Goal: Information Seeking & Learning: Check status

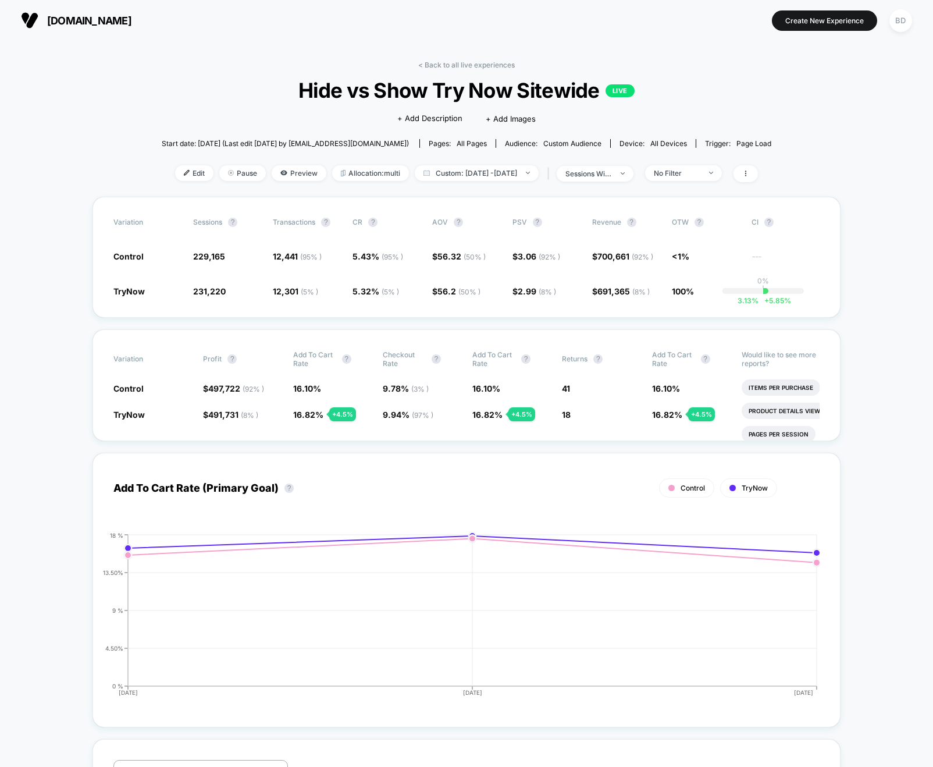
click at [493, 172] on span "Custom: Oct 11, 2025 - Oct 13, 2025" at bounding box center [477, 173] width 124 height 16
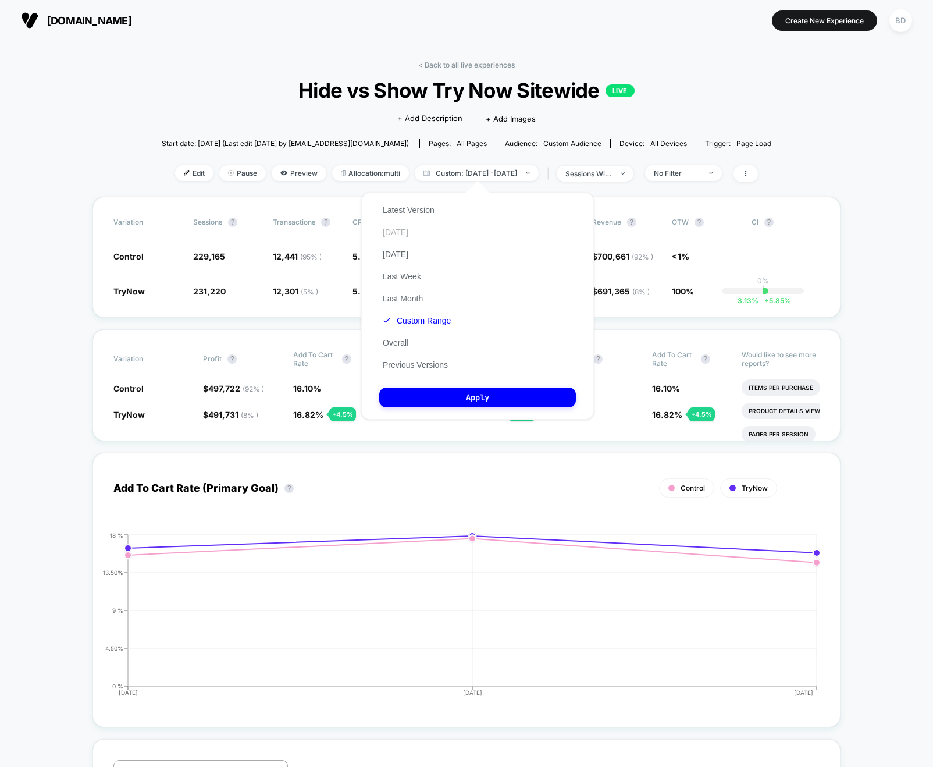
click at [383, 233] on button "[DATE]" at bounding box center [395, 232] width 33 height 10
click at [465, 401] on button "Apply" at bounding box center [477, 397] width 197 height 20
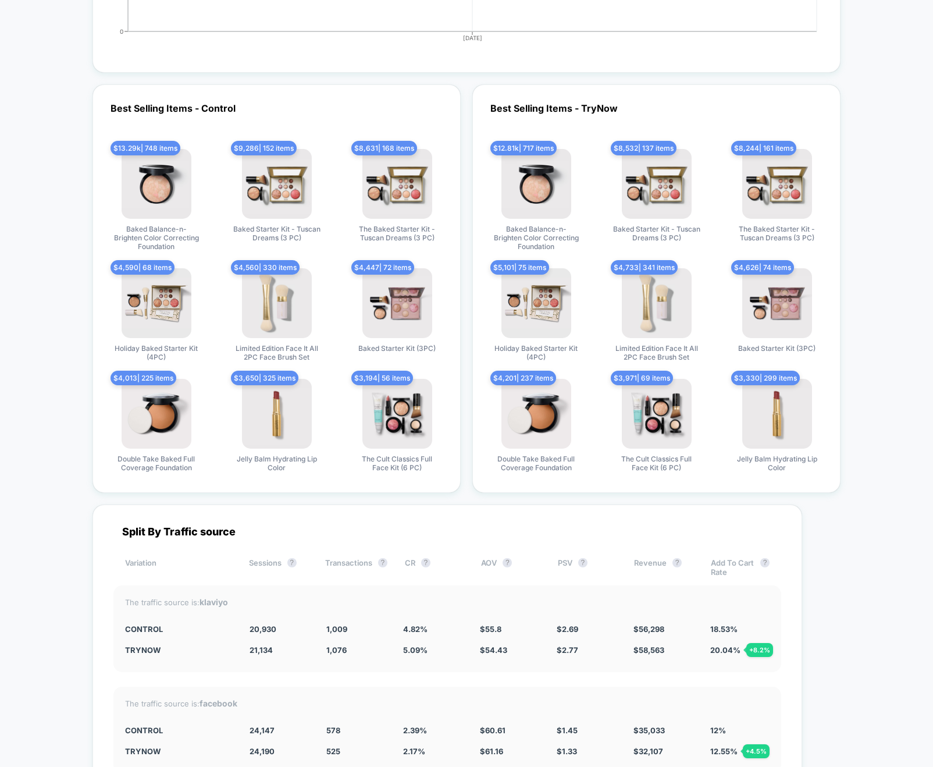
scroll to position [3125, 0]
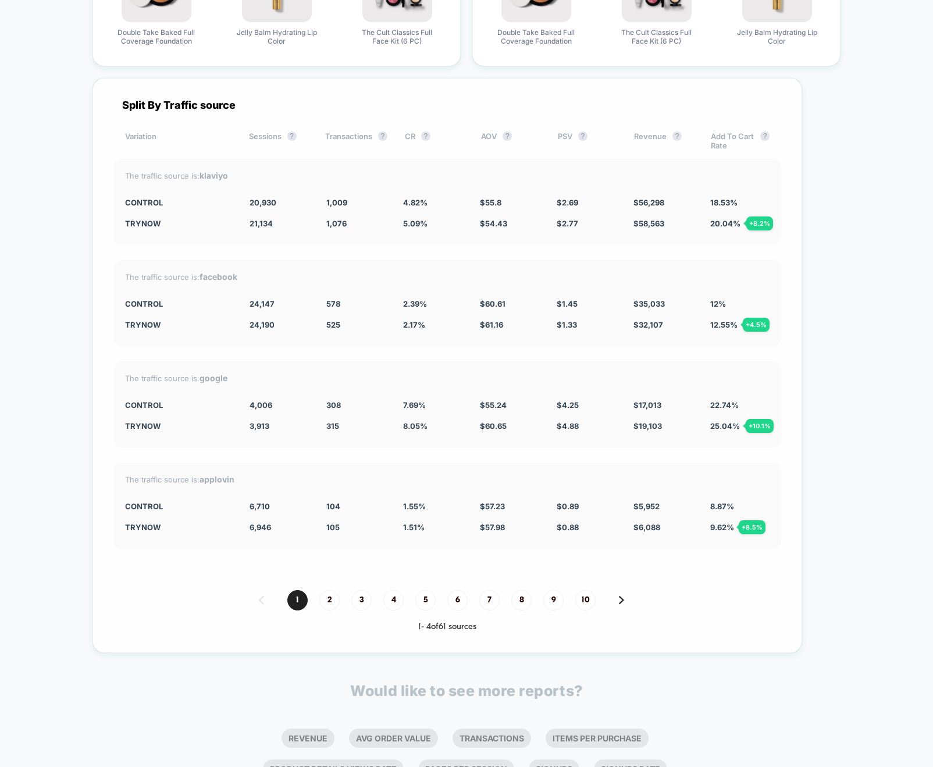
click at [528, 323] on div "$ 61.16 + 0.90 %" at bounding box center [509, 324] width 59 height 9
click at [416, 452] on div "Split By Traffic source Variation Sessions ? Transactions ? CR ? AOV ? PSV ? Re…" at bounding box center [448, 365] width 710 height 575
click at [415, 246] on div "Split By Traffic source Variation Sessions ? Transactions ? CR ? AOV ? PSV ? Re…" at bounding box center [448, 365] width 710 height 575
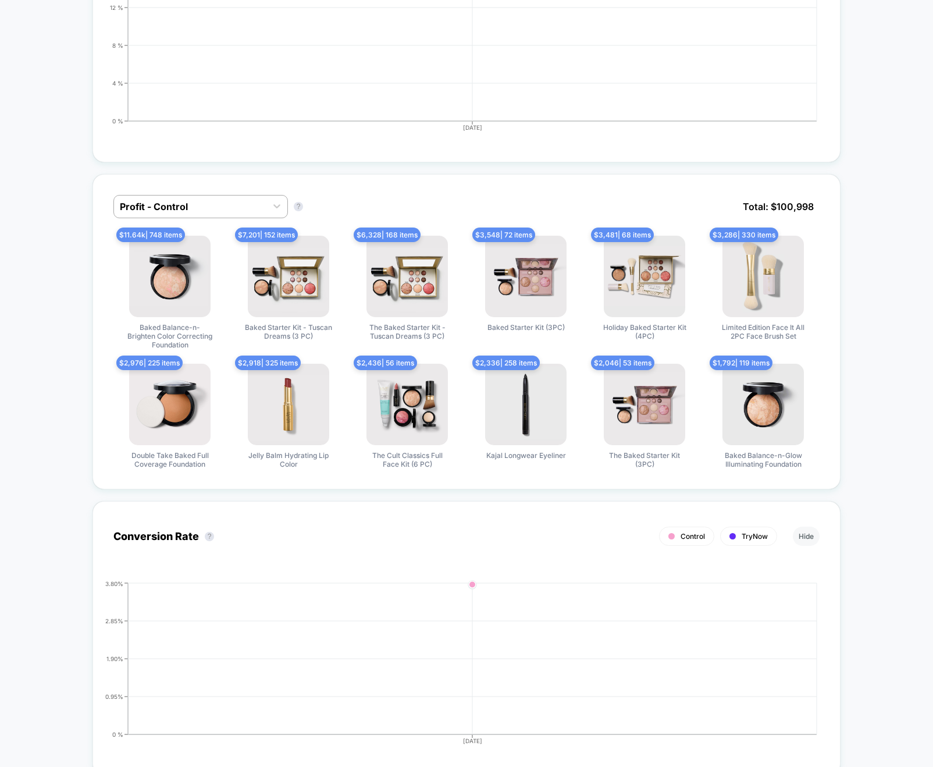
scroll to position [0, 0]
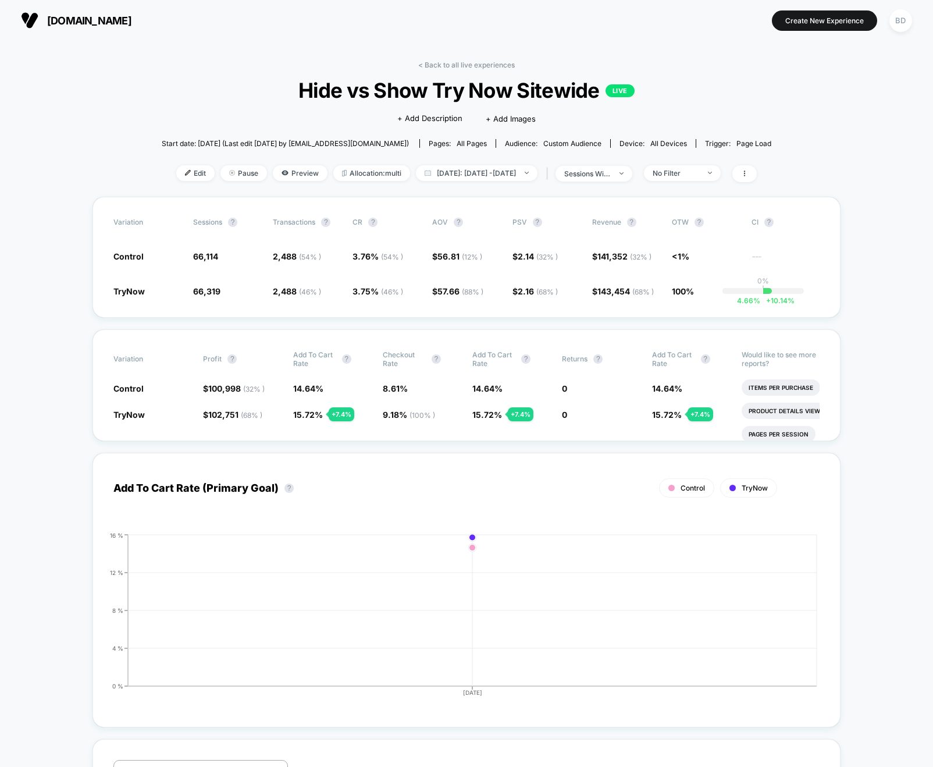
click at [489, 13] on section at bounding box center [467, 20] width 294 height 29
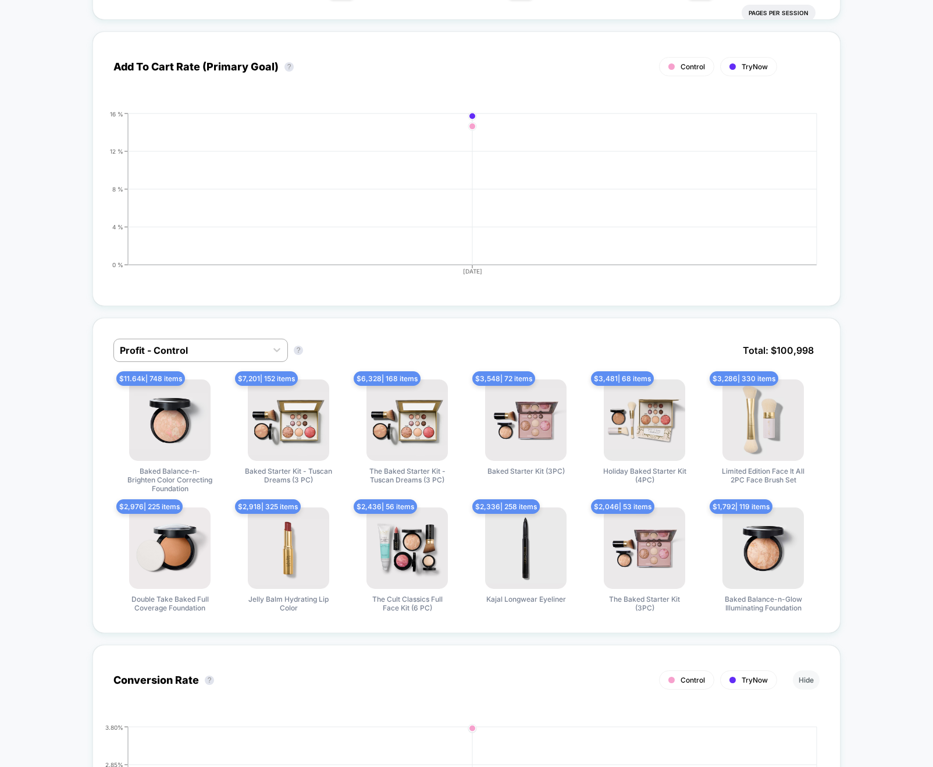
scroll to position [100, 0]
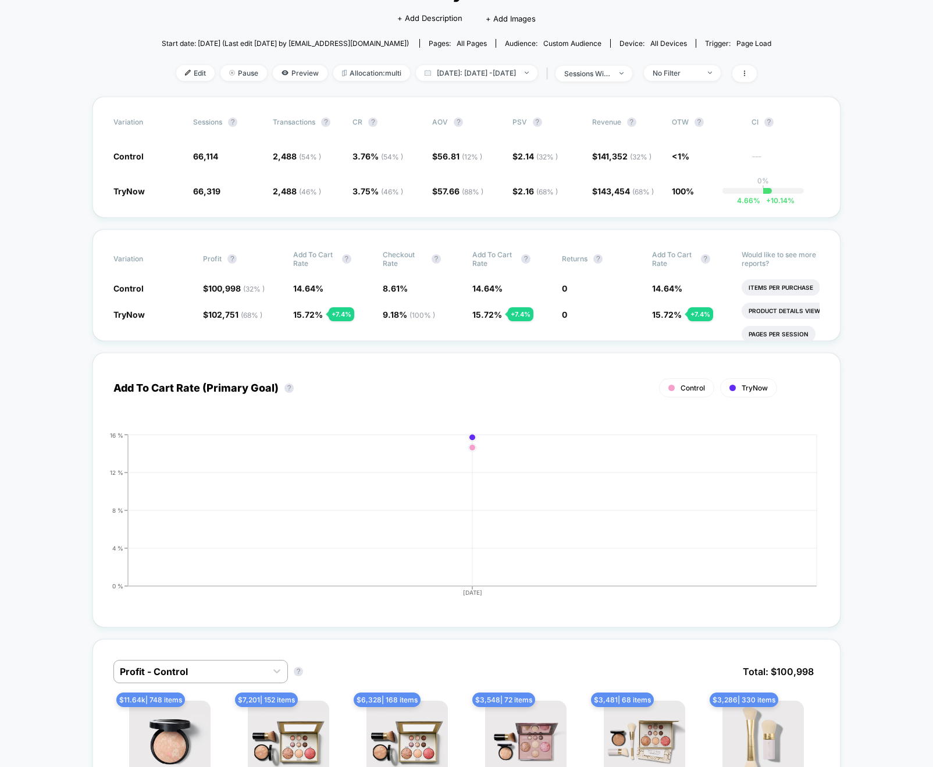
click at [414, 342] on div "Add To Cart Rate (Primary Goal) ? Control TryNow Hide 2025-10-13 0 % 4 % 8 % 12…" at bounding box center [467, 484] width 748 height 286
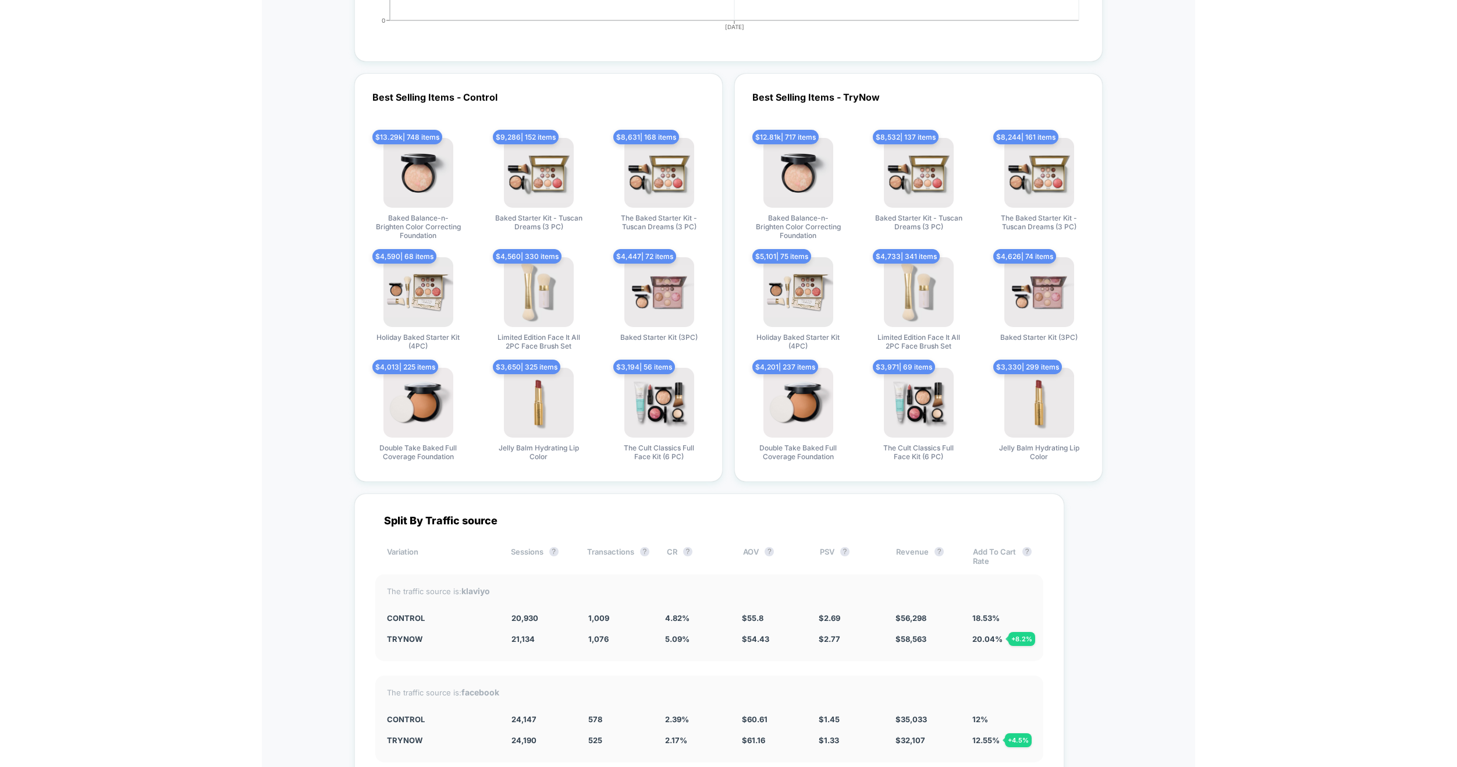
scroll to position [3048, 0]
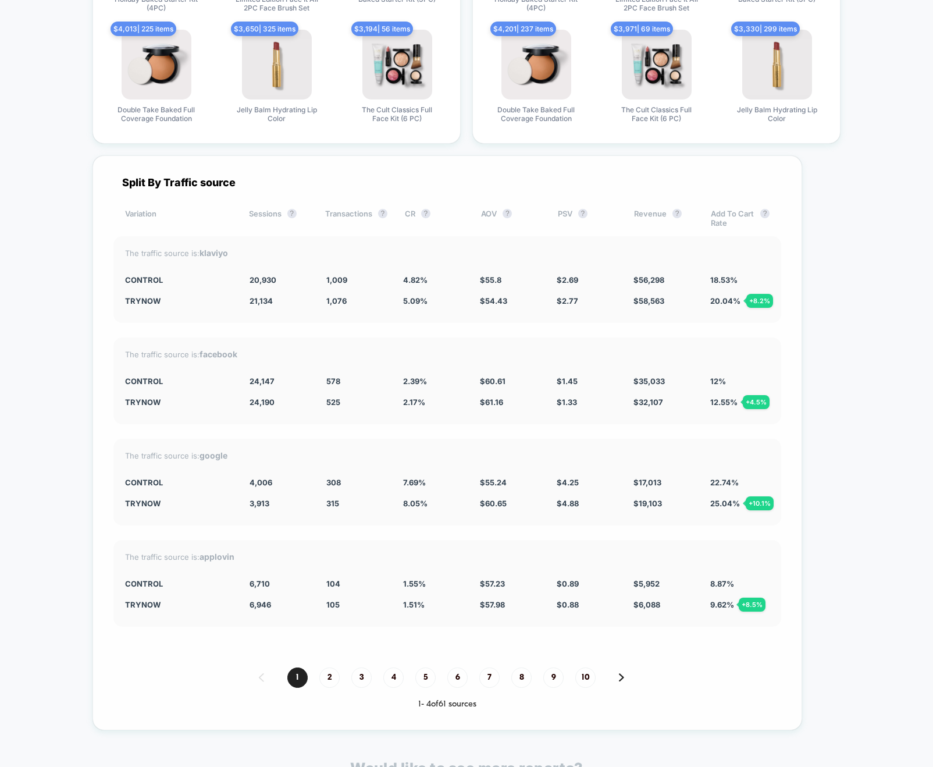
click at [412, 434] on div "Split By Traffic source Variation Sessions ? Transactions ? CR ? AOV ? PSV ? Re…" at bounding box center [448, 442] width 710 height 575
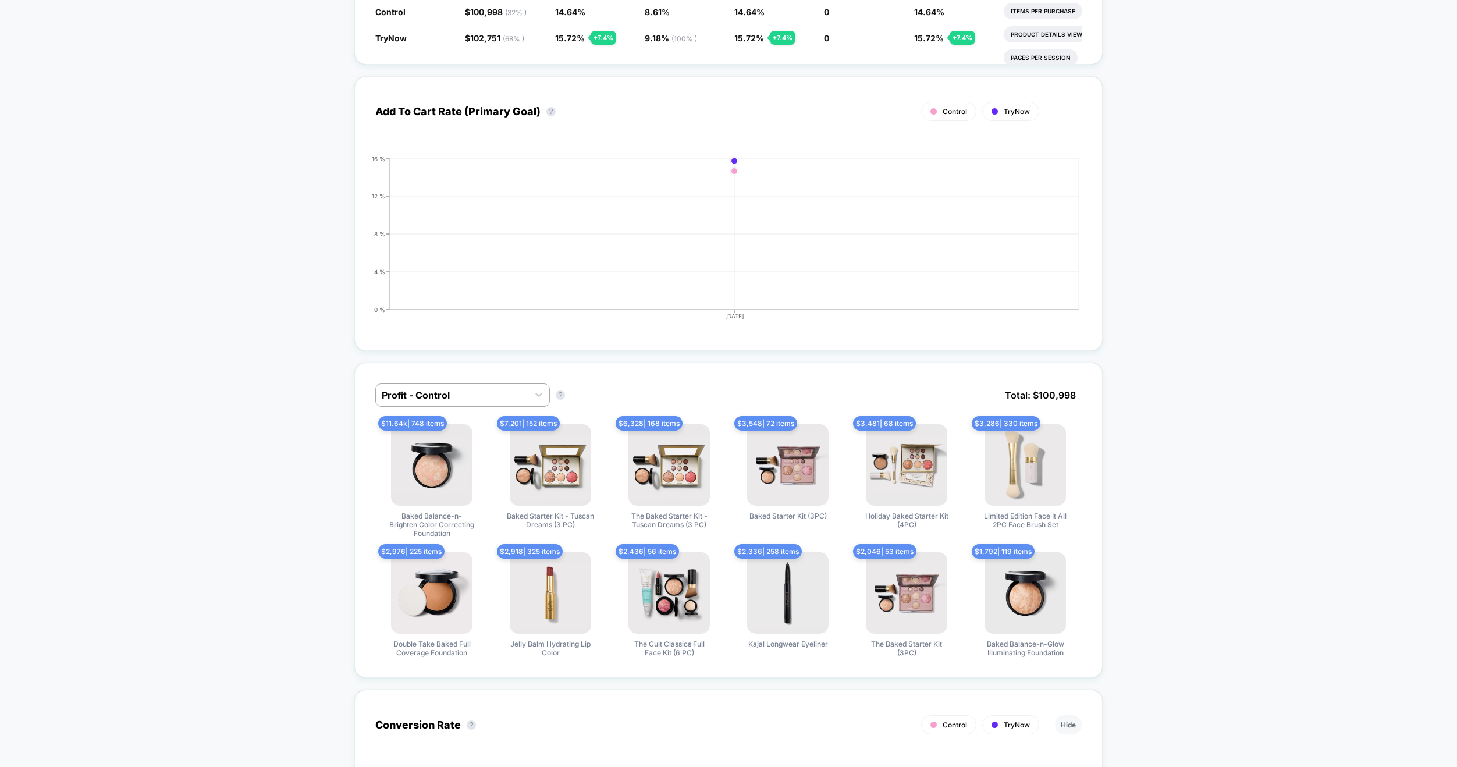
scroll to position [0, 0]
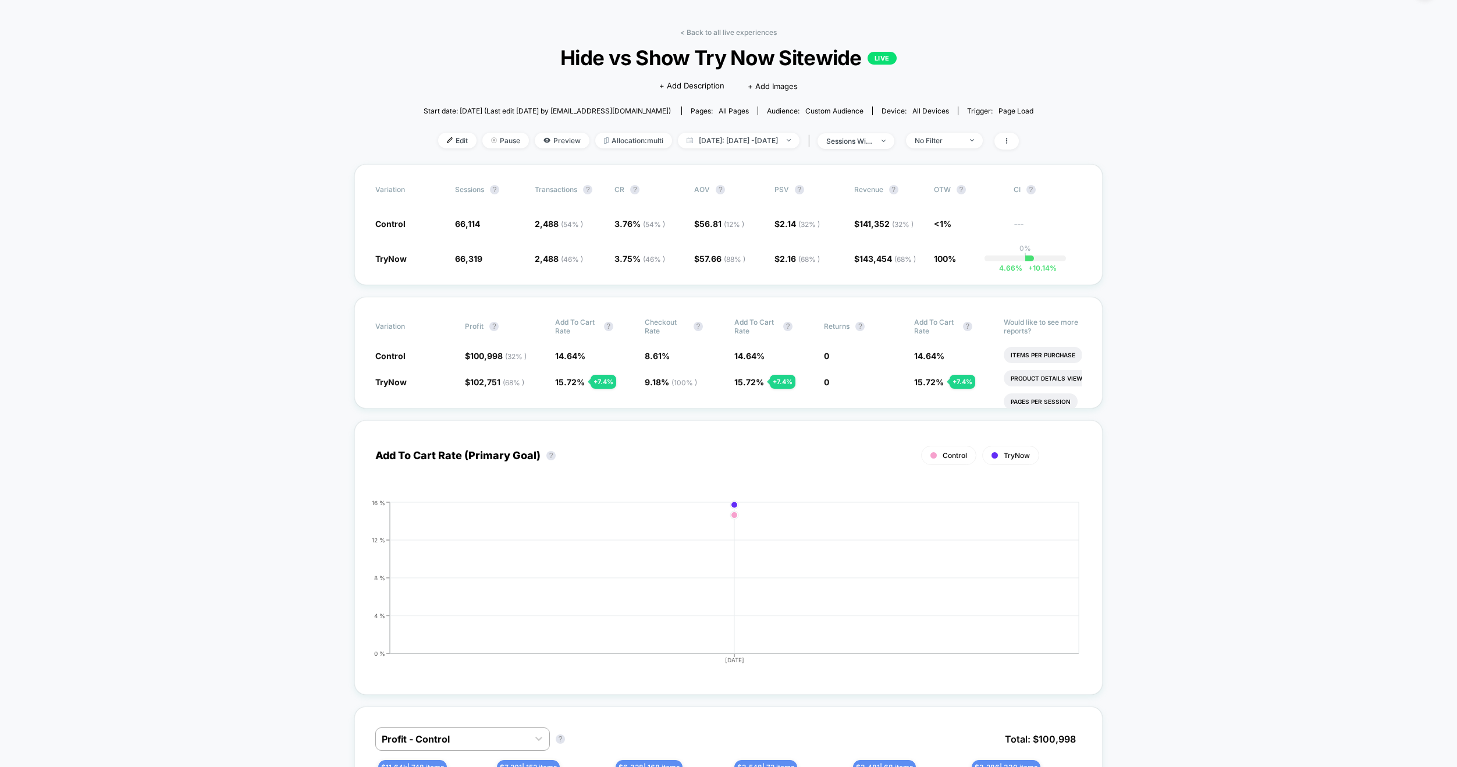
scroll to position [40, 0]
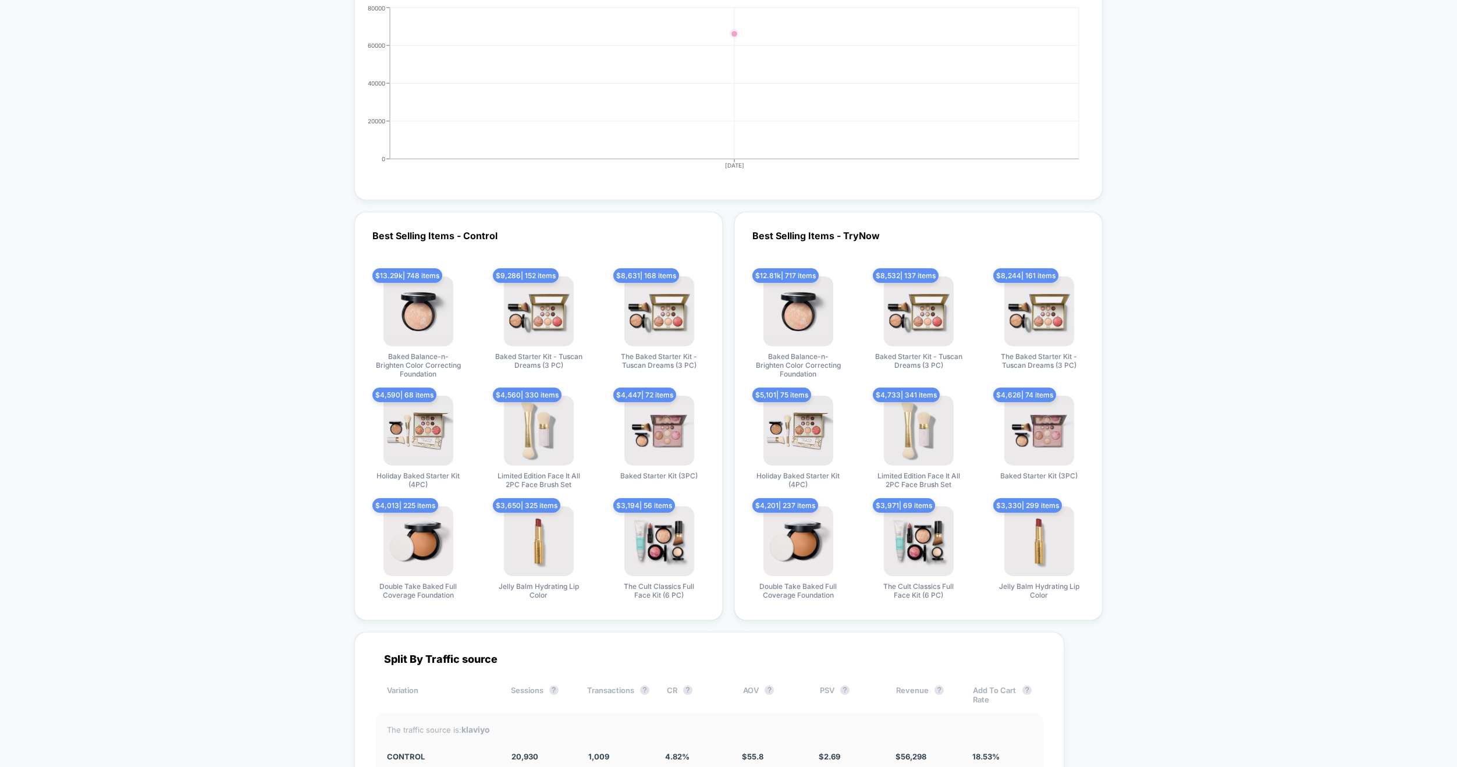
scroll to position [2938, 0]
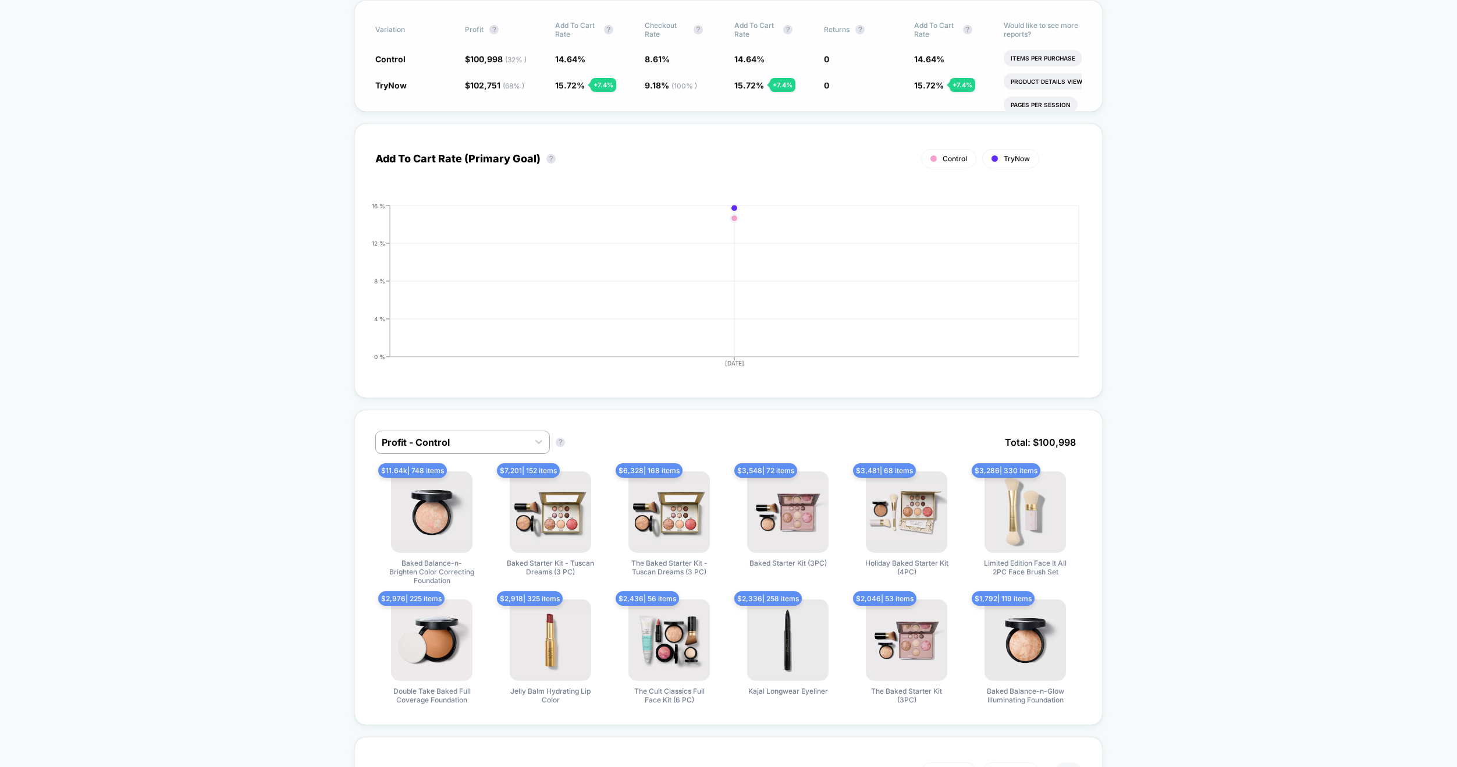
scroll to position [0, 0]
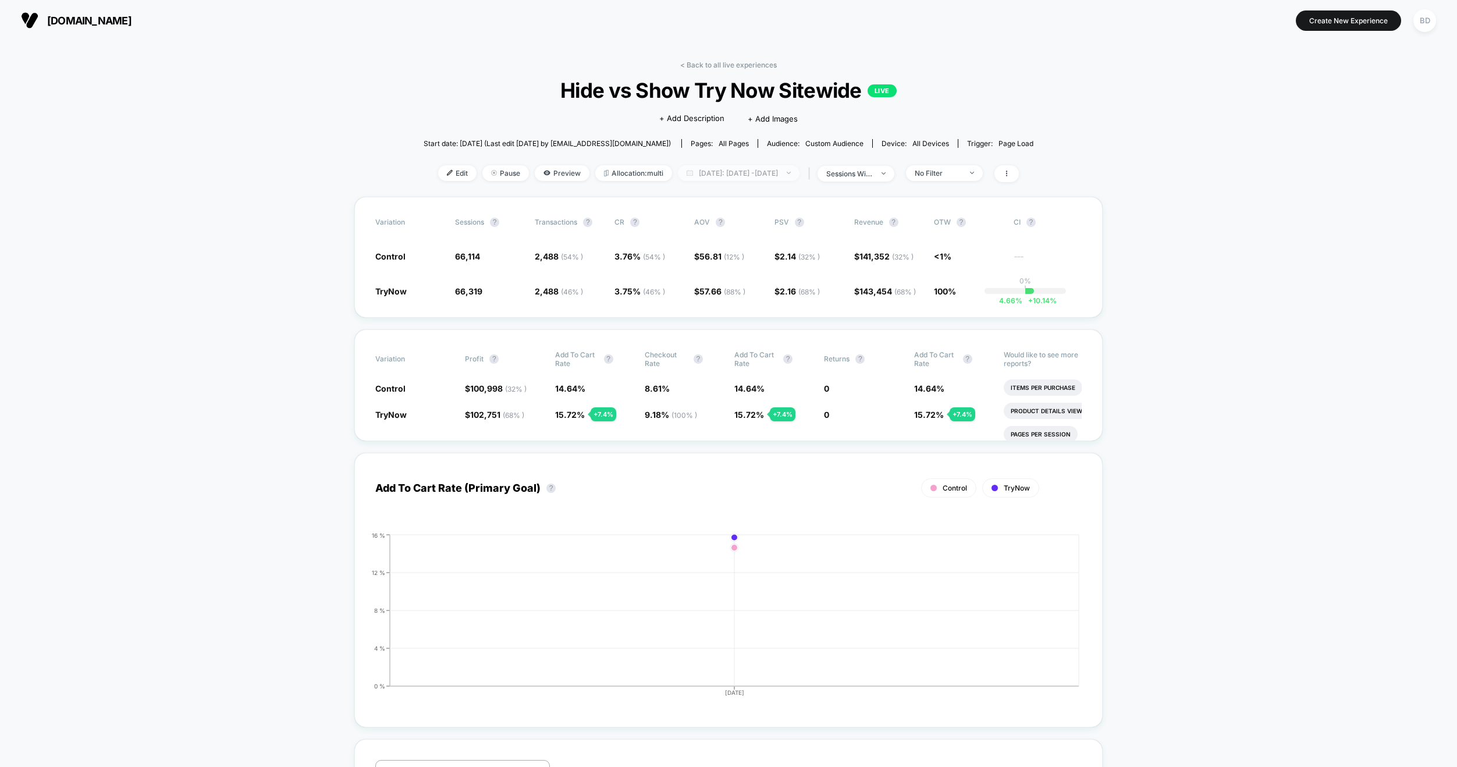
click at [764, 176] on span "Today: Oct 13, 2025 - Oct 13, 2025" at bounding box center [739, 173] width 122 height 16
select select "*"
select select "****"
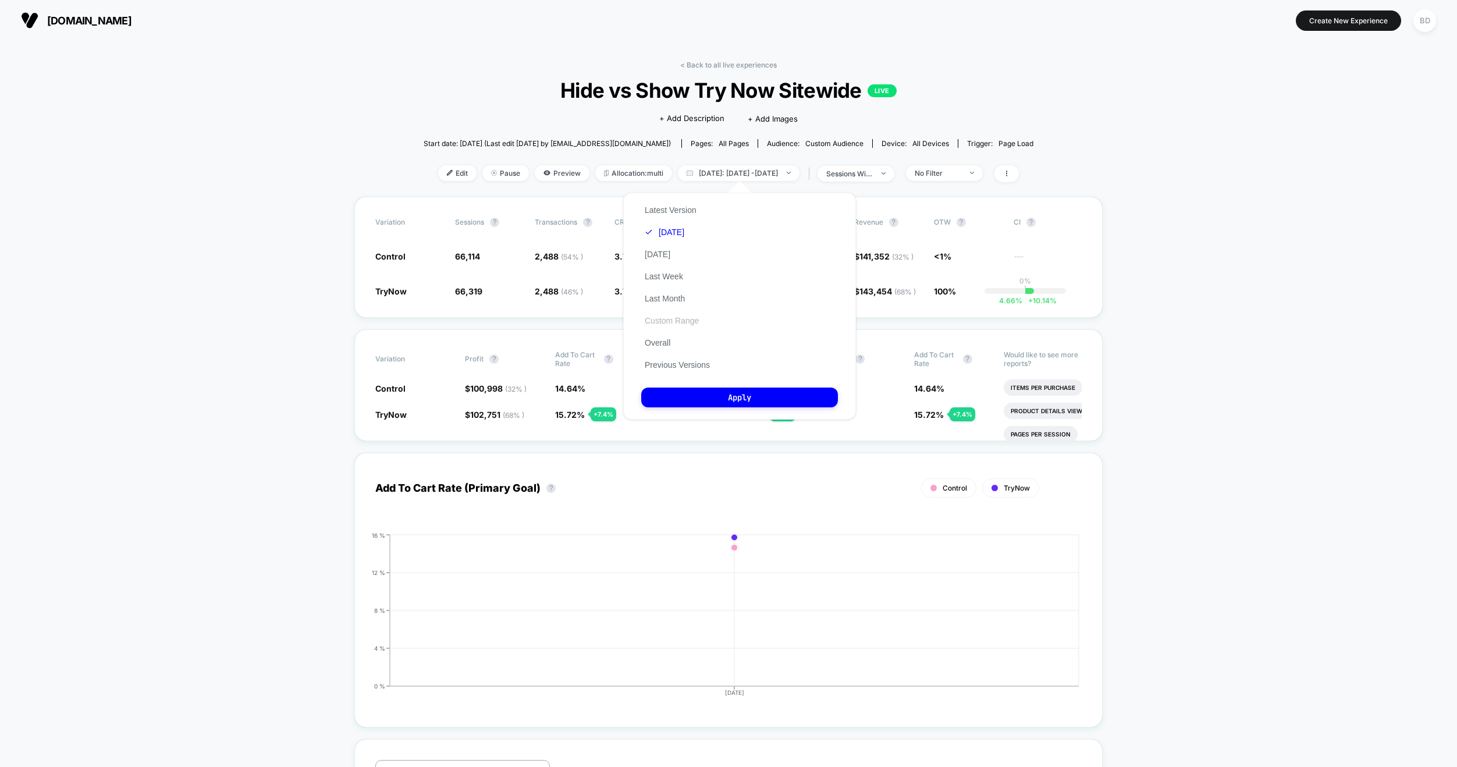
click at [663, 322] on button "Custom Range" at bounding box center [671, 320] width 61 height 10
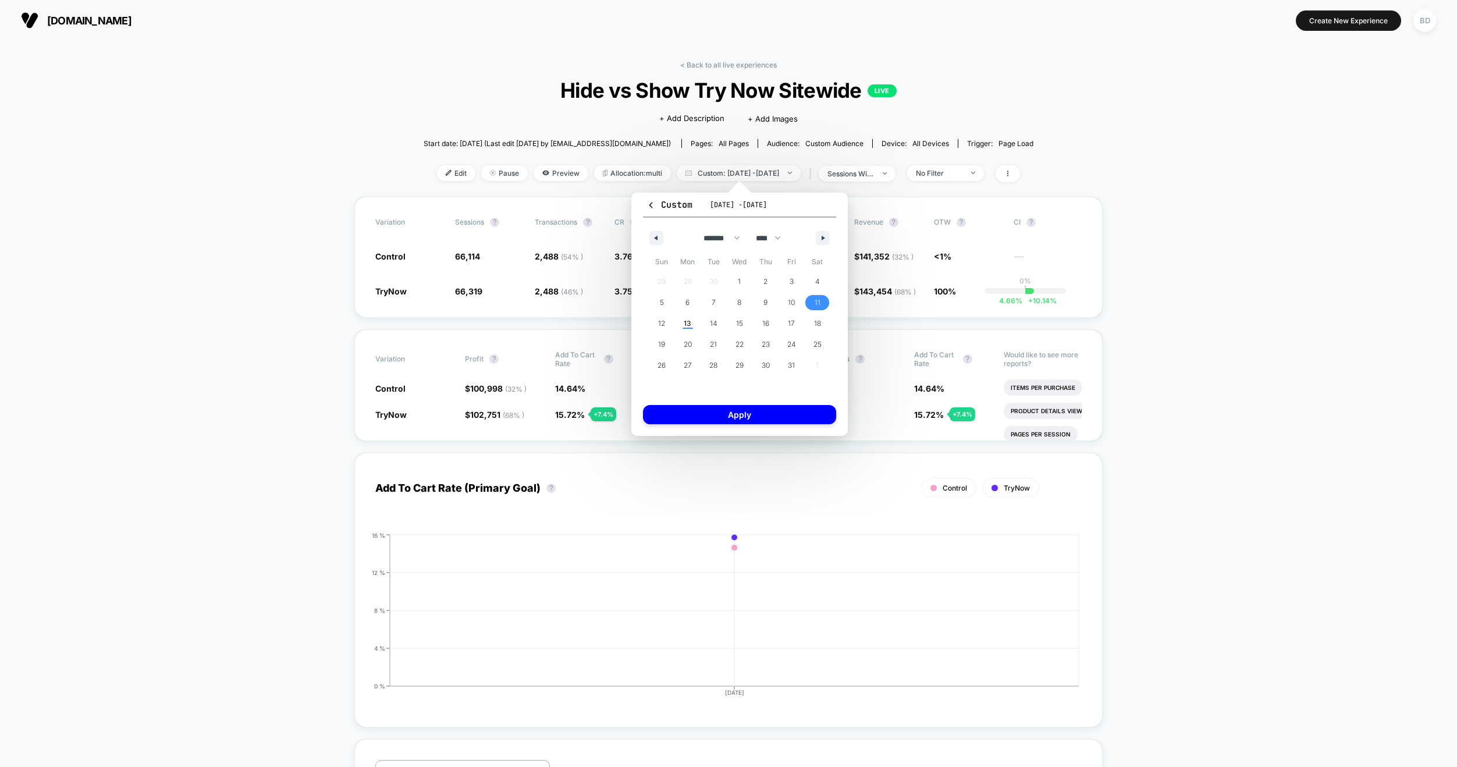
click at [809, 303] on span "11" at bounding box center [817, 302] width 26 height 15
click at [683, 319] on span "13" at bounding box center [688, 323] width 26 height 15
click at [735, 412] on button "Apply" at bounding box center [739, 414] width 193 height 19
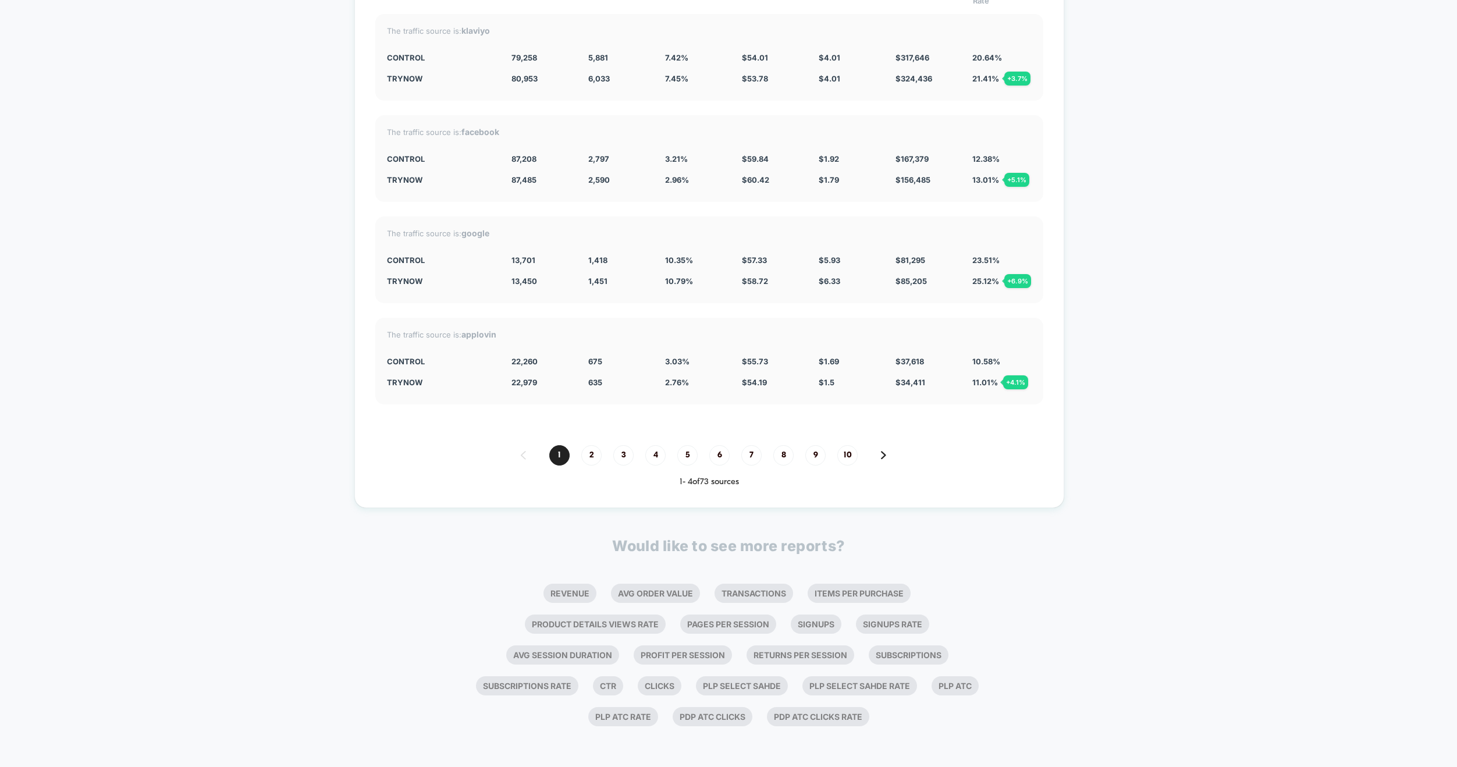
scroll to position [3079, 0]
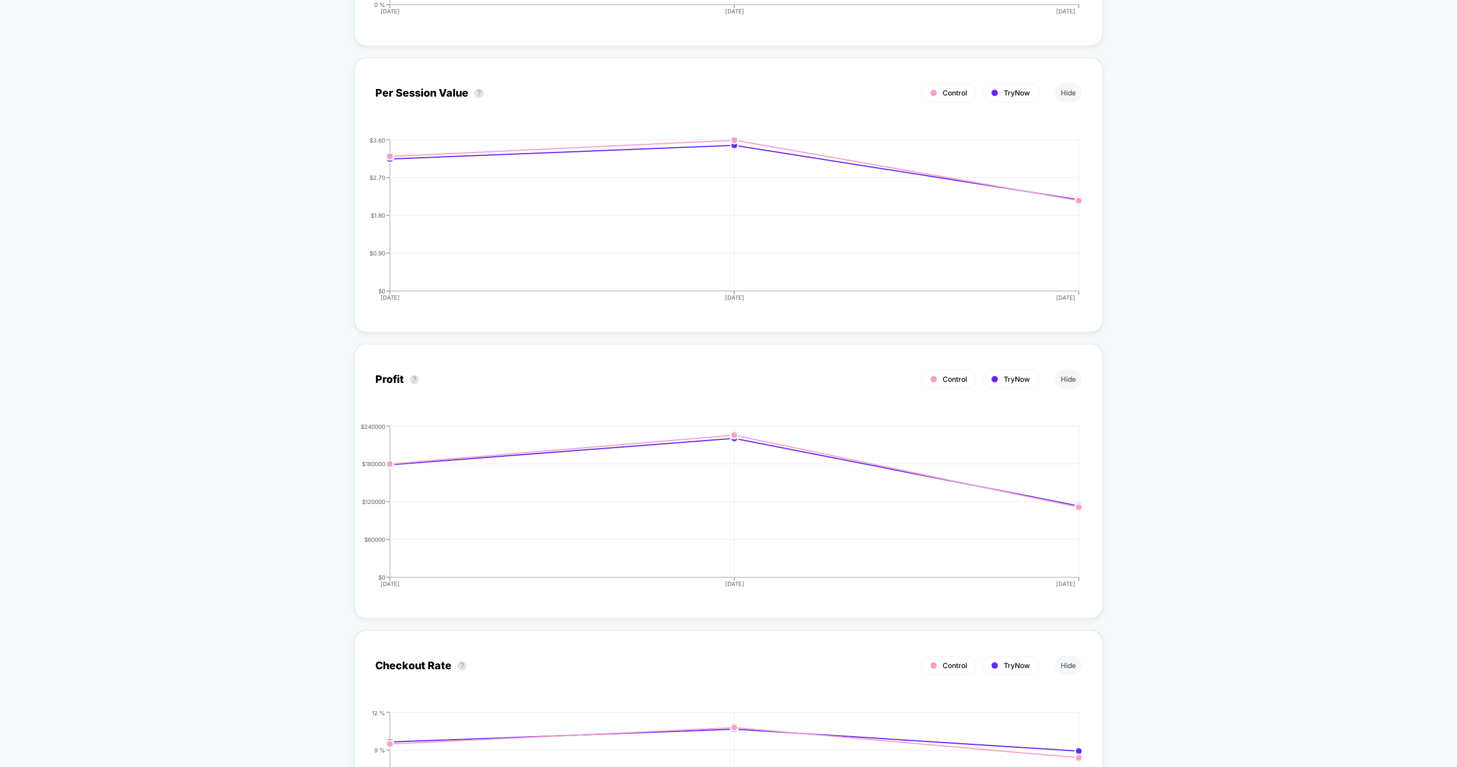
scroll to position [0, 0]
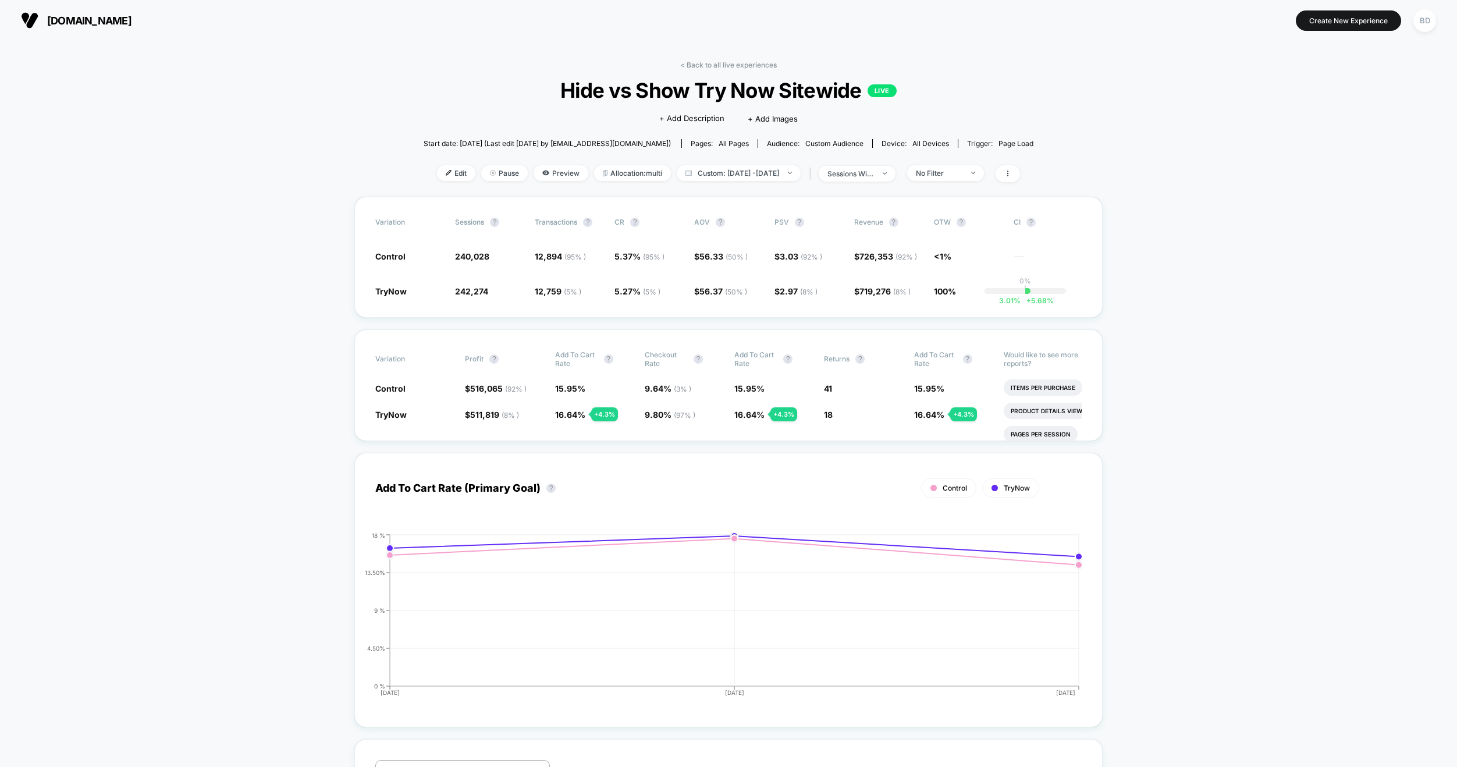
drag, startPoint x: 561, startPoint y: 85, endPoint x: 858, endPoint y: 85, distance: 297.3
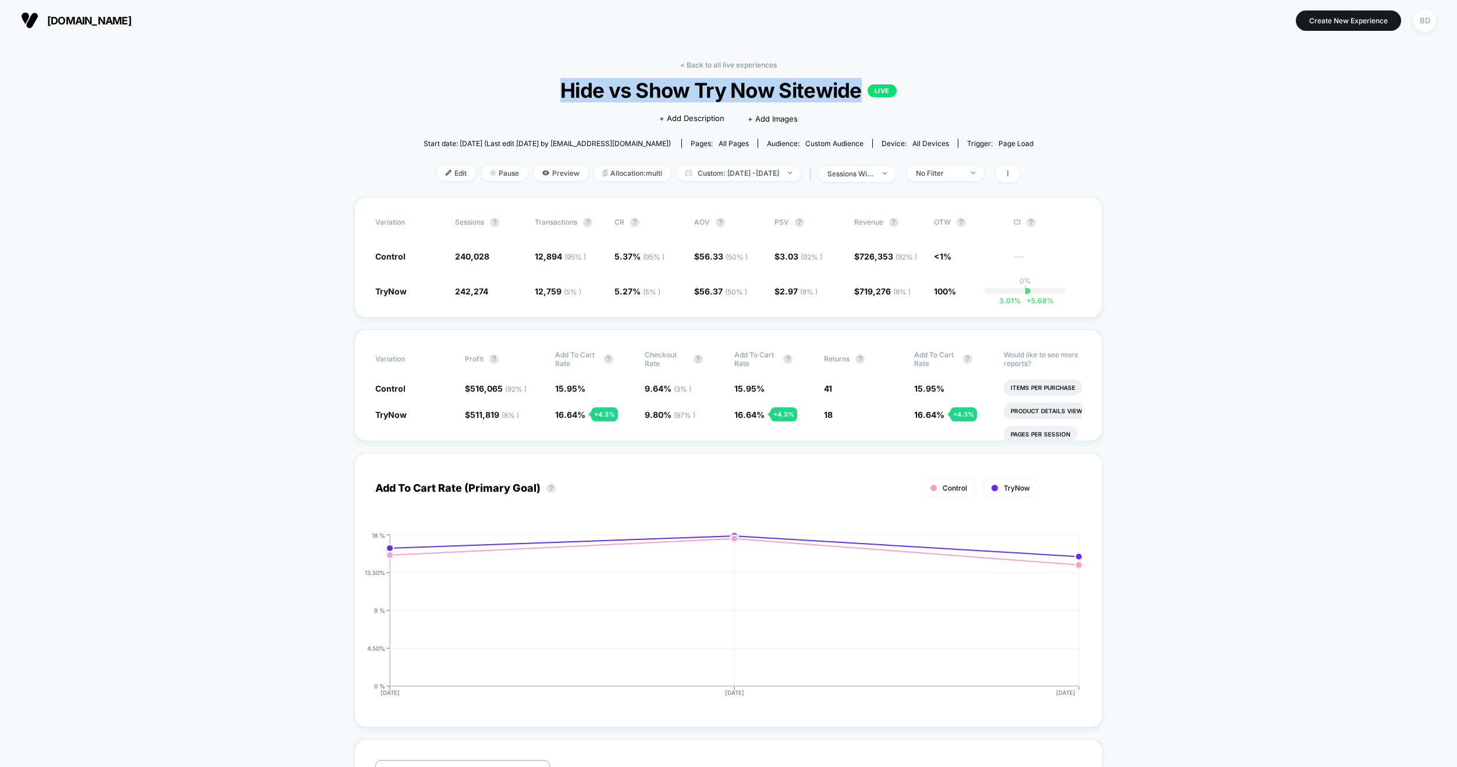
click at [858, 85] on span "Hide vs Show Try Now Sitewide LIVE" at bounding box center [728, 90] width 549 height 24
click at [732, 179] on span "Custom: Oct 11, 2025 - Oct 13, 2025" at bounding box center [739, 173] width 124 height 16
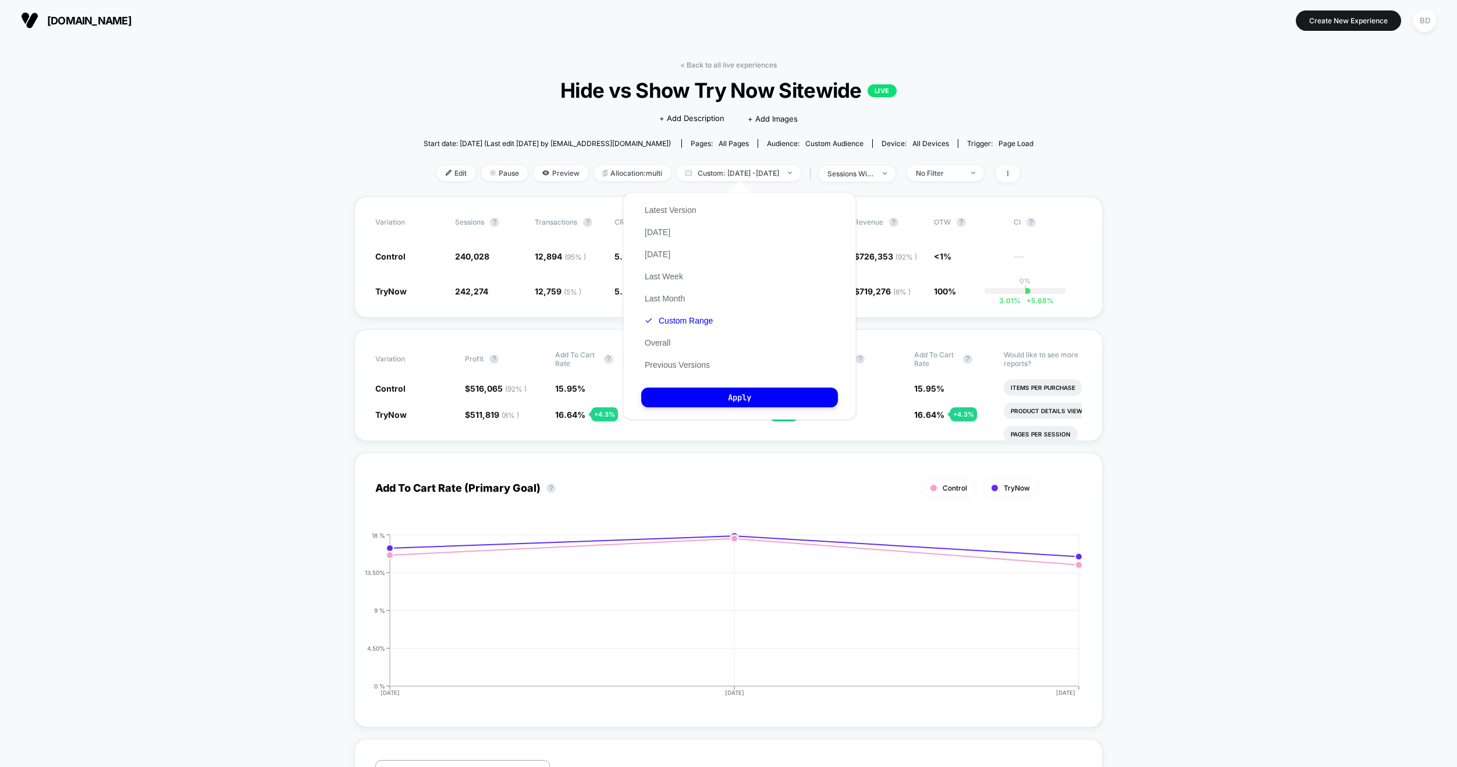
click at [655, 238] on div "Latest Version Today Yesterday Last Week Last Month Custom Range Overall Previo…" at bounding box center [678, 287] width 75 height 177
click at [660, 232] on button "[DATE]" at bounding box center [657, 232] width 33 height 10
click at [743, 389] on button "Apply" at bounding box center [739, 397] width 197 height 20
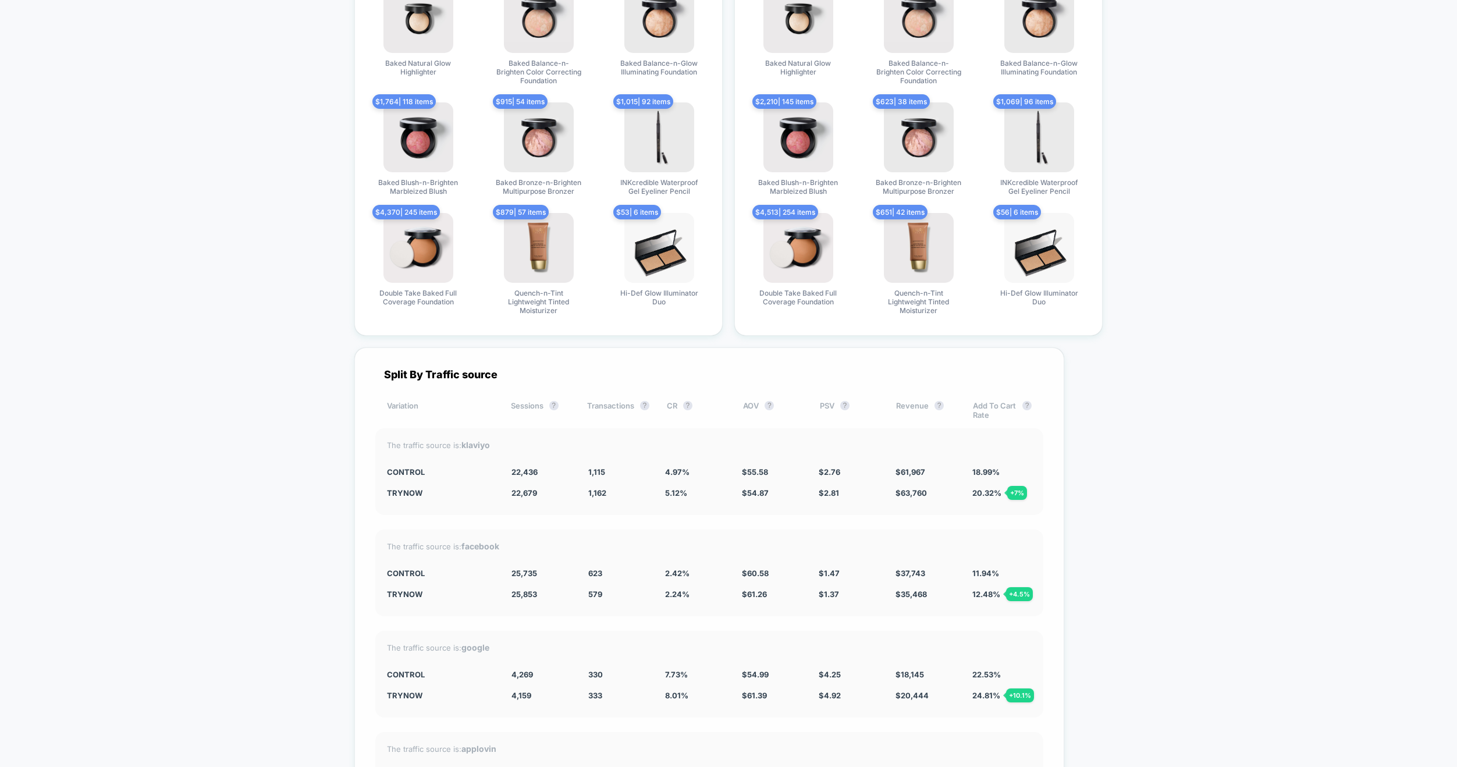
scroll to position [2979, 0]
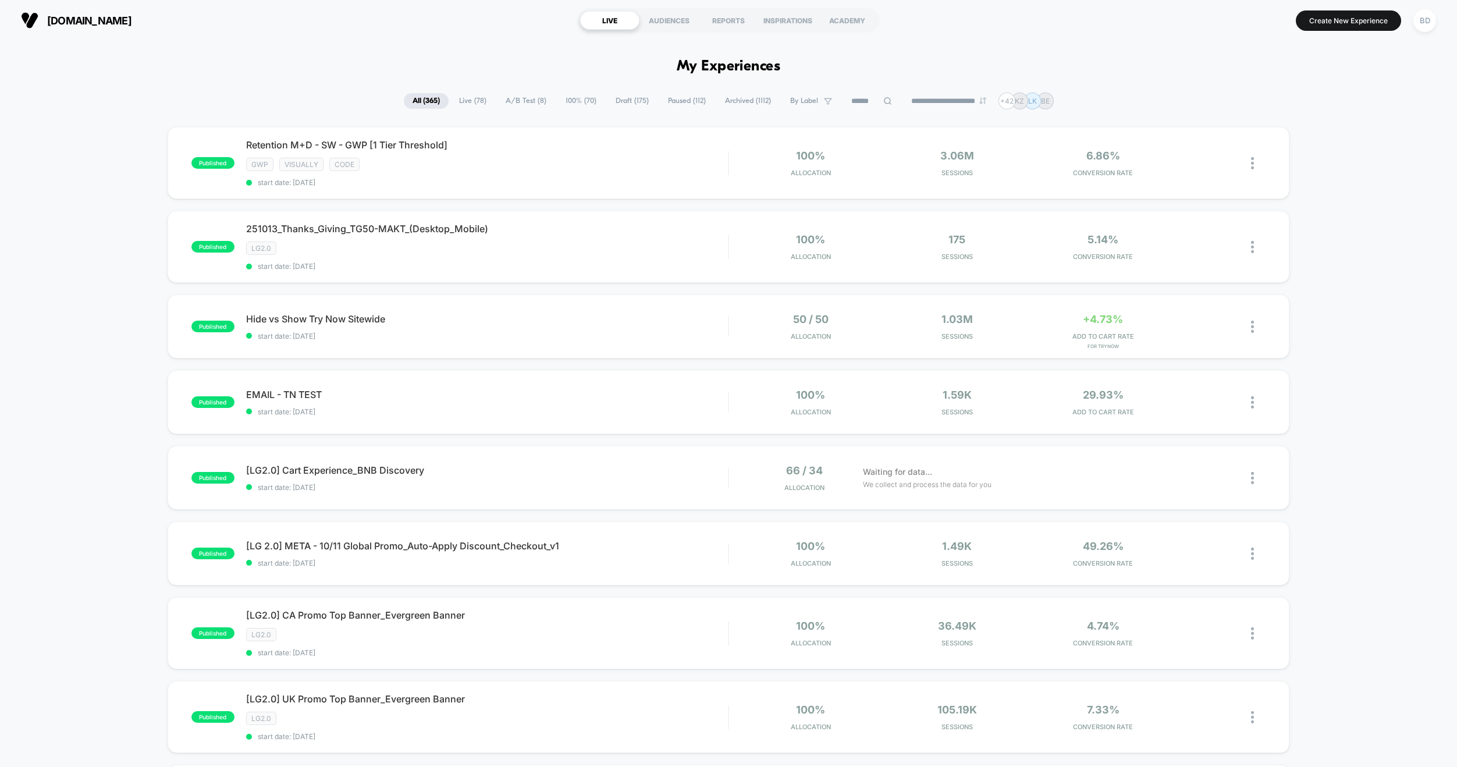
click at [506, 102] on span "A/B Test ( 8 )" at bounding box center [526, 101] width 58 height 16
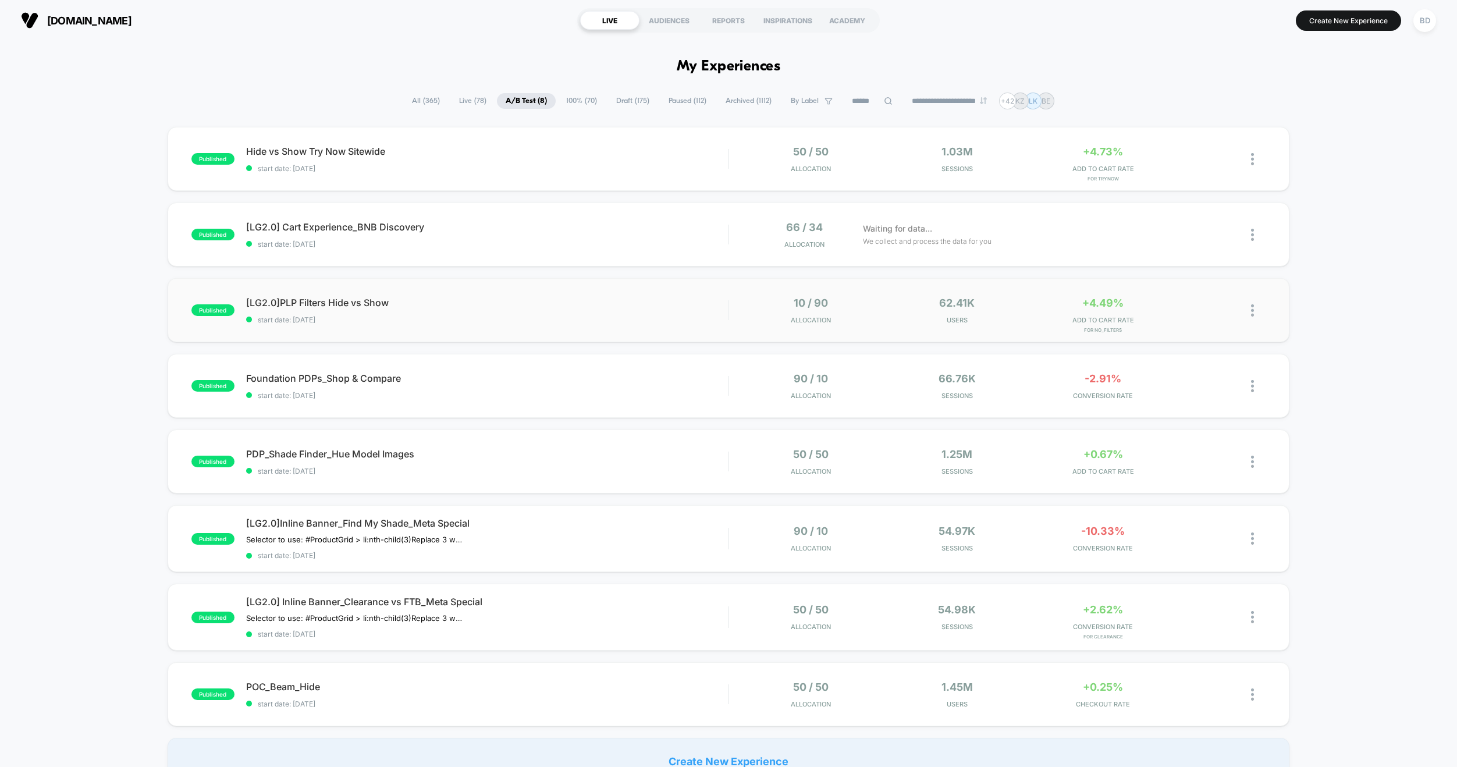
scroll to position [116, 0]
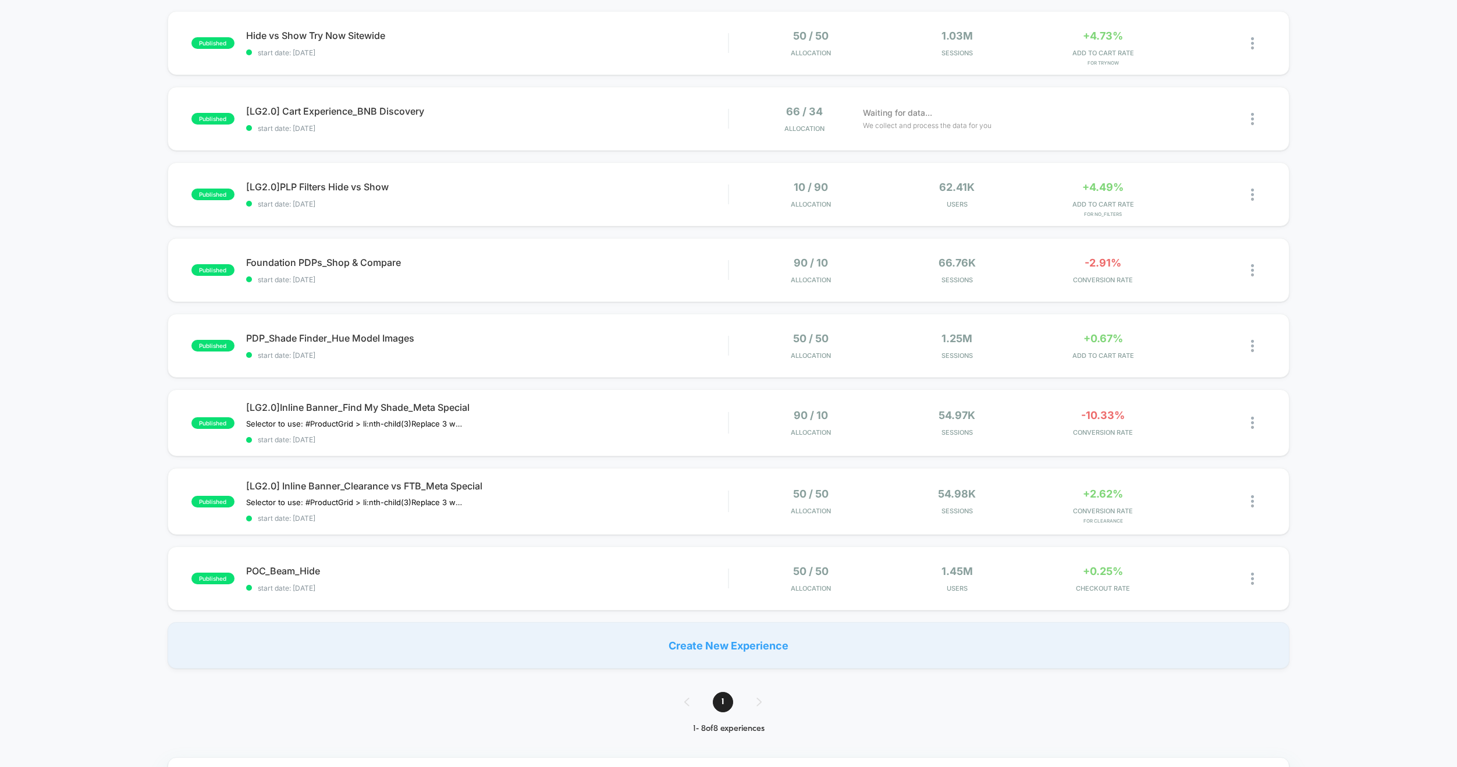
click at [86, 615] on div "published Hide vs Show Try Now Sitewide start date: [DATE] 50 / 50 Allocation 1…" at bounding box center [728, 339] width 1457 height 657
click at [280, 573] on span "POC_Beam_Hide Click to edit experience details" at bounding box center [487, 571] width 482 height 12
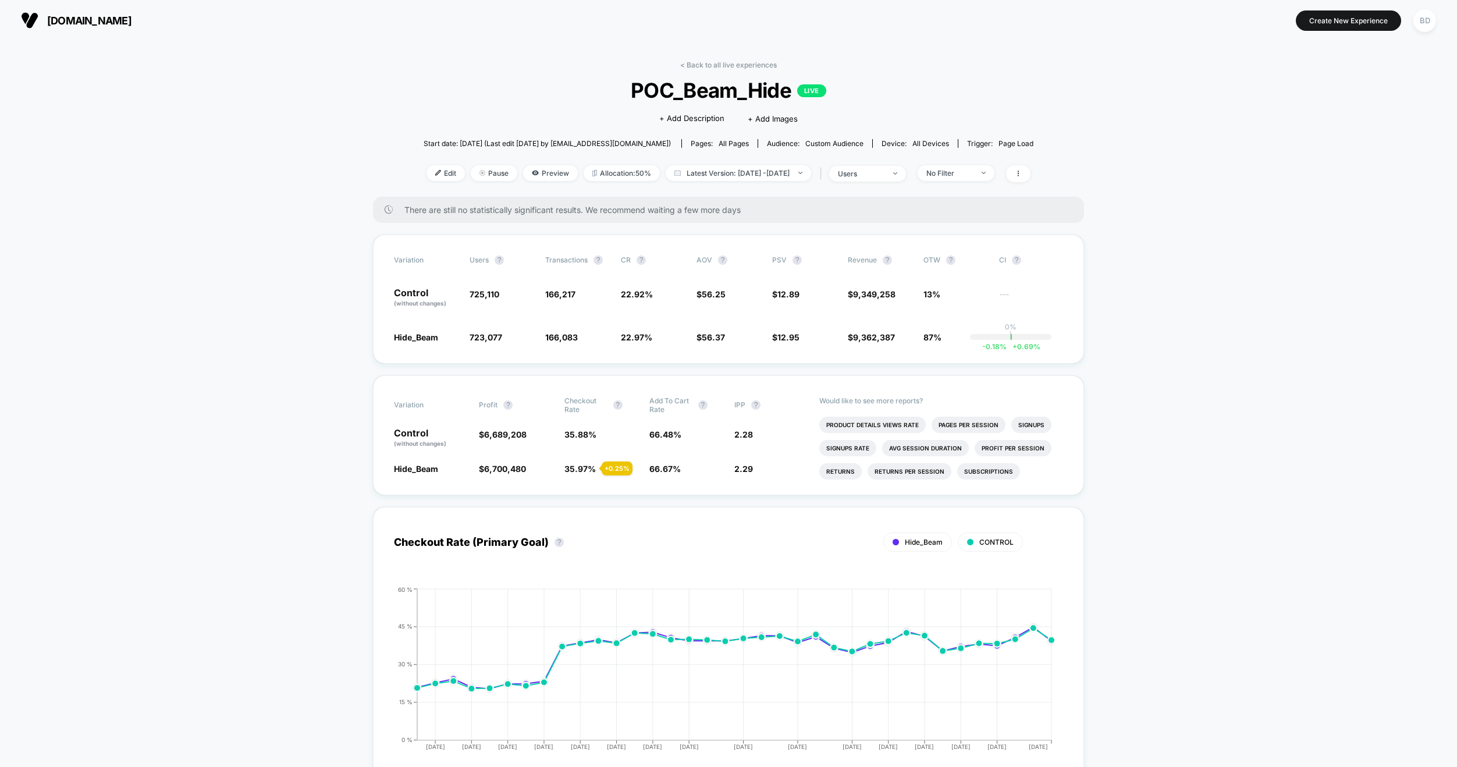
click at [593, 501] on div "Checkout Rate (Primary Goal) ? Hide_Beam CONTROL Hide [DATE] [DATE] [DATE] [DAT…" at bounding box center [728, 638] width 711 height 286
click at [706, 66] on link "< Back to all live experiences" at bounding box center [728, 65] width 97 height 9
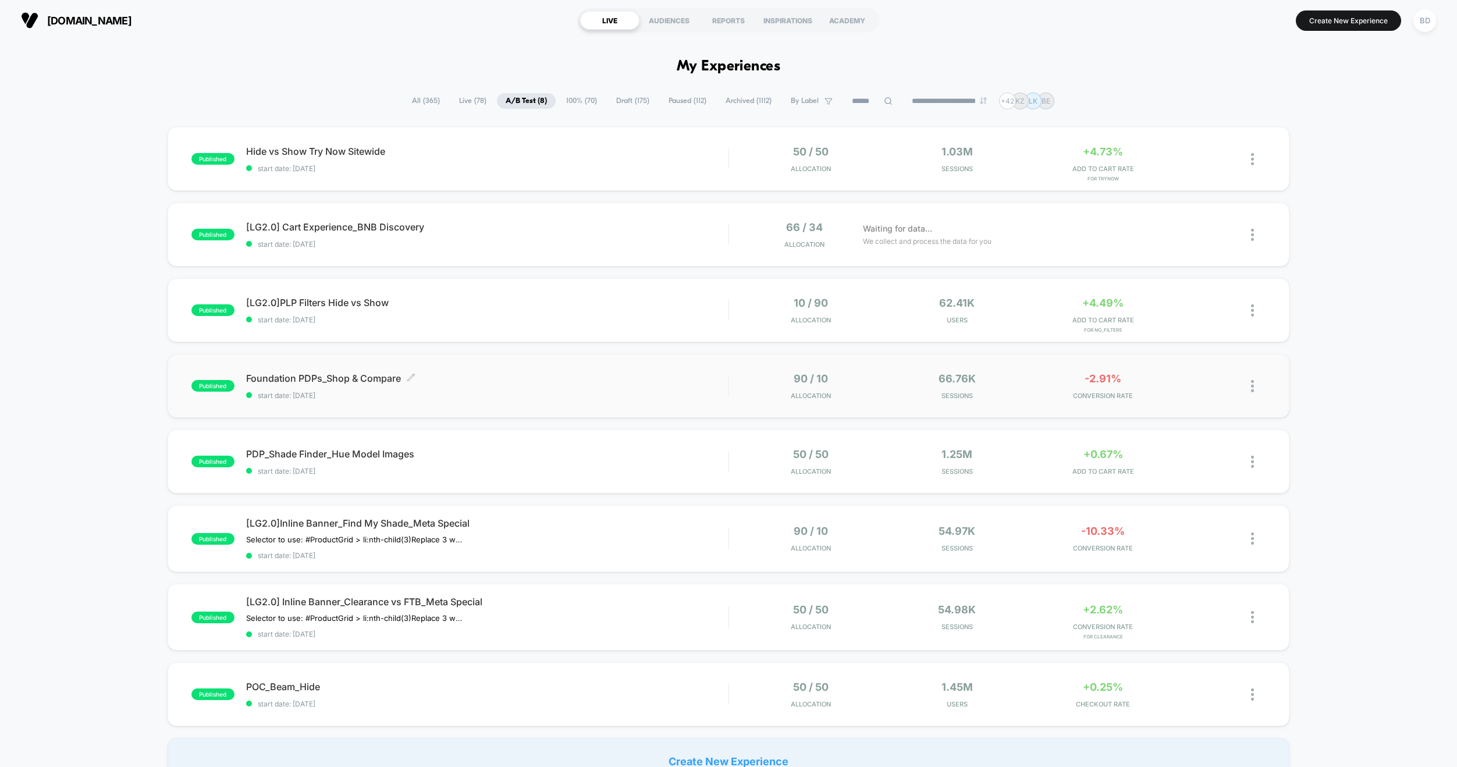
click at [333, 380] on span "Foundation PDPs_Shop & Compare Click to edit experience details" at bounding box center [487, 378] width 482 height 12
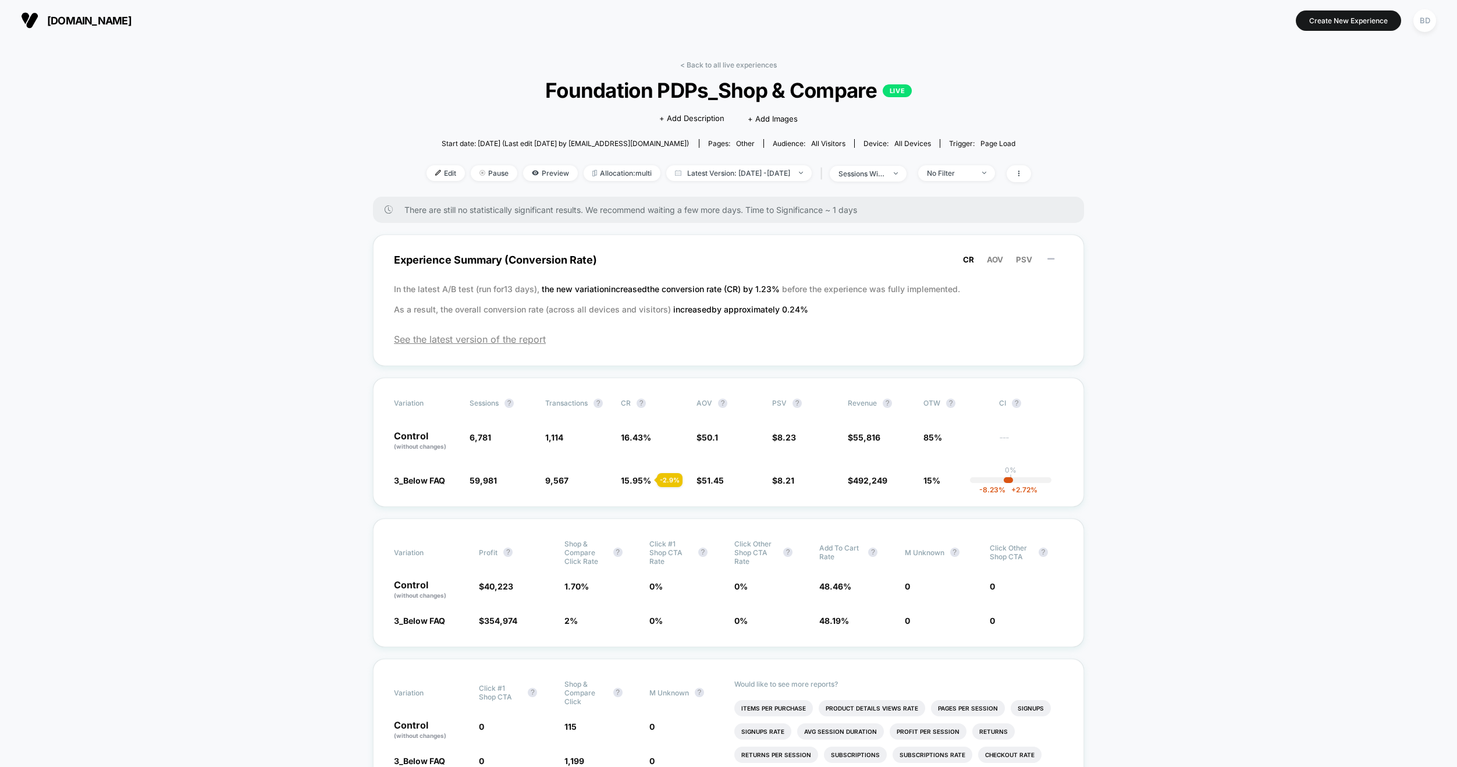
drag, startPoint x: 331, startPoint y: 288, endPoint x: 332, endPoint y: 308, distance: 19.8
click at [608, 176] on span "Allocation: multi" at bounding box center [622, 173] width 77 height 16
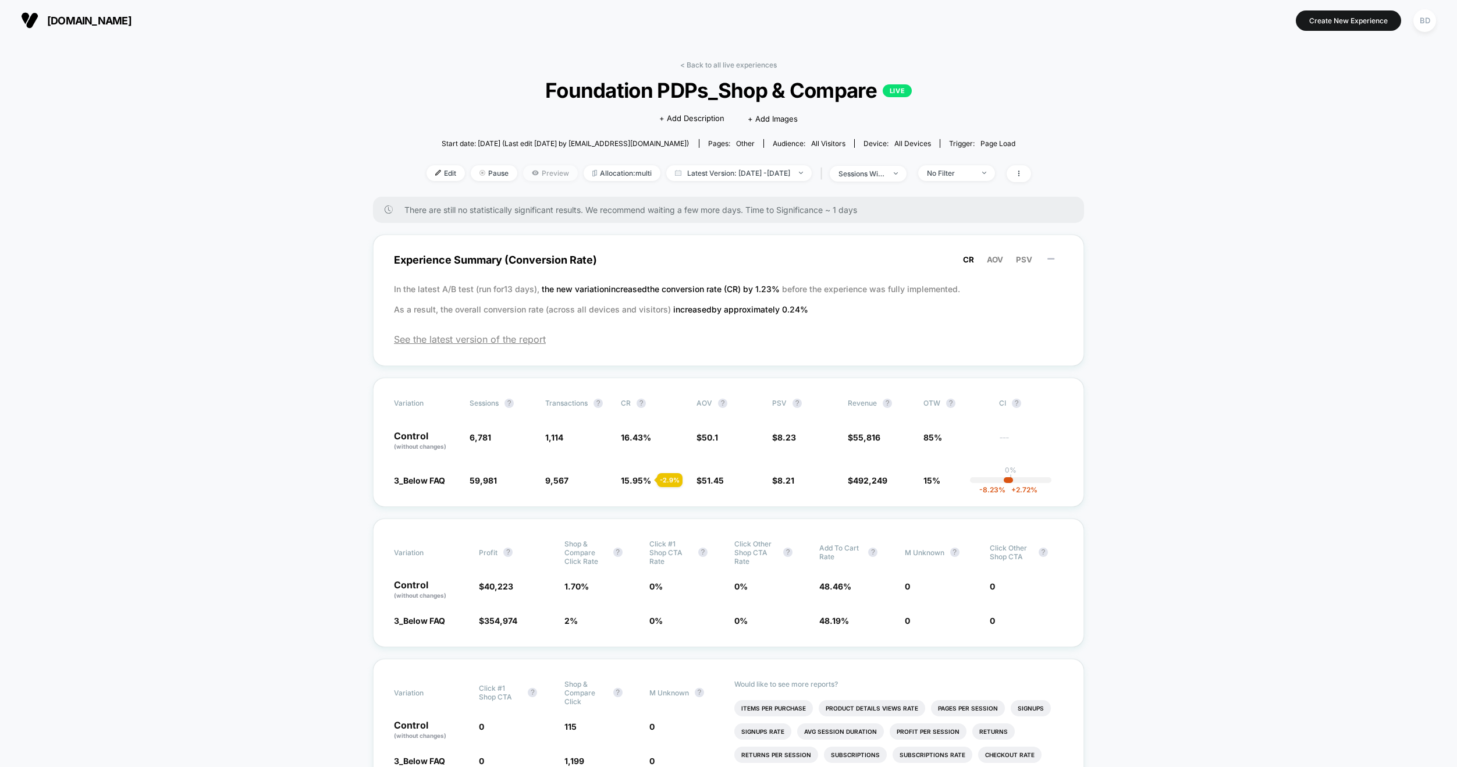
click at [532, 176] on span "Preview" at bounding box center [550, 173] width 55 height 16
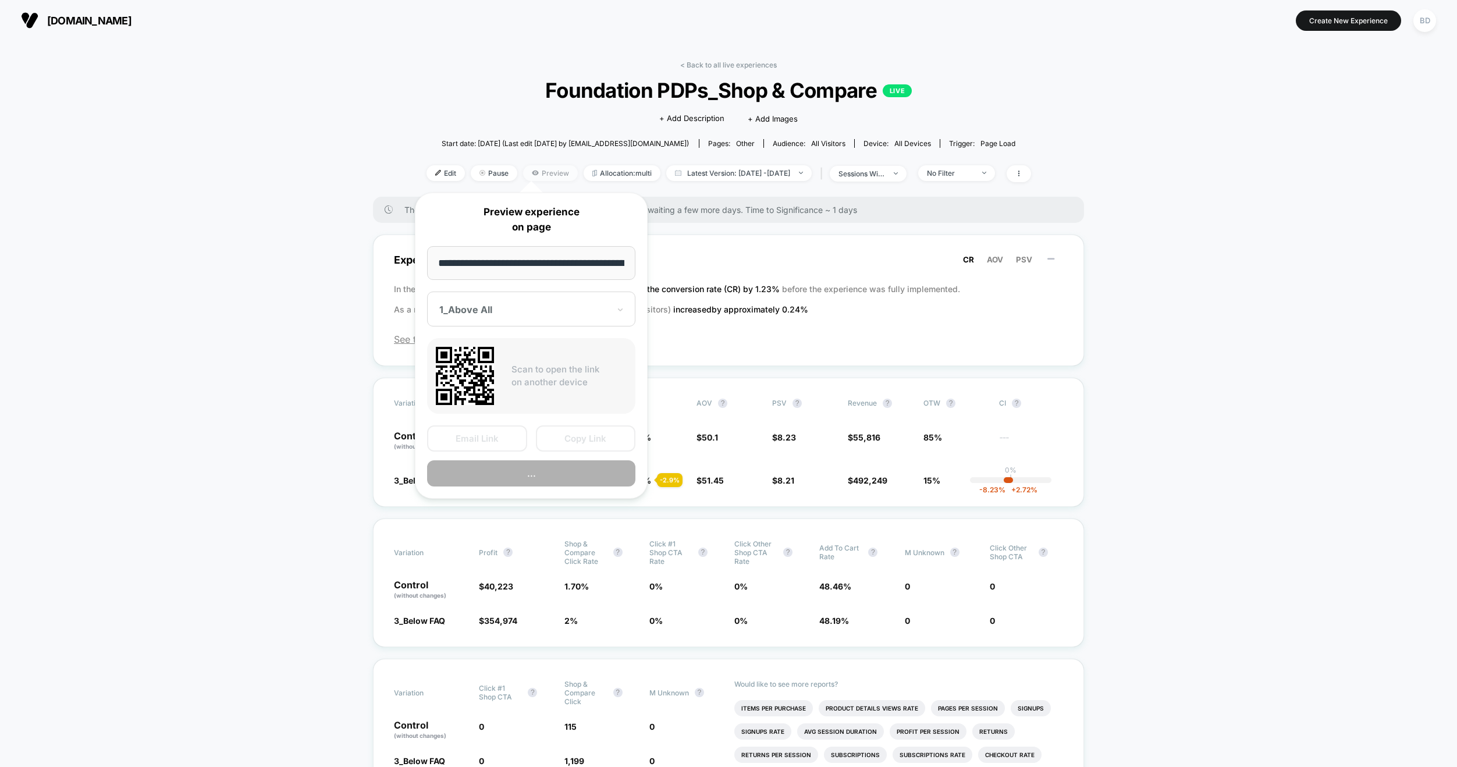
scroll to position [0, 234]
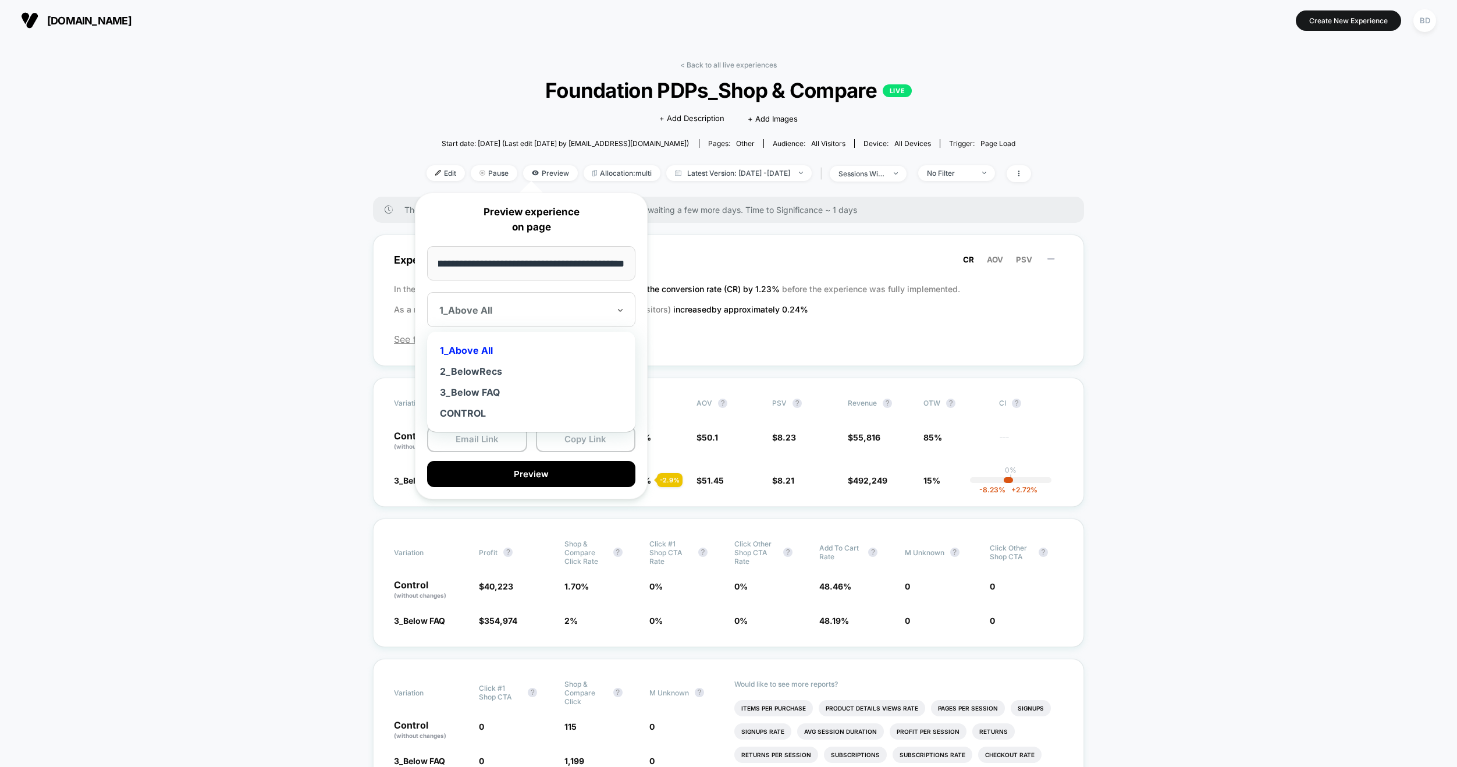
click at [527, 308] on div at bounding box center [524, 310] width 170 height 12
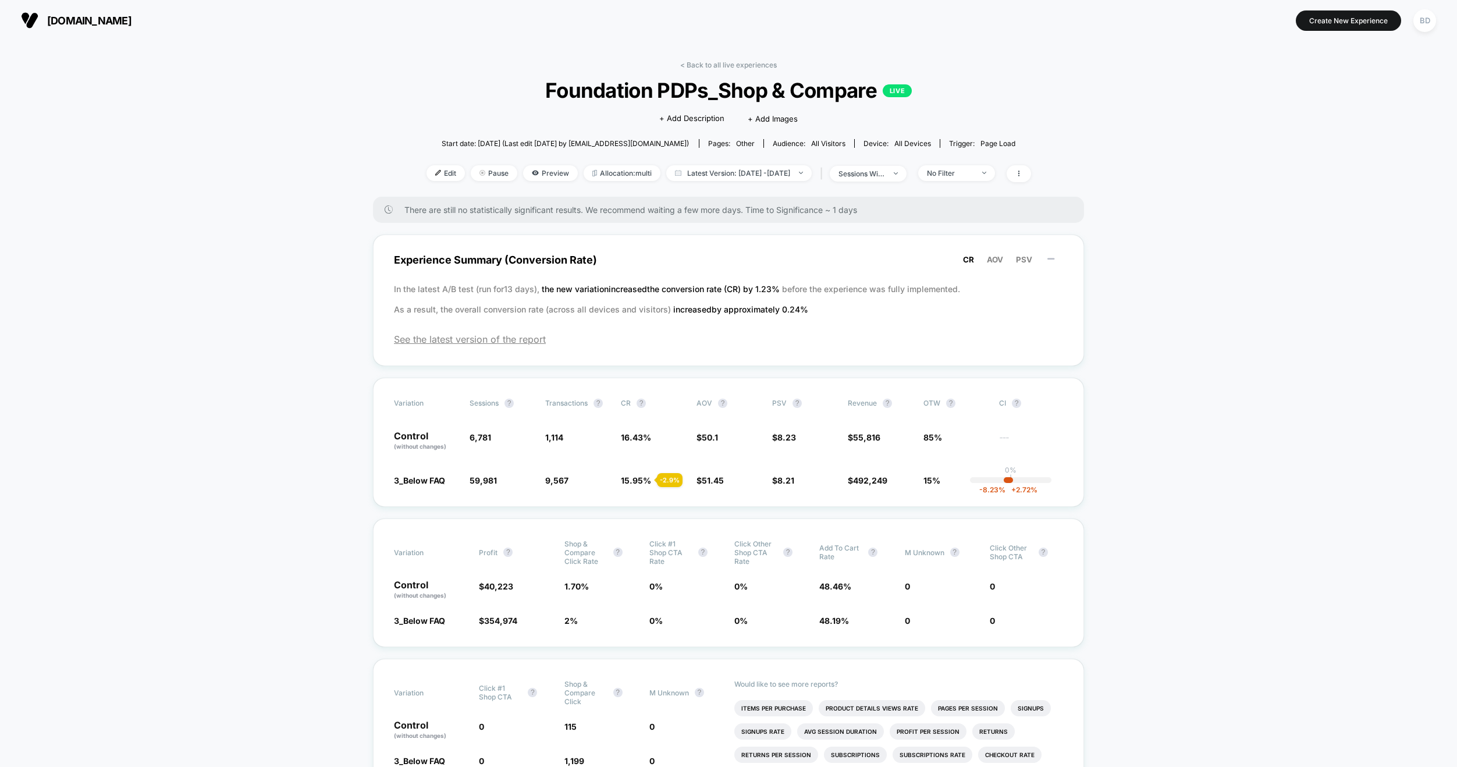
click at [613, 162] on div "< Back to all live experiences Foundation PDPs_Shop & Compare LIVE Click to edi…" at bounding box center [728, 129] width 604 height 136
click at [611, 168] on span "Allocation: multi" at bounding box center [622, 173] width 77 height 16
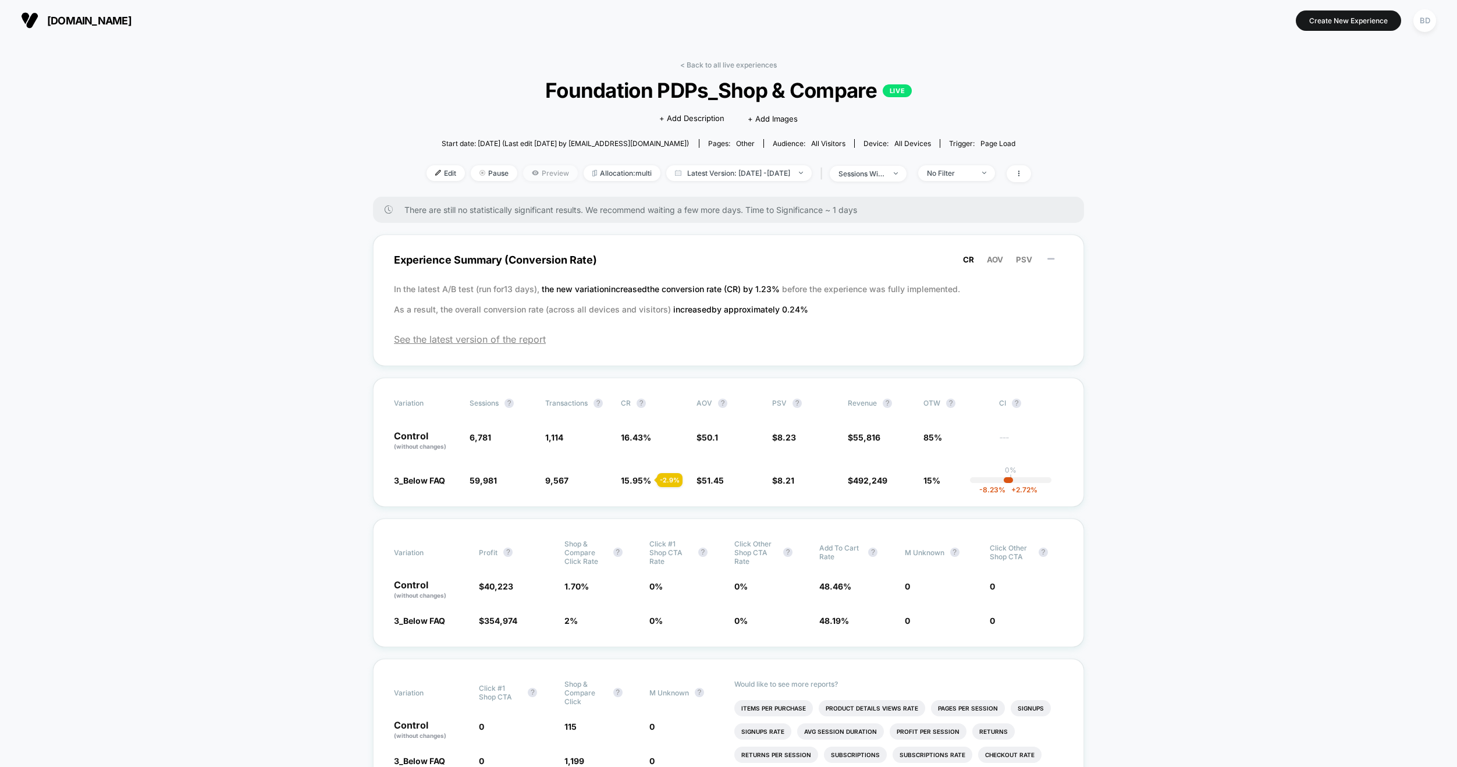
click at [531, 176] on span "Preview" at bounding box center [550, 173] width 55 height 16
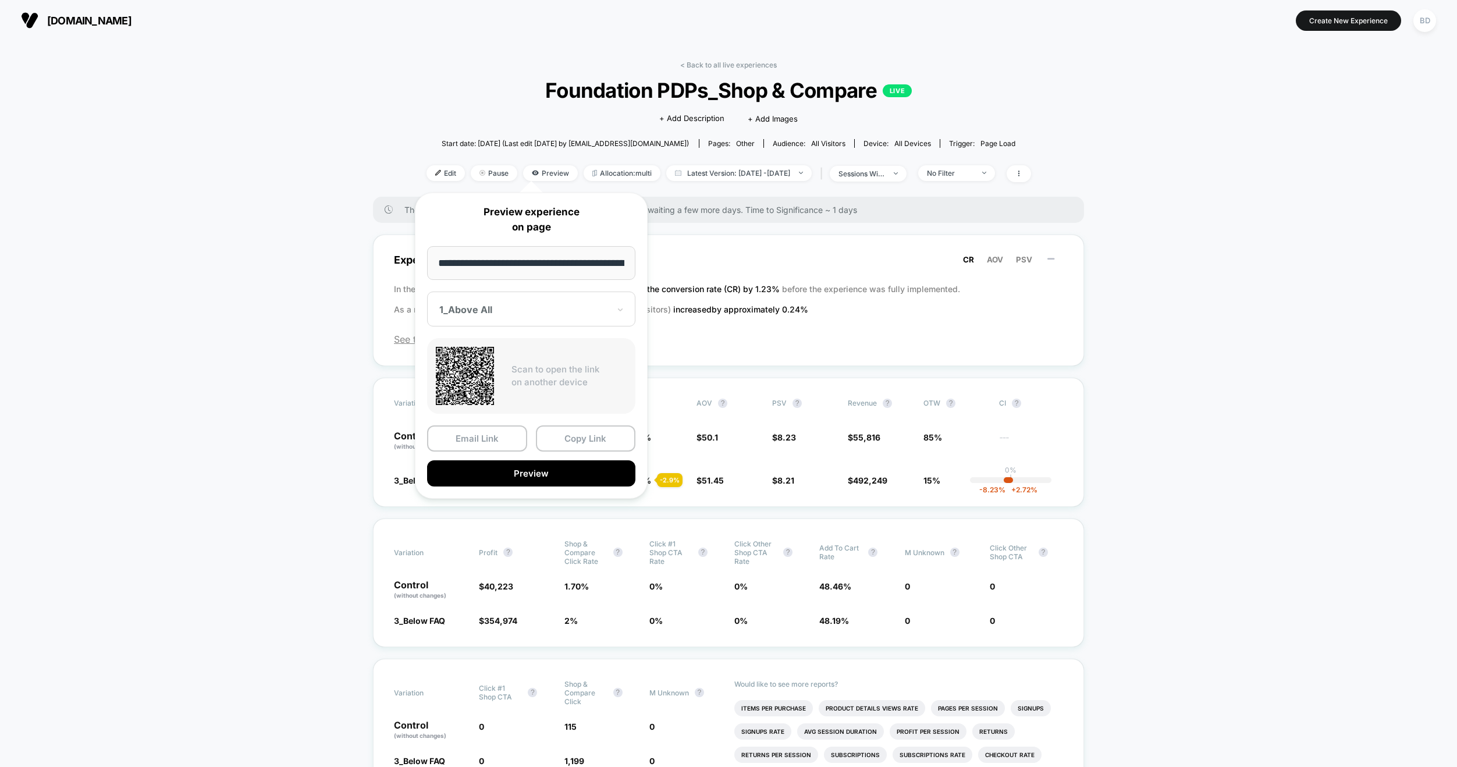
scroll to position [0, 234]
click at [527, 310] on div at bounding box center [524, 310] width 170 height 12
click at [491, 390] on div "3_Below FAQ" at bounding box center [531, 392] width 197 height 21
click at [531, 474] on button "Preview" at bounding box center [531, 474] width 208 height 26
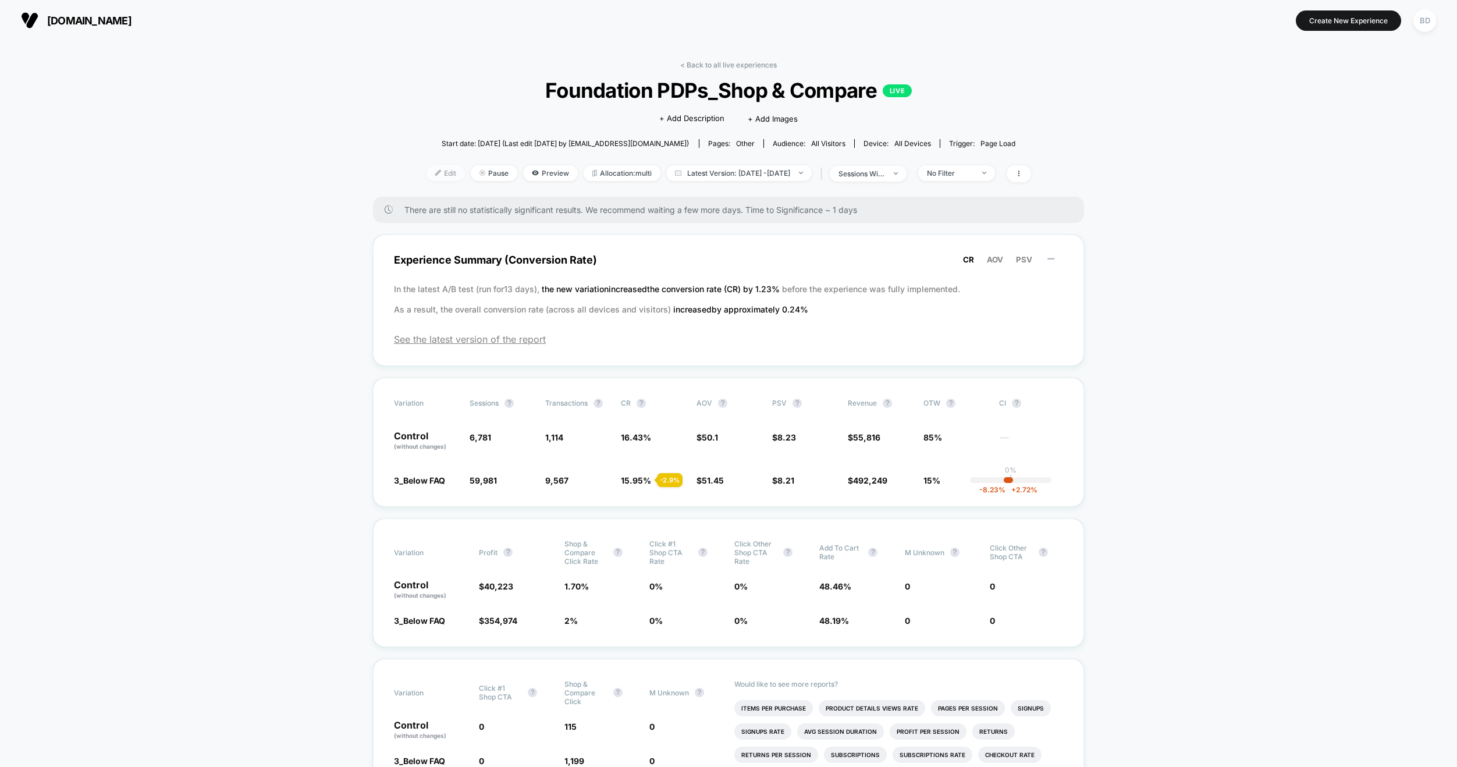
click at [435, 172] on img at bounding box center [438, 173] width 6 height 6
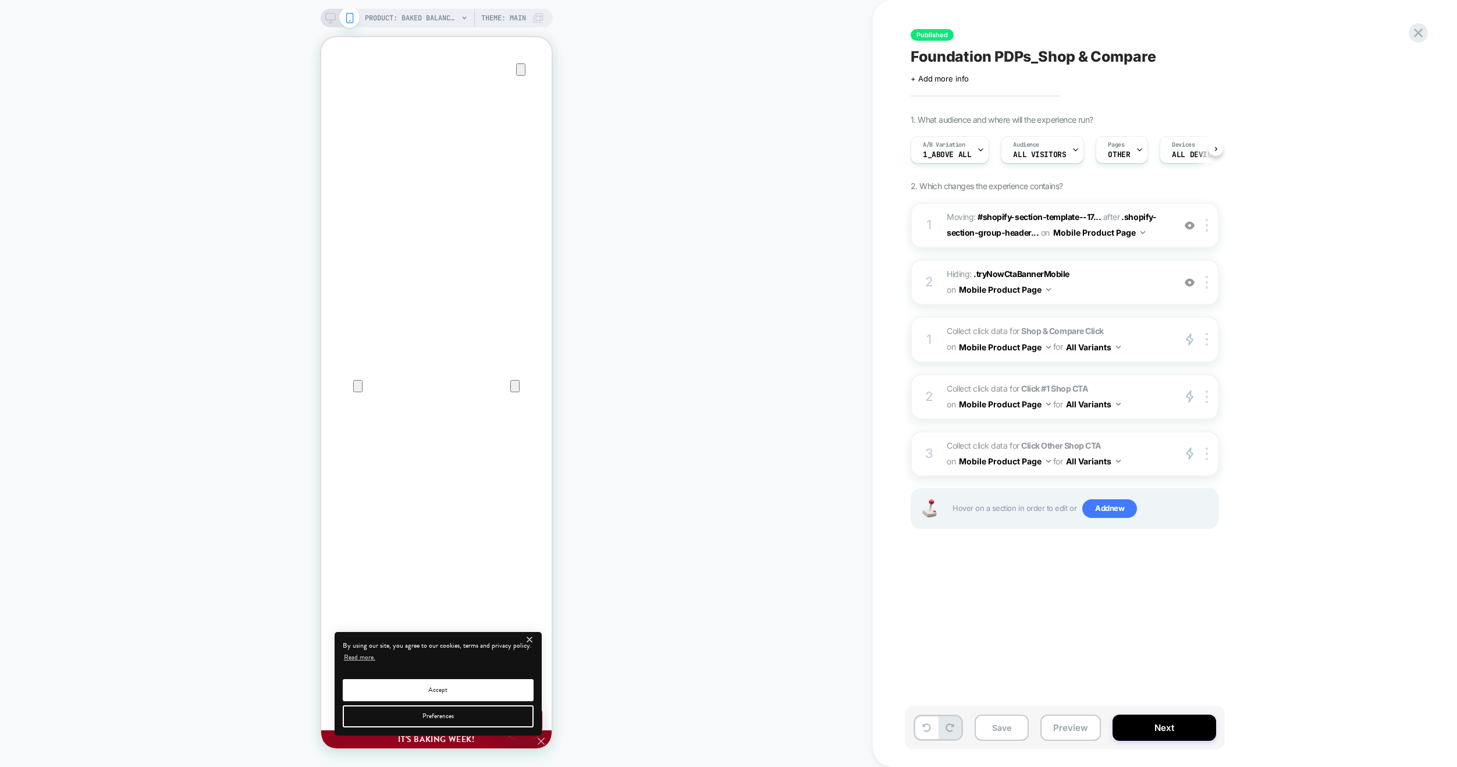
scroll to position [0, 1]
click at [1210, 283] on div at bounding box center [1208, 282] width 19 height 13
click at [1261, 279] on div "1. What audience and where will the experience run? A/B Variation 1_Above All A…" at bounding box center [1123, 336] width 425 height 443
click at [1411, 33] on icon at bounding box center [1418, 33] width 16 height 16
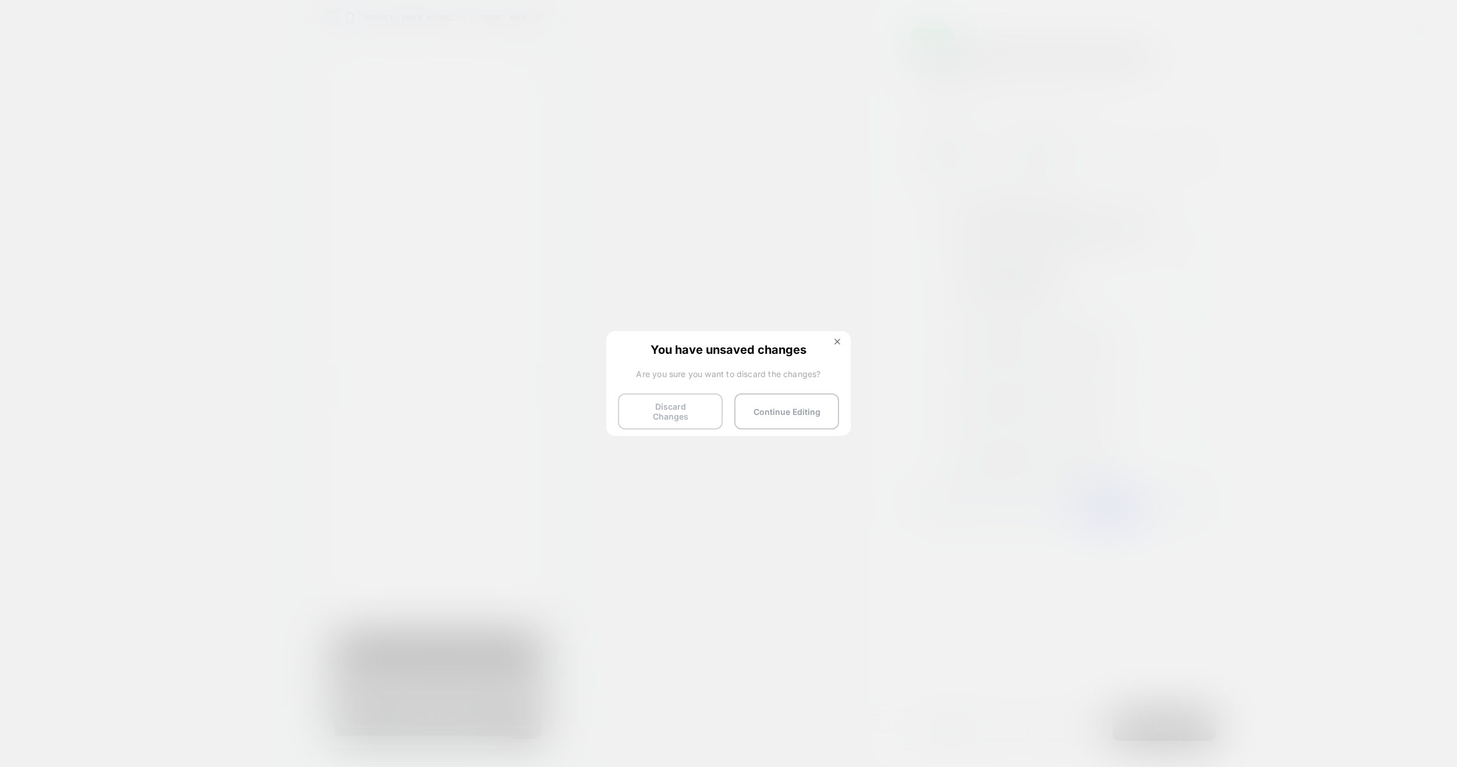
click at [659, 402] on button "Discard Changes" at bounding box center [670, 411] width 105 height 36
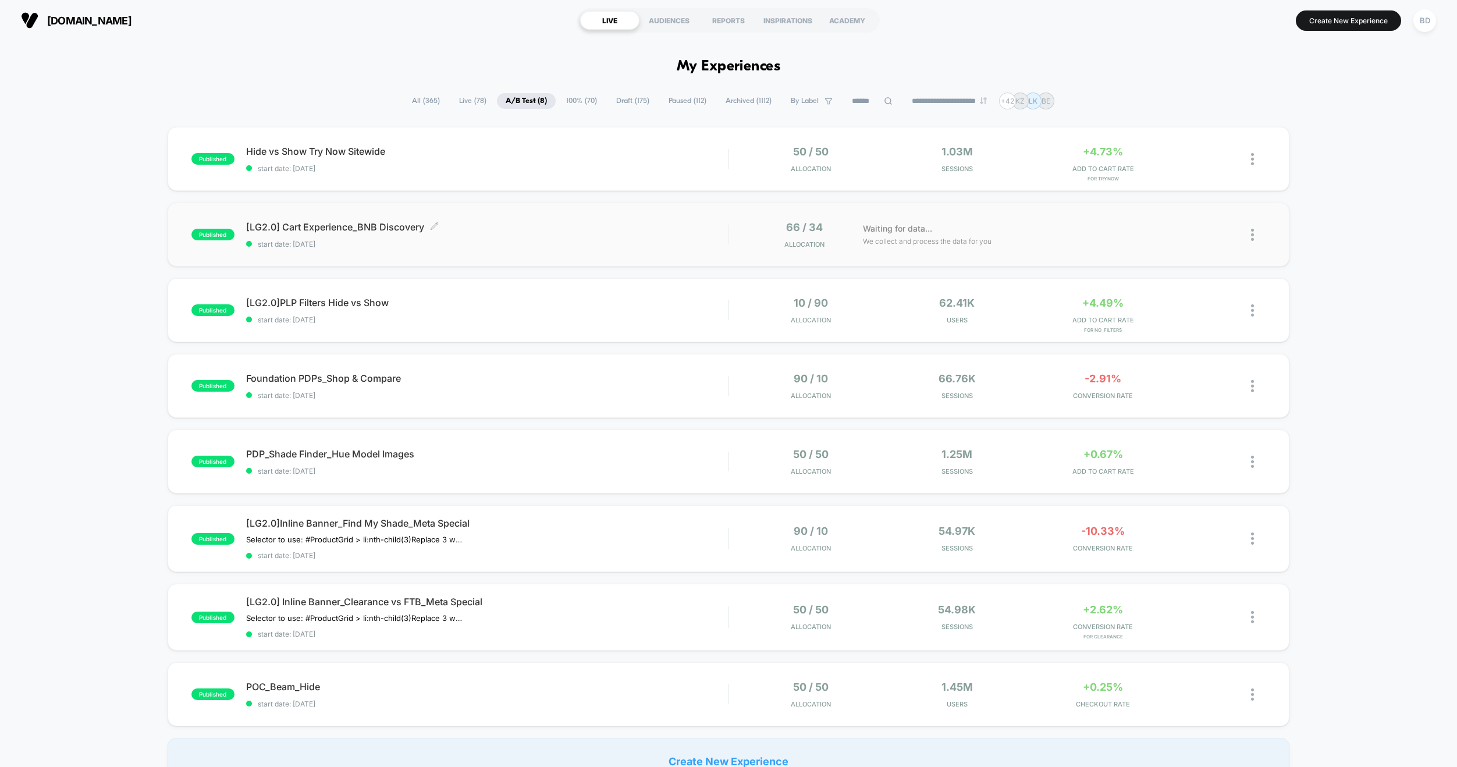
click at [351, 229] on span "[LG2.0] Cart Experience_BNB Discovery Click to edit experience details" at bounding box center [487, 227] width 482 height 12
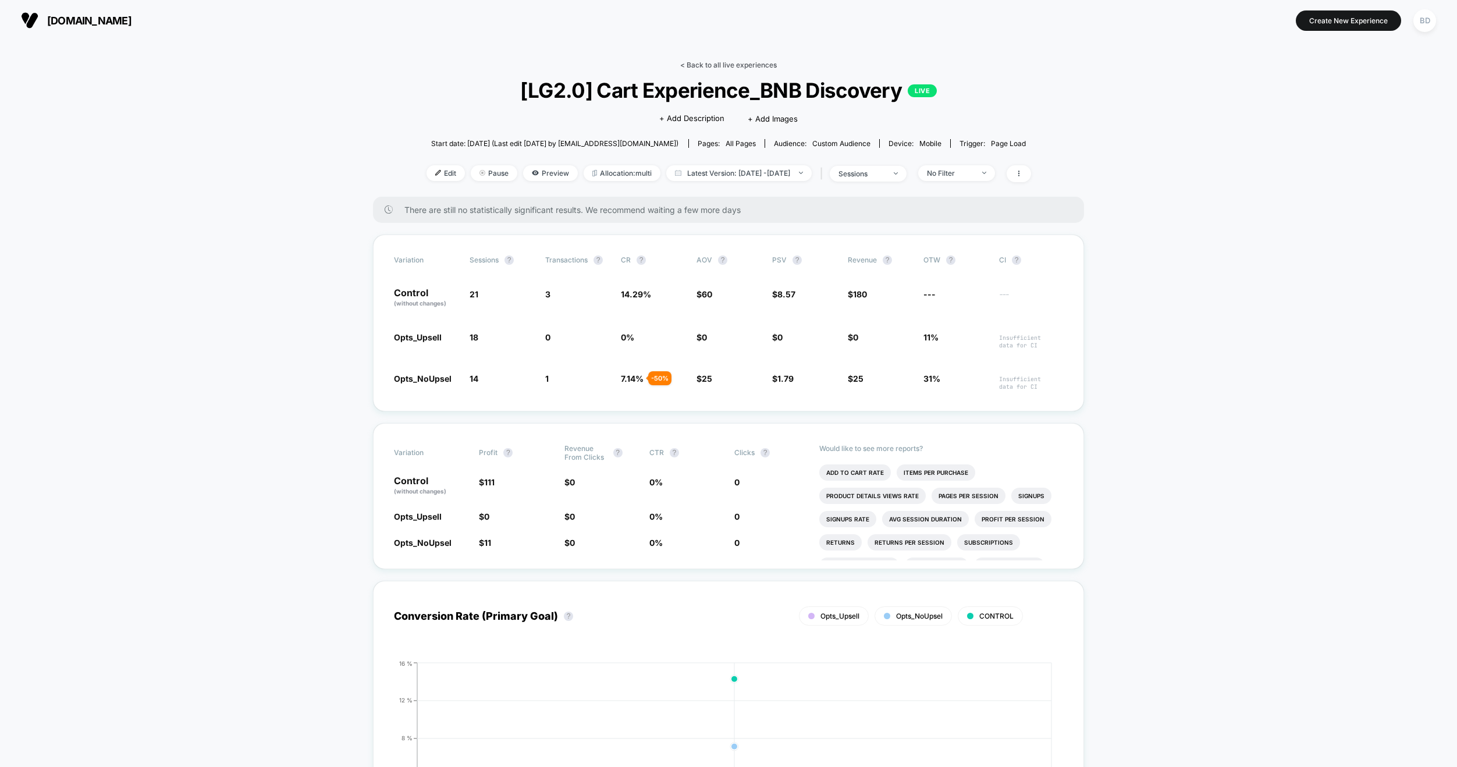
click at [699, 65] on link "< Back to all live experiences" at bounding box center [728, 65] width 97 height 9
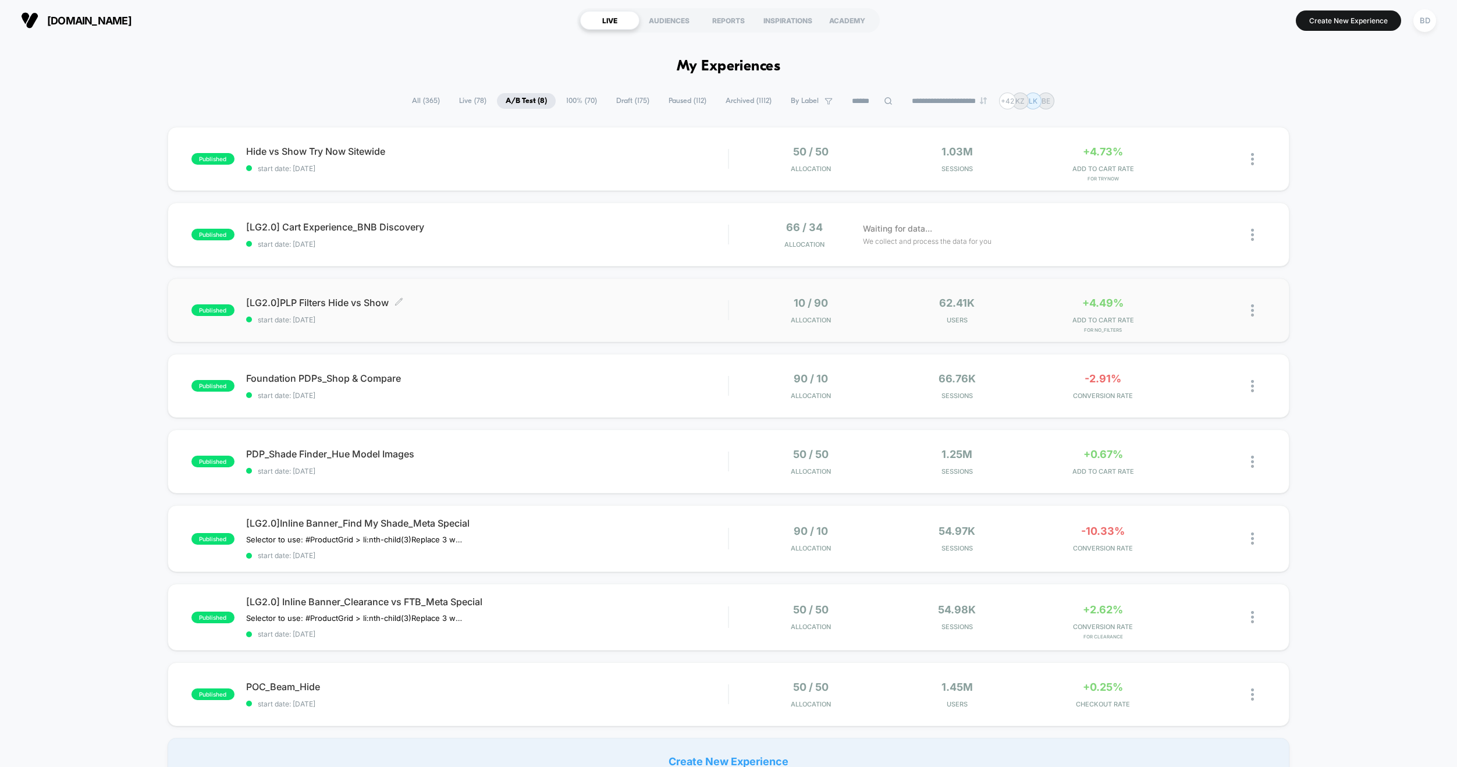
click at [326, 303] on span "[LG2.0]PLP Filters Hide vs Show Click to edit experience details" at bounding box center [487, 303] width 482 height 12
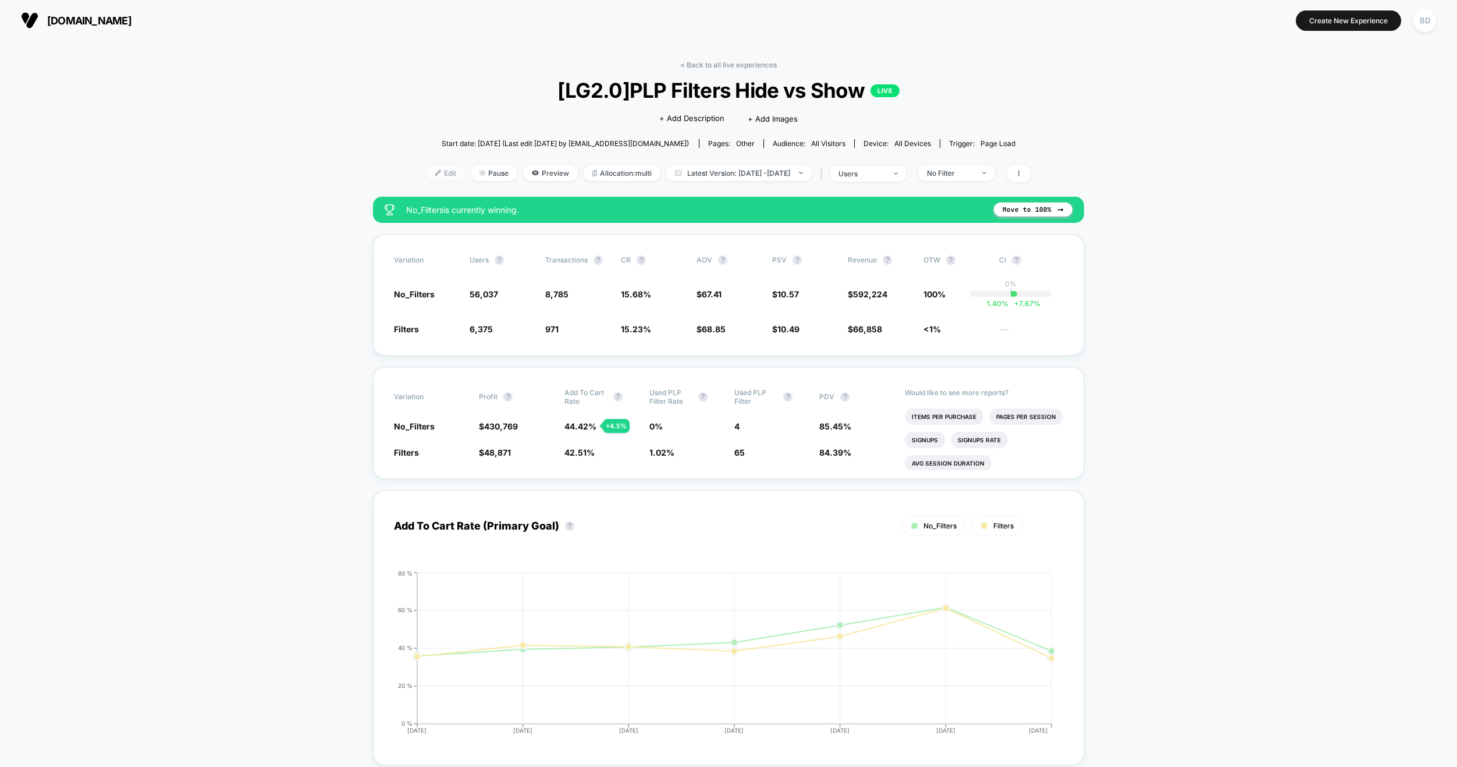
click at [428, 176] on span "Edit" at bounding box center [445, 173] width 38 height 16
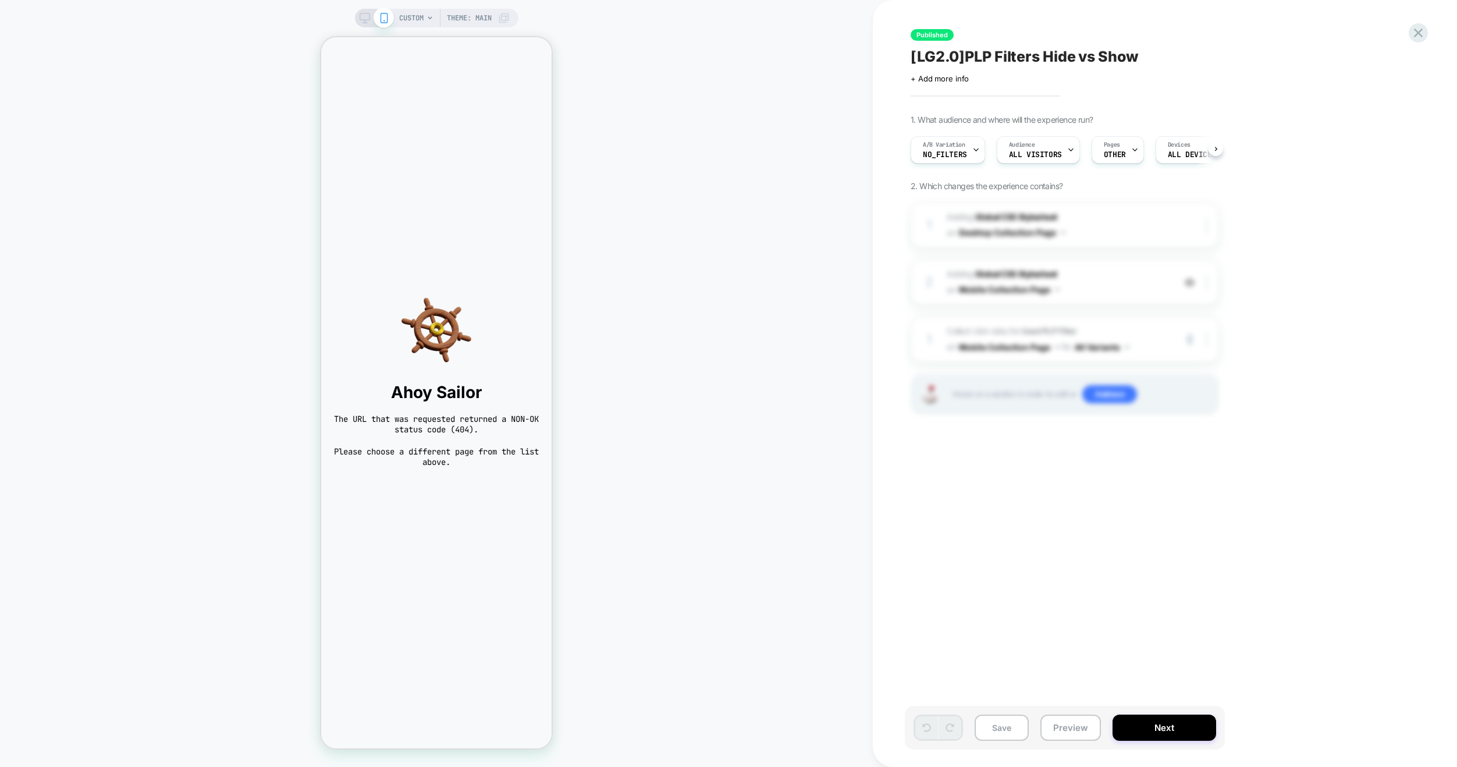
scroll to position [0, 1]
click at [972, 148] on icon at bounding box center [976, 150] width 8 height 8
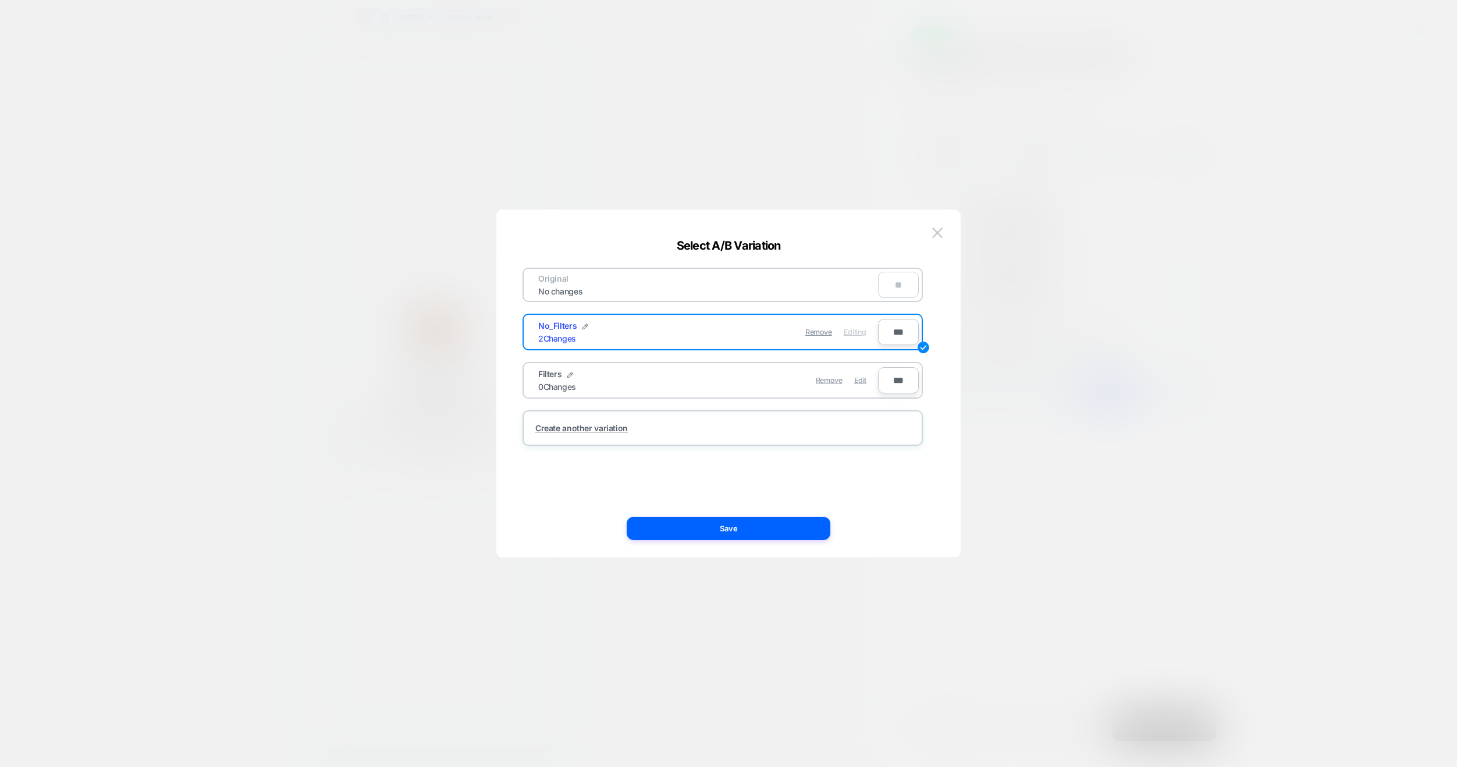
click at [805, 143] on div at bounding box center [728, 383] width 1457 height 767
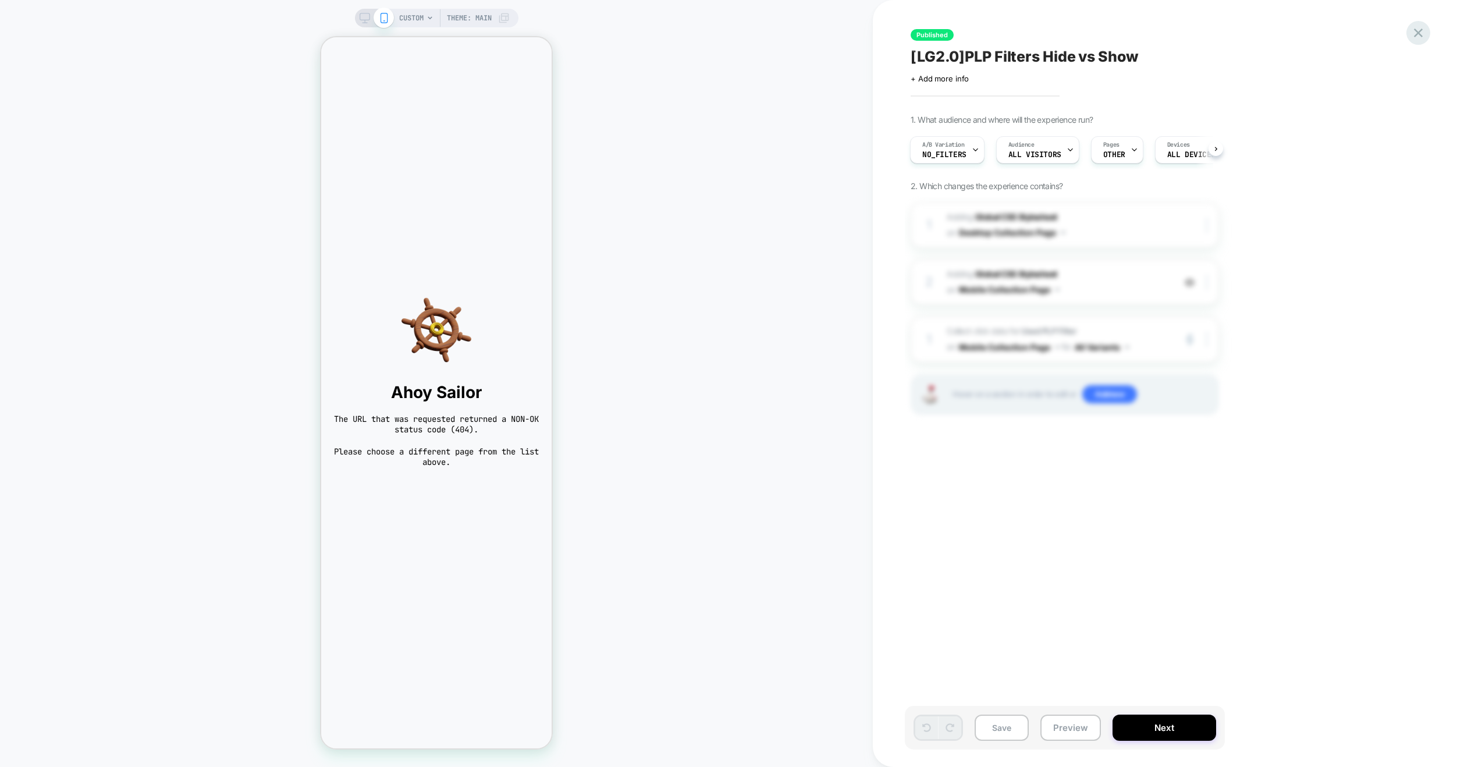
click at [1417, 31] on icon at bounding box center [1418, 33] width 9 height 9
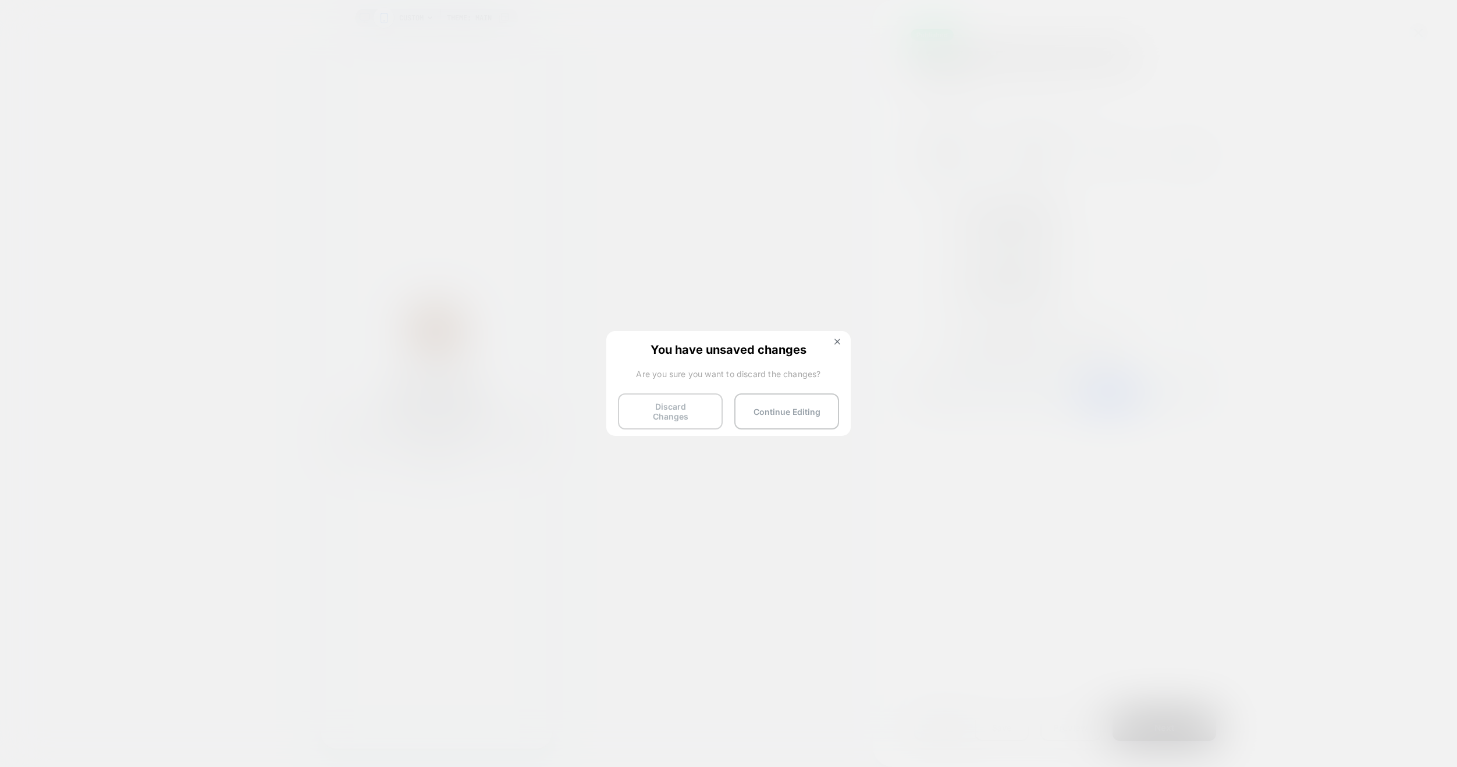
click at [663, 405] on button "Discard Changes" at bounding box center [670, 411] width 105 height 36
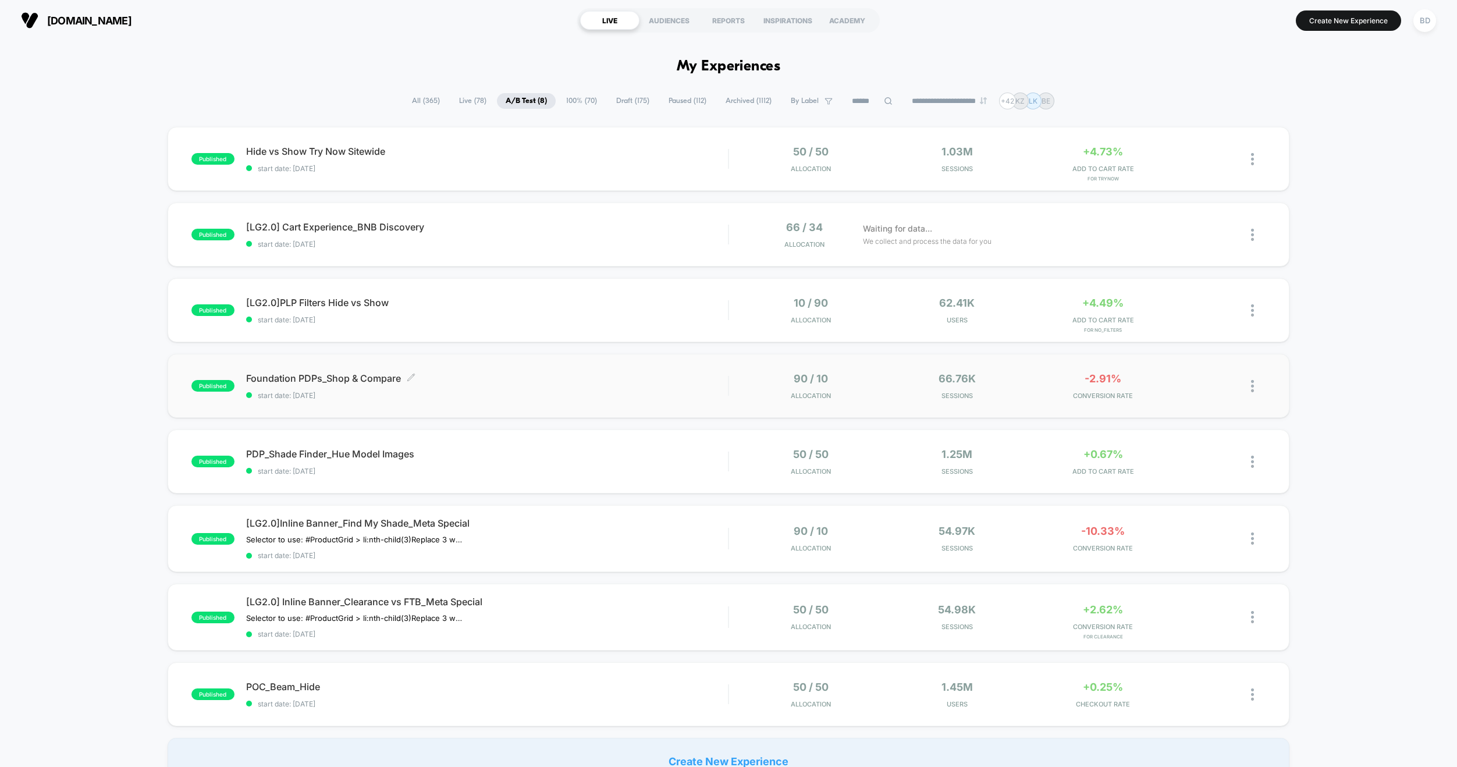
click at [300, 377] on span "Foundation PDPs_Shop & Compare Click to edit experience details" at bounding box center [487, 378] width 482 height 12
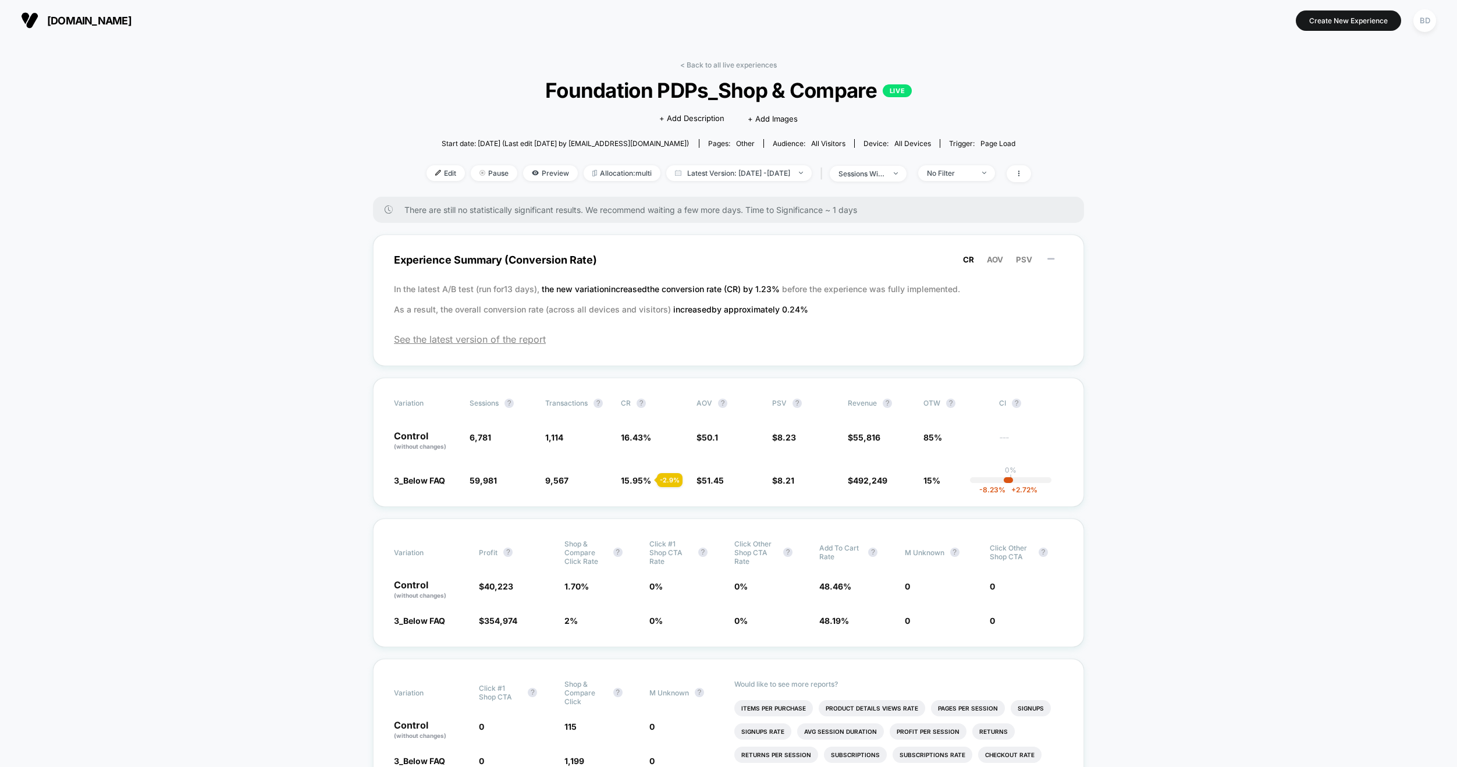
click at [715, 64] on link "< Back to all live experiences" at bounding box center [728, 65] width 97 height 9
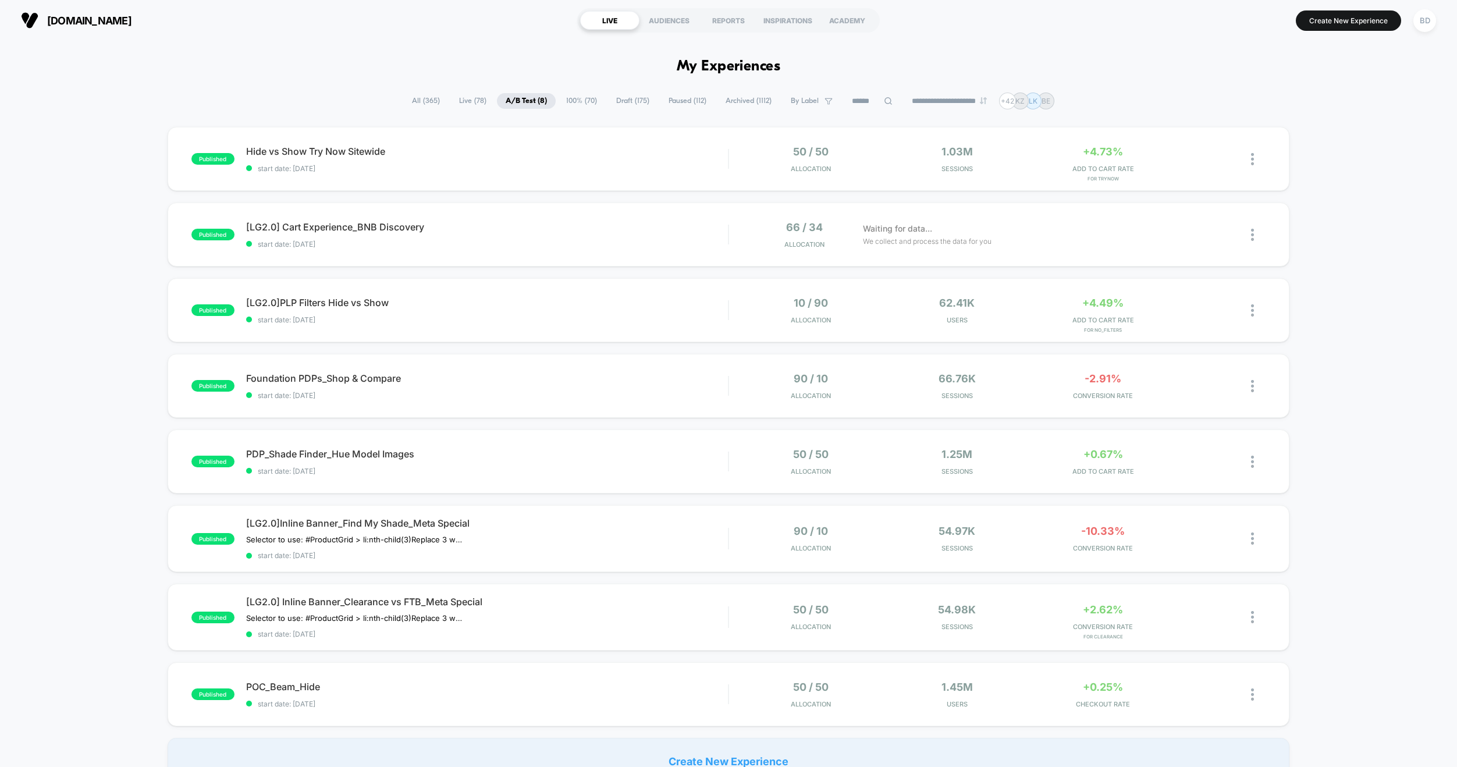
click at [682, 99] on span "Paused ( 112 )" at bounding box center [687, 101] width 55 height 16
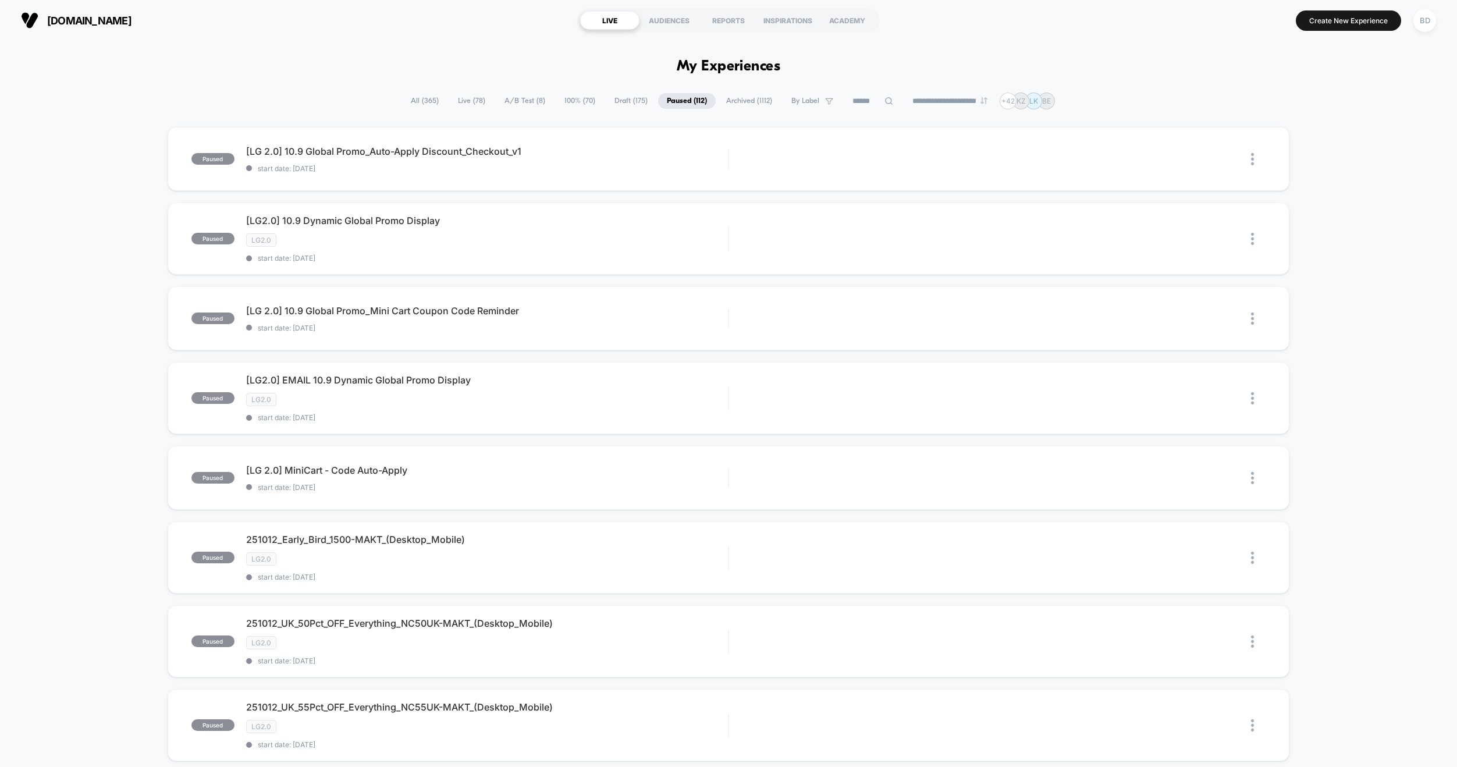
click at [464, 105] on span "Live ( 78 )" at bounding box center [471, 101] width 45 height 16
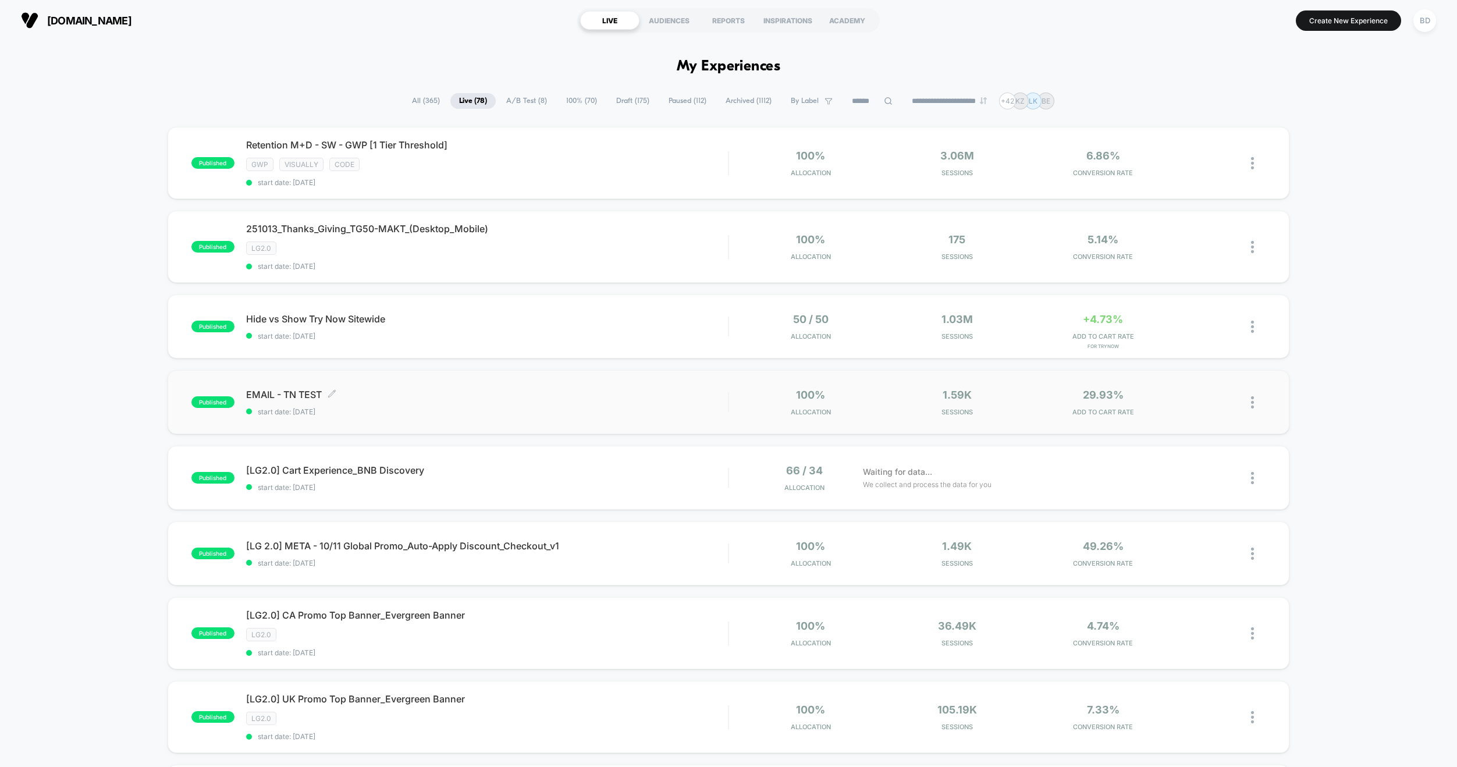
click at [281, 390] on span "EMAIL - TN TEST Click to edit experience details" at bounding box center [487, 395] width 482 height 12
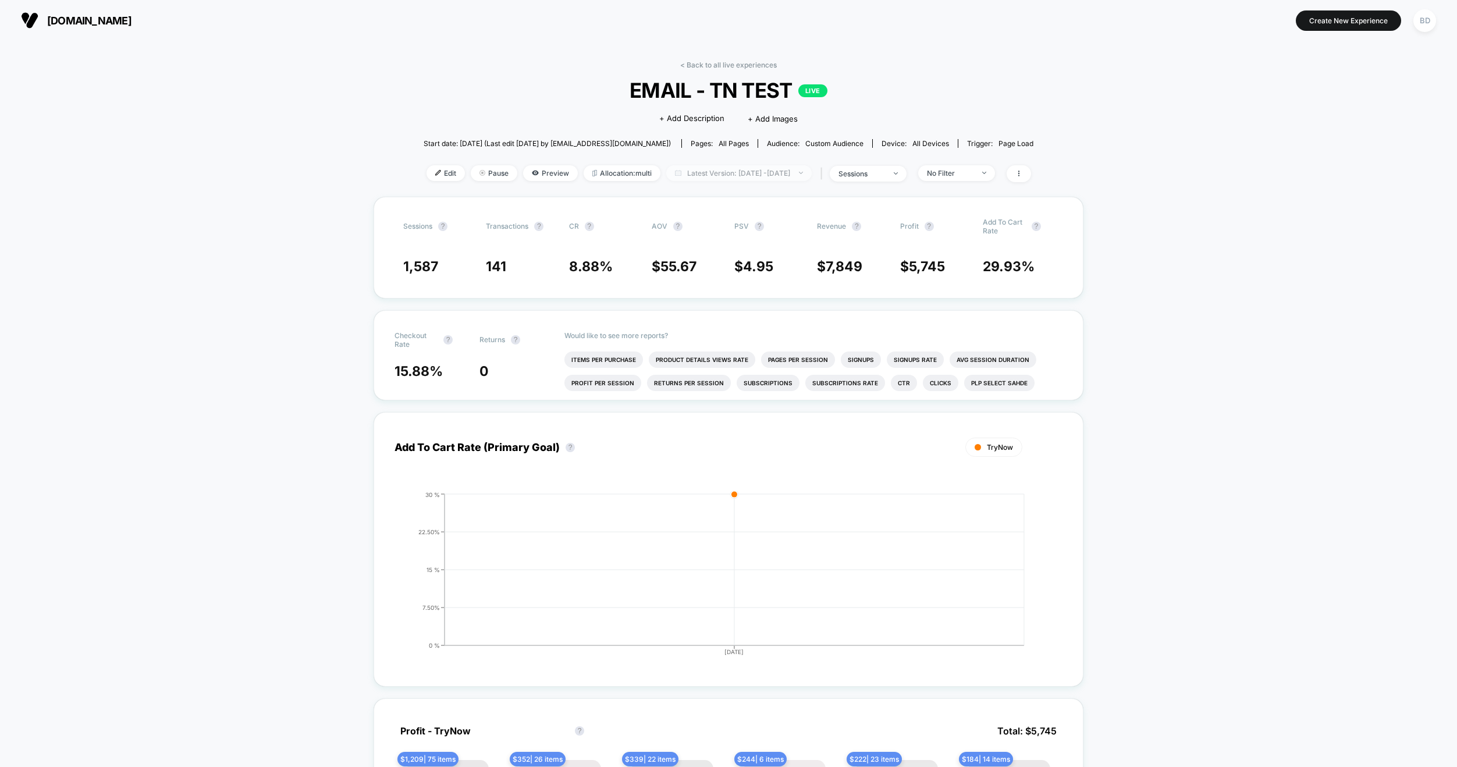
click at [766, 175] on span "Latest Version: [DATE] - [DATE]" at bounding box center [738, 173] width 145 height 16
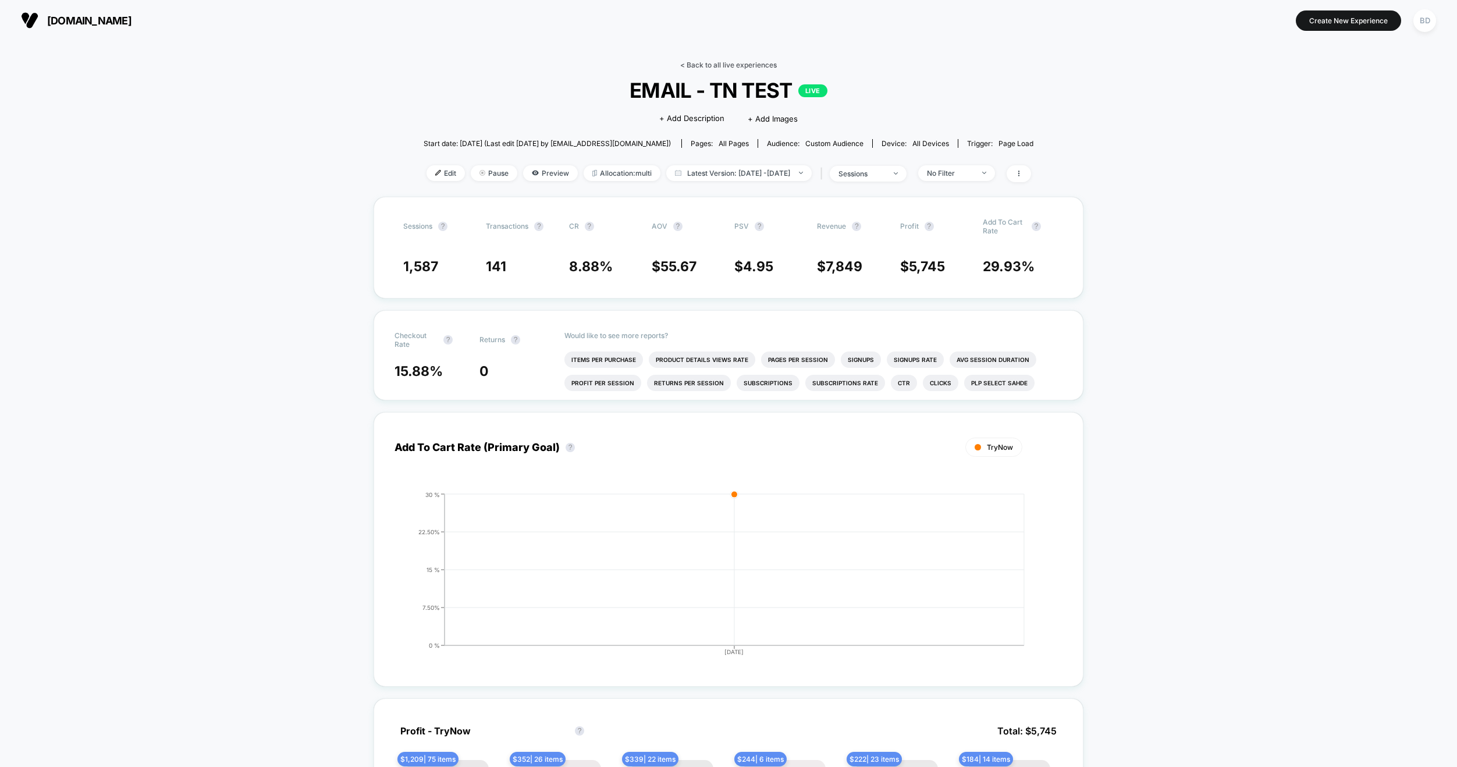
click at [706, 63] on link "< Back to all live experiences" at bounding box center [728, 65] width 97 height 9
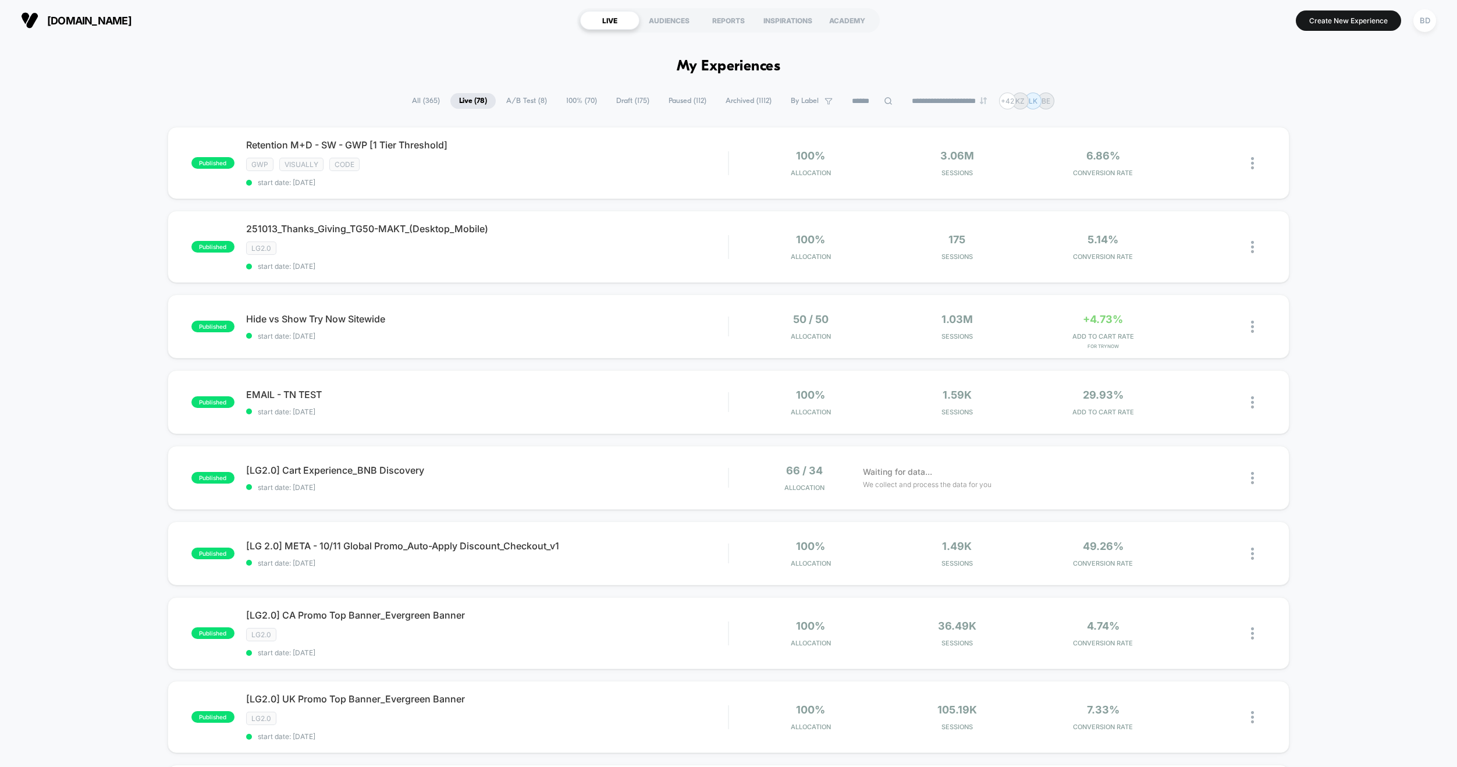
click at [664, 105] on span "Paused ( 112 )" at bounding box center [687, 101] width 55 height 16
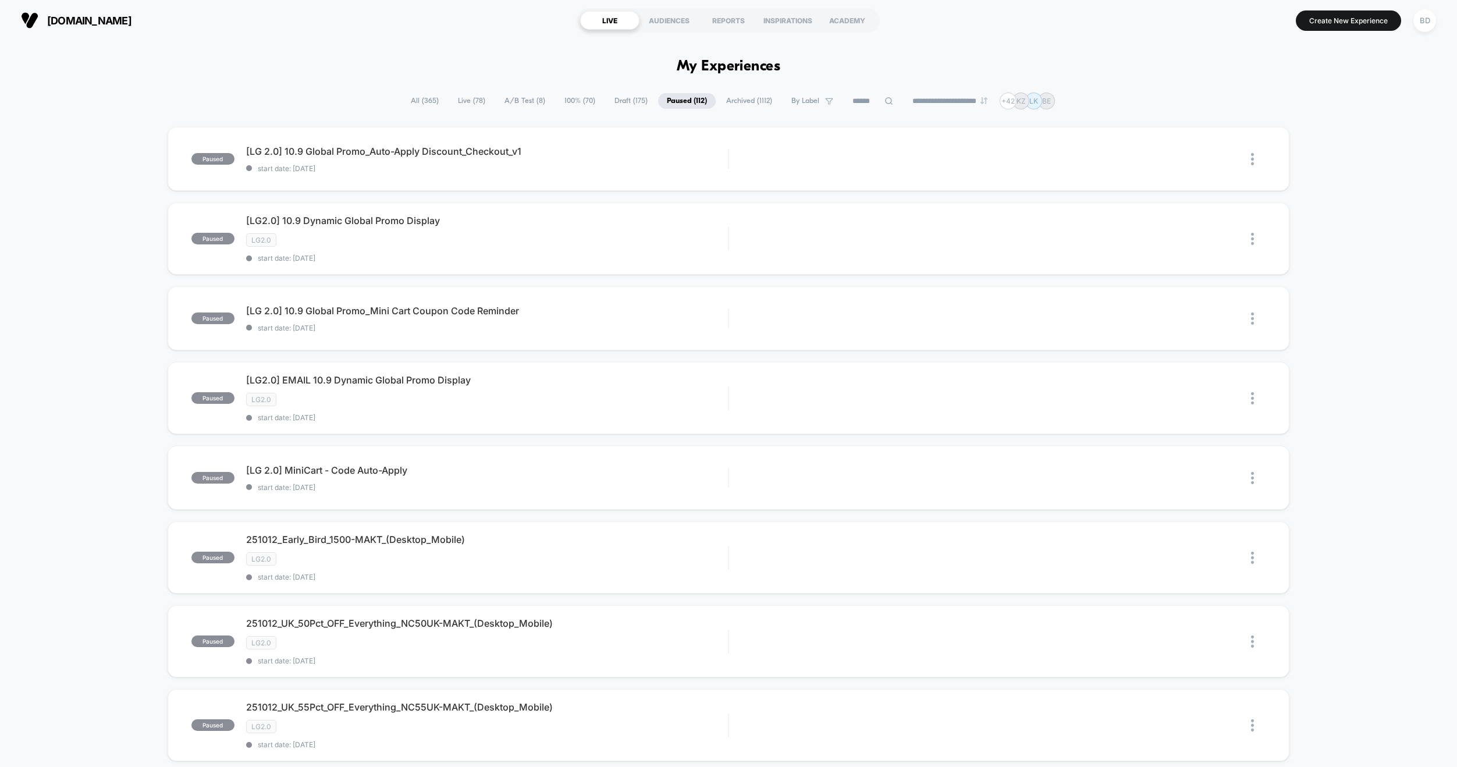
click at [755, 98] on span "Archived ( 1112 )" at bounding box center [748, 101] width 63 height 16
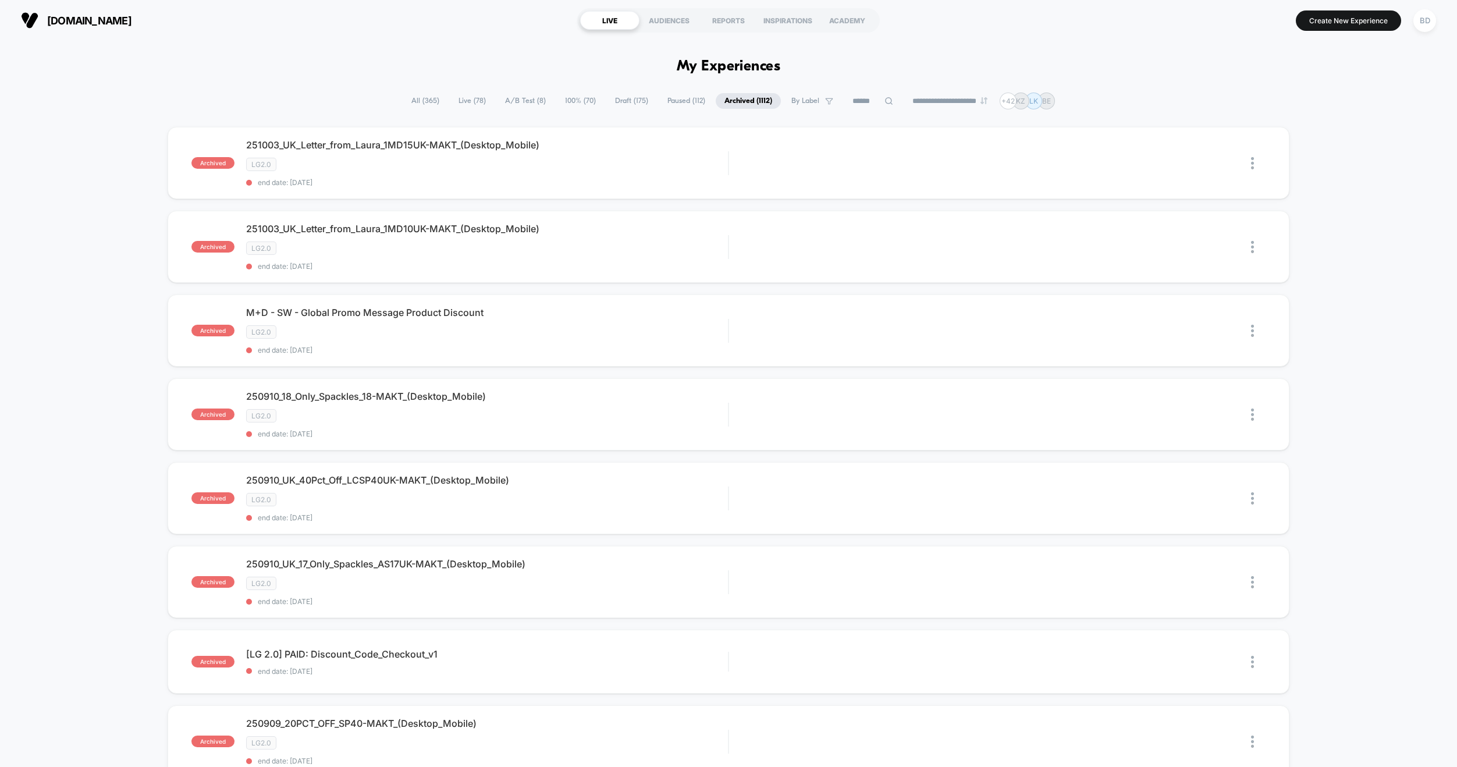
click at [680, 102] on span "Paused ( 112 )" at bounding box center [686, 101] width 55 height 16
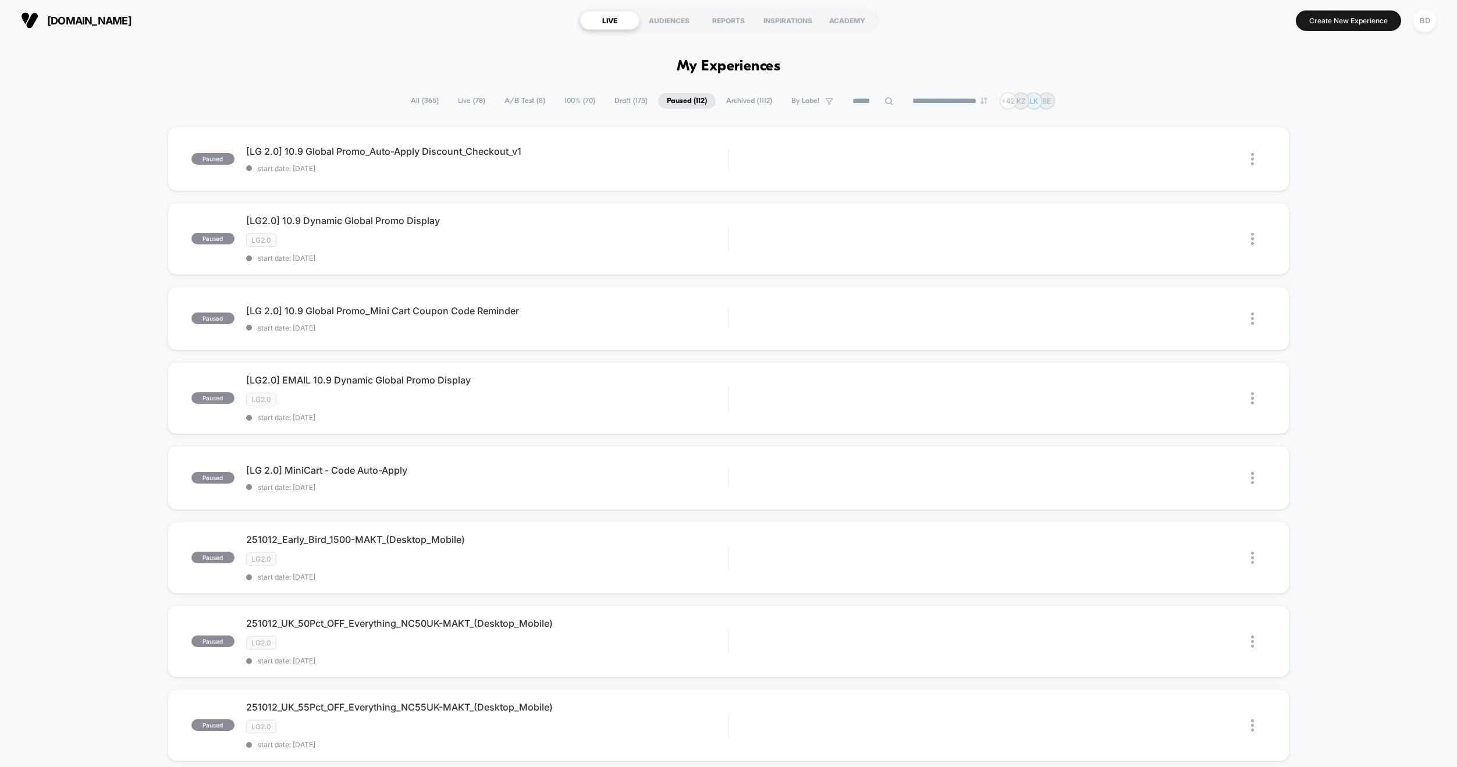
click at [527, 100] on span "A/B Test ( 8 )" at bounding box center [525, 101] width 58 height 16
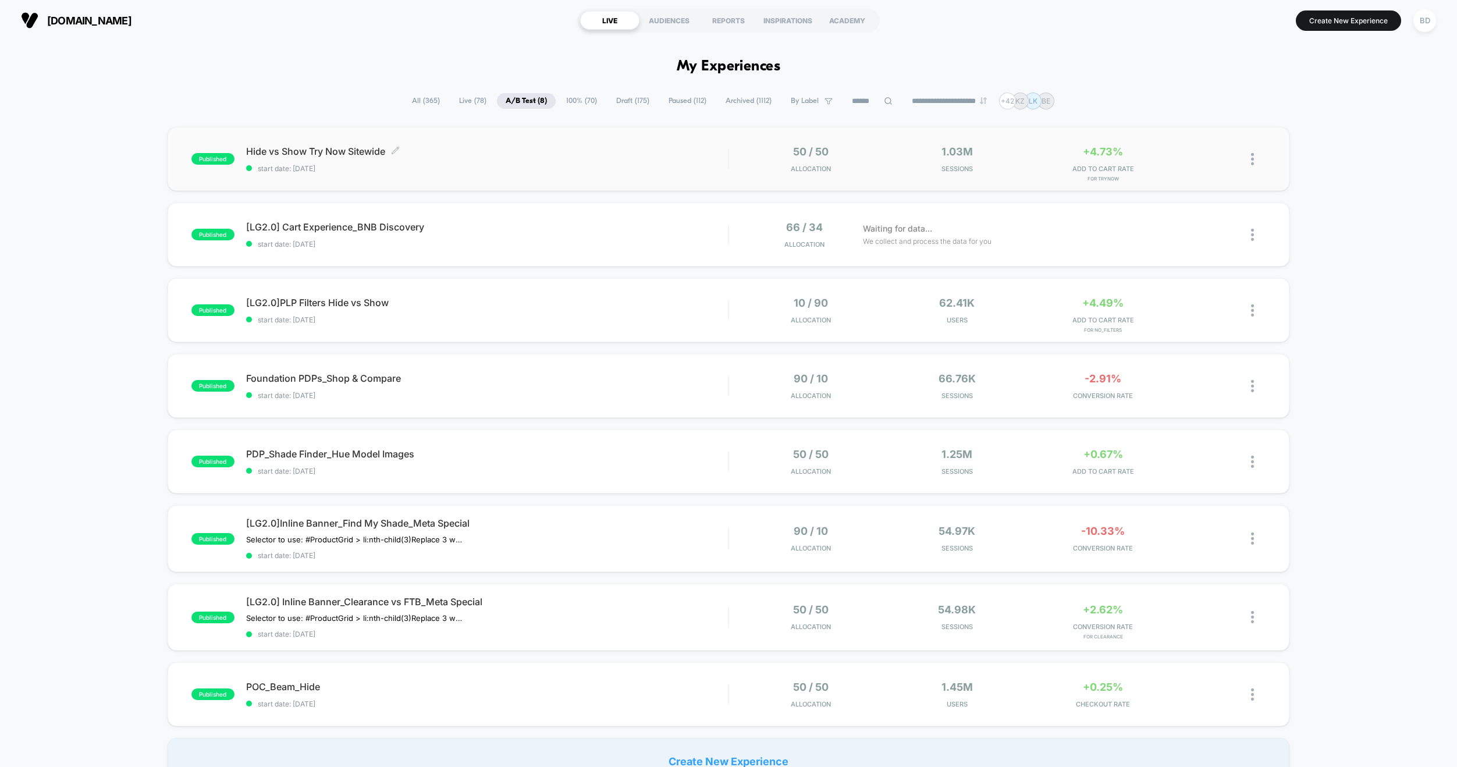
click at [332, 147] on span "Hide vs Show Try Now Sitewide Click to edit experience details" at bounding box center [487, 151] width 482 height 12
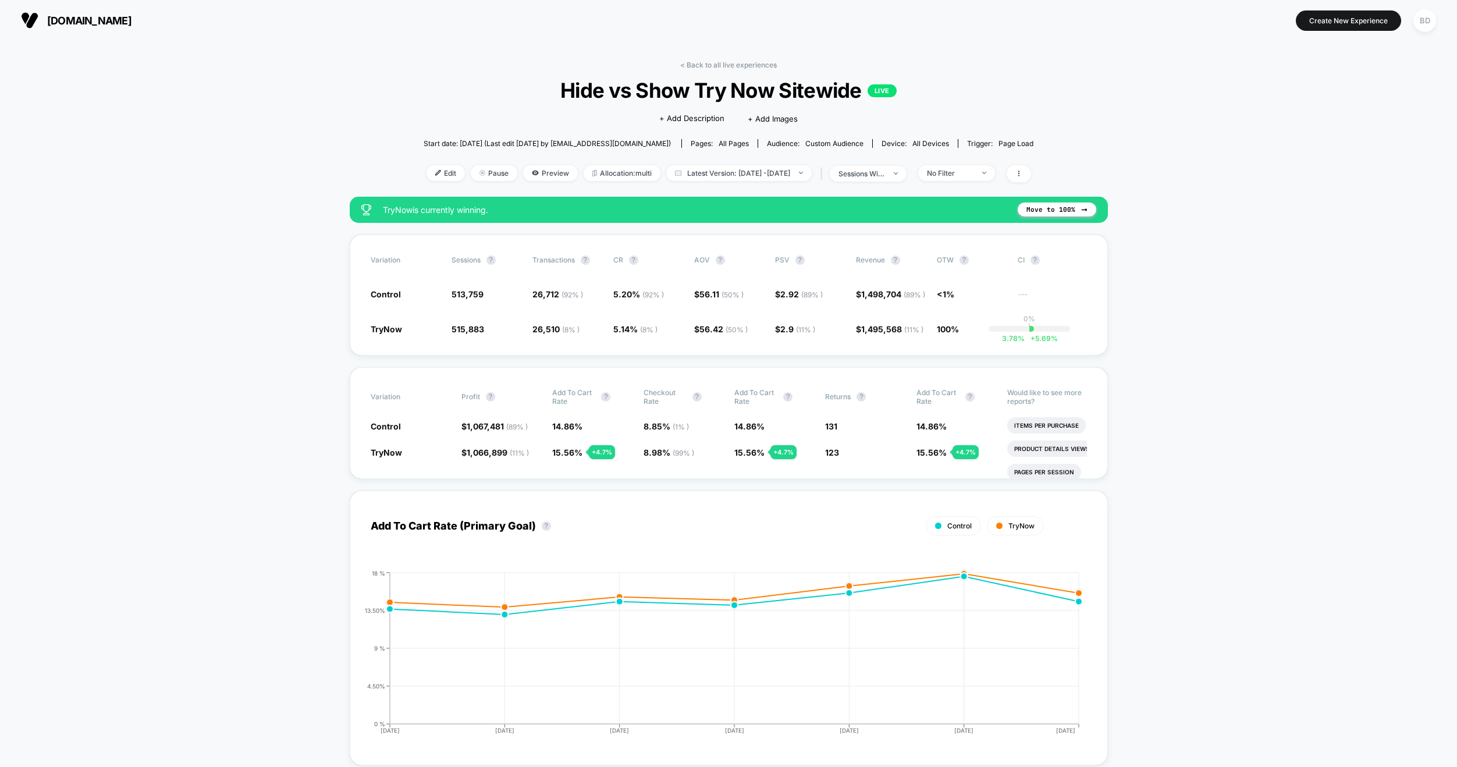
click at [788, 171] on span "Latest Version: [DATE] - [DATE]" at bounding box center [738, 173] width 145 height 16
select select "*"
select select "****"
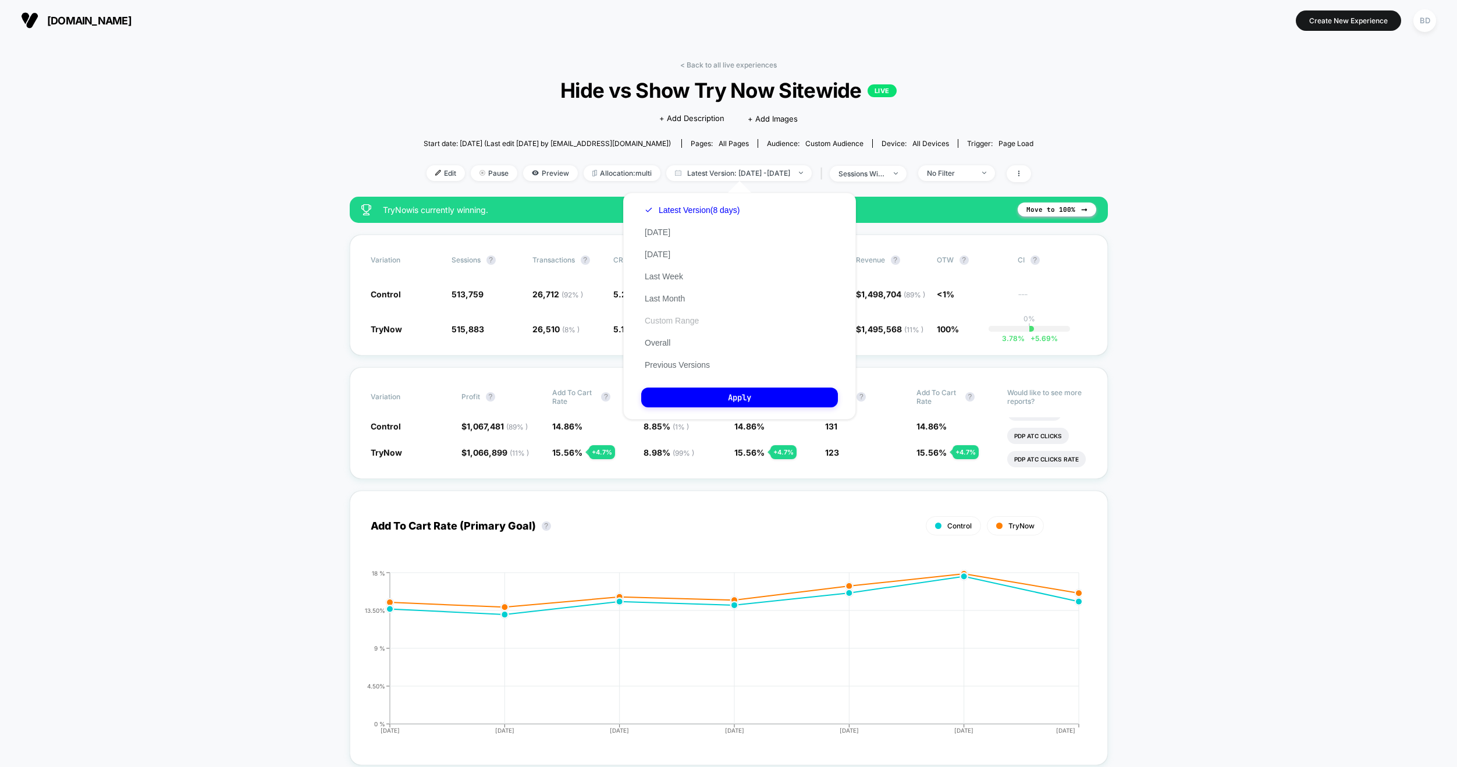
click at [668, 322] on button "Custom Range" at bounding box center [671, 320] width 61 height 10
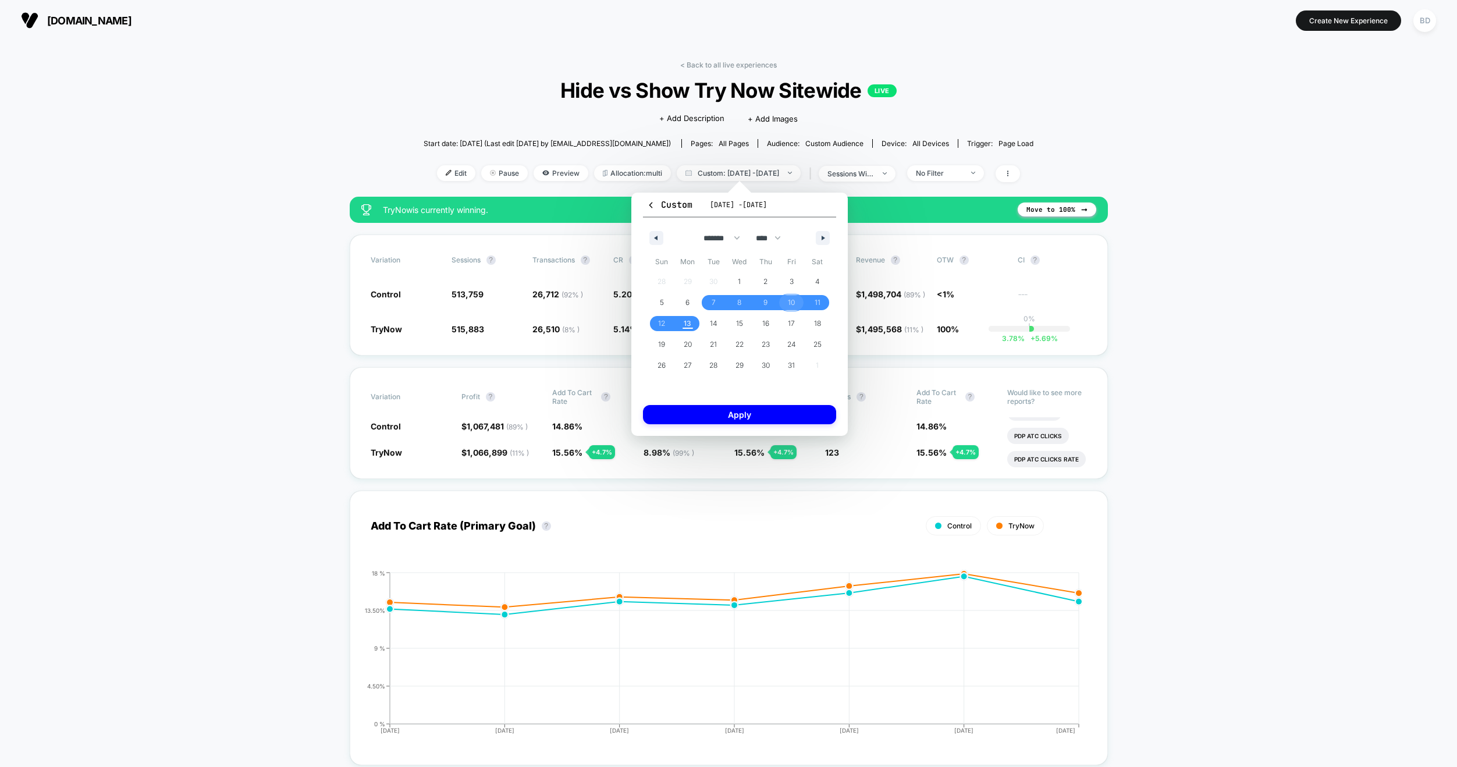
click at [790, 302] on span "10" at bounding box center [791, 302] width 7 height 21
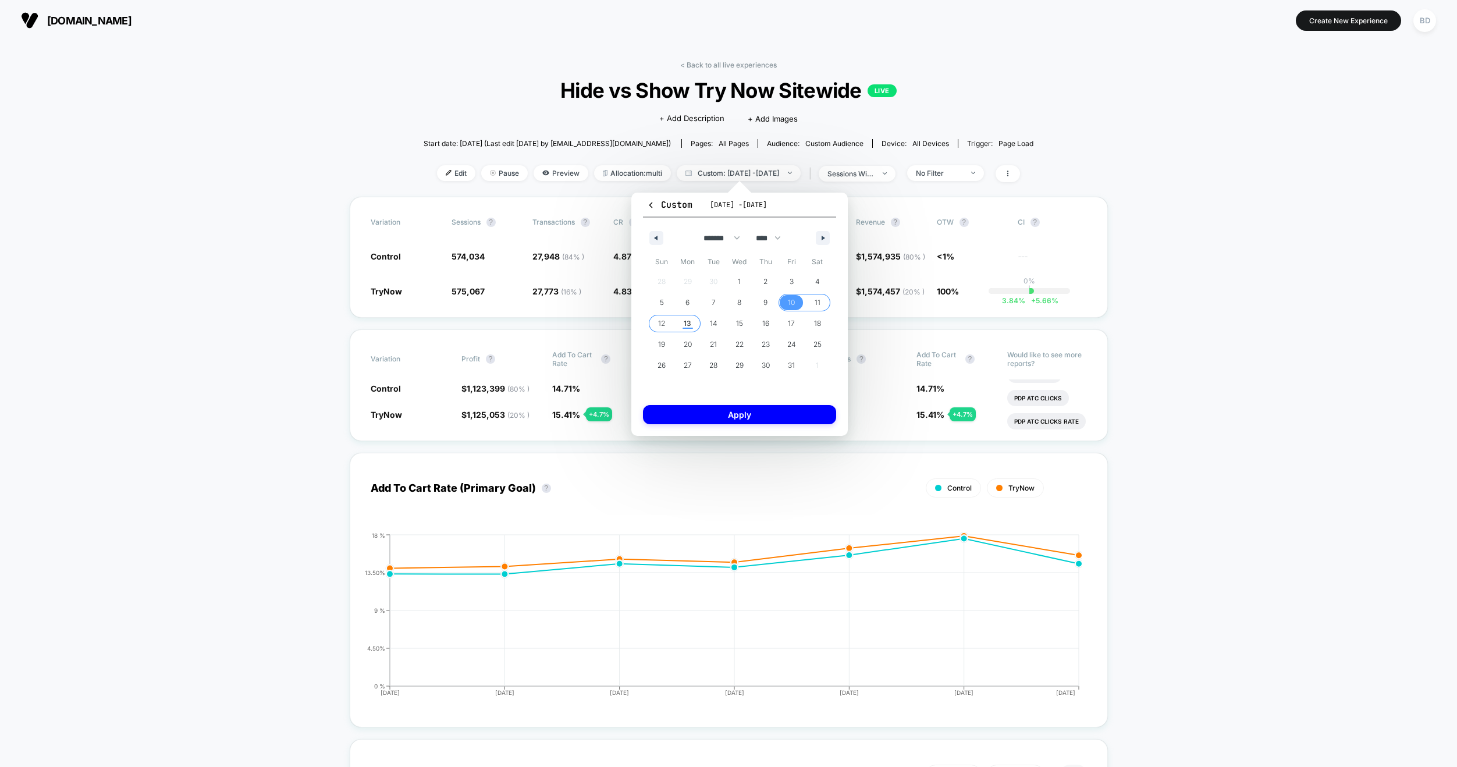
click at [687, 321] on span "13" at bounding box center [688, 323] width 8 height 21
click at [742, 413] on button "Apply" at bounding box center [739, 414] width 193 height 19
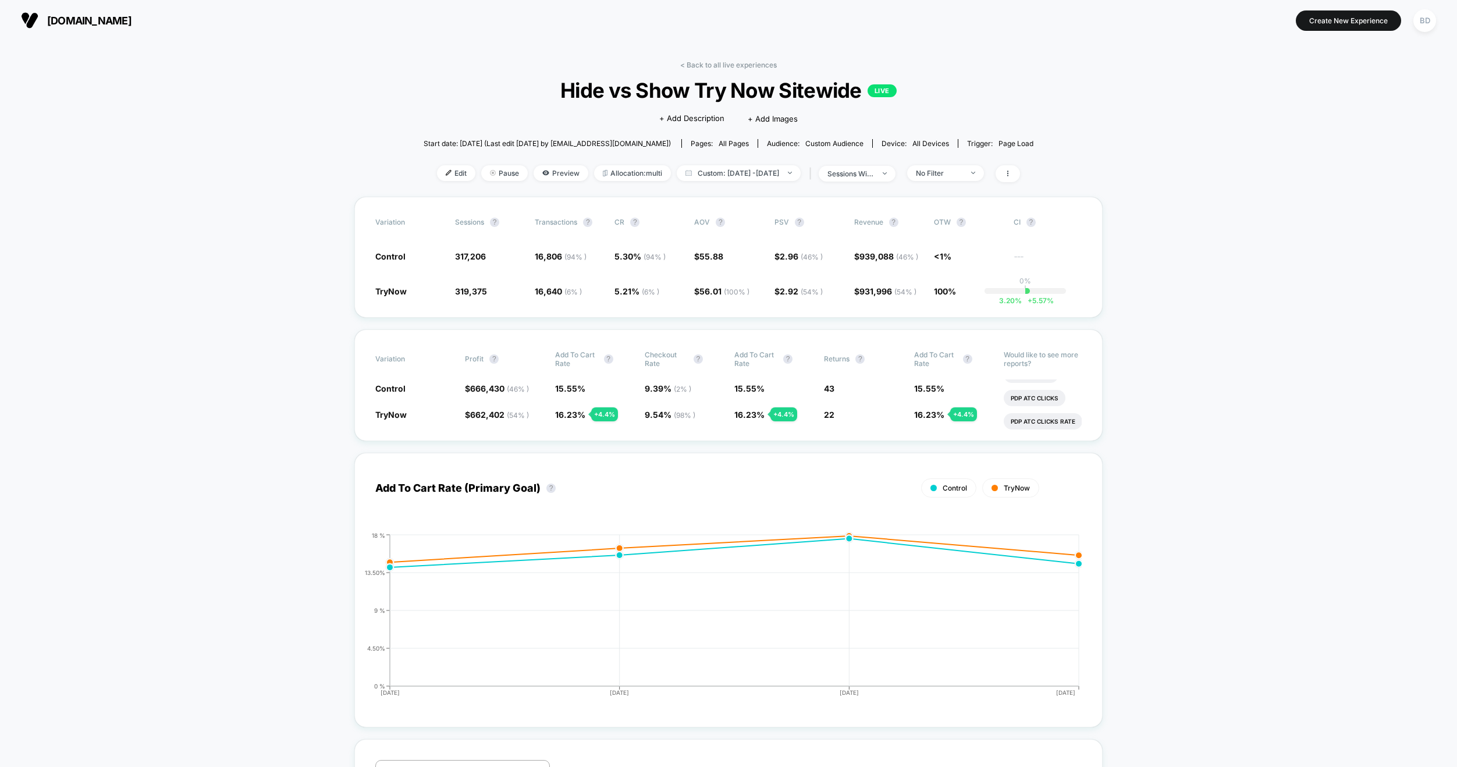
click at [775, 169] on span "Custom: [DATE] - [DATE]" at bounding box center [739, 173] width 124 height 16
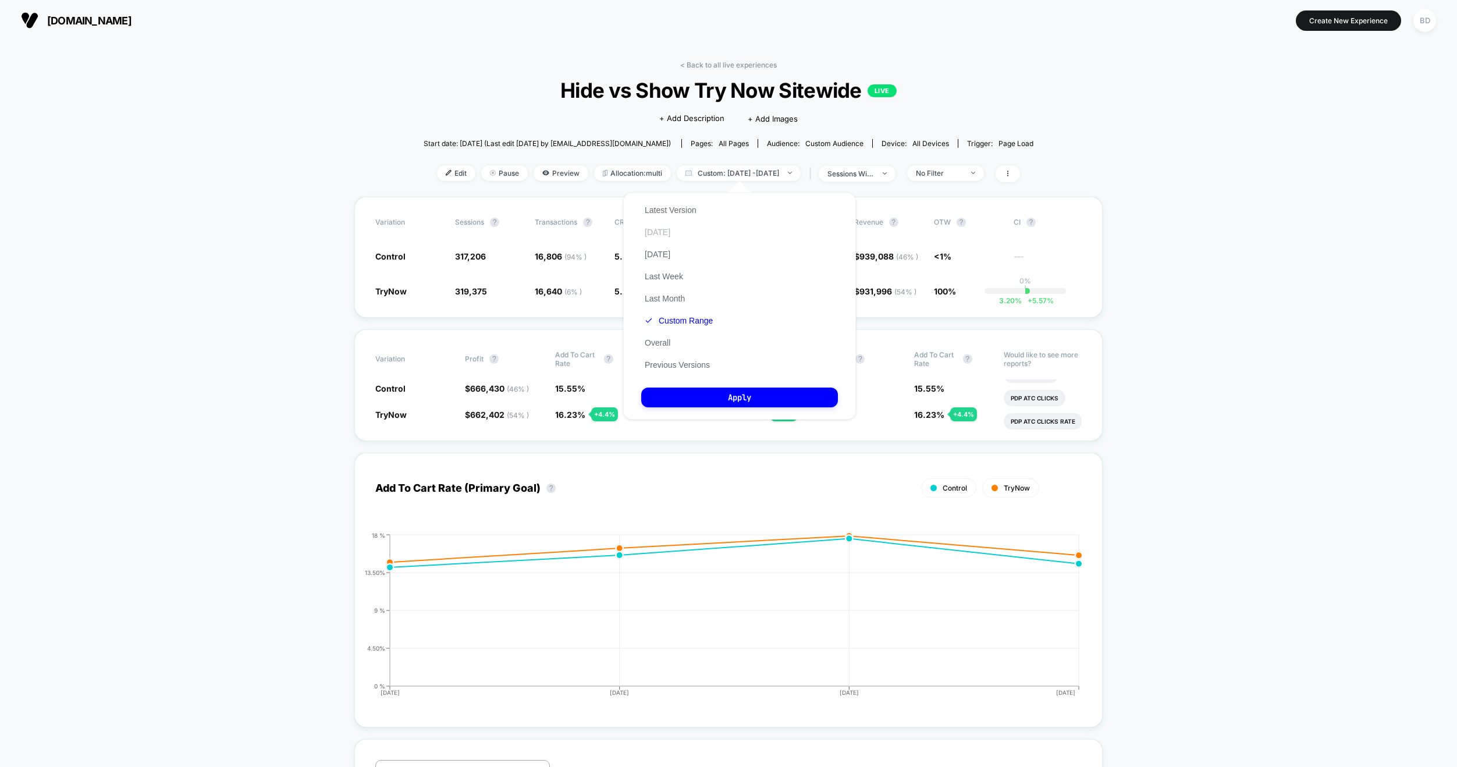
click at [660, 227] on button "[DATE]" at bounding box center [657, 232] width 33 height 10
click at [741, 398] on button "Apply" at bounding box center [739, 397] width 197 height 20
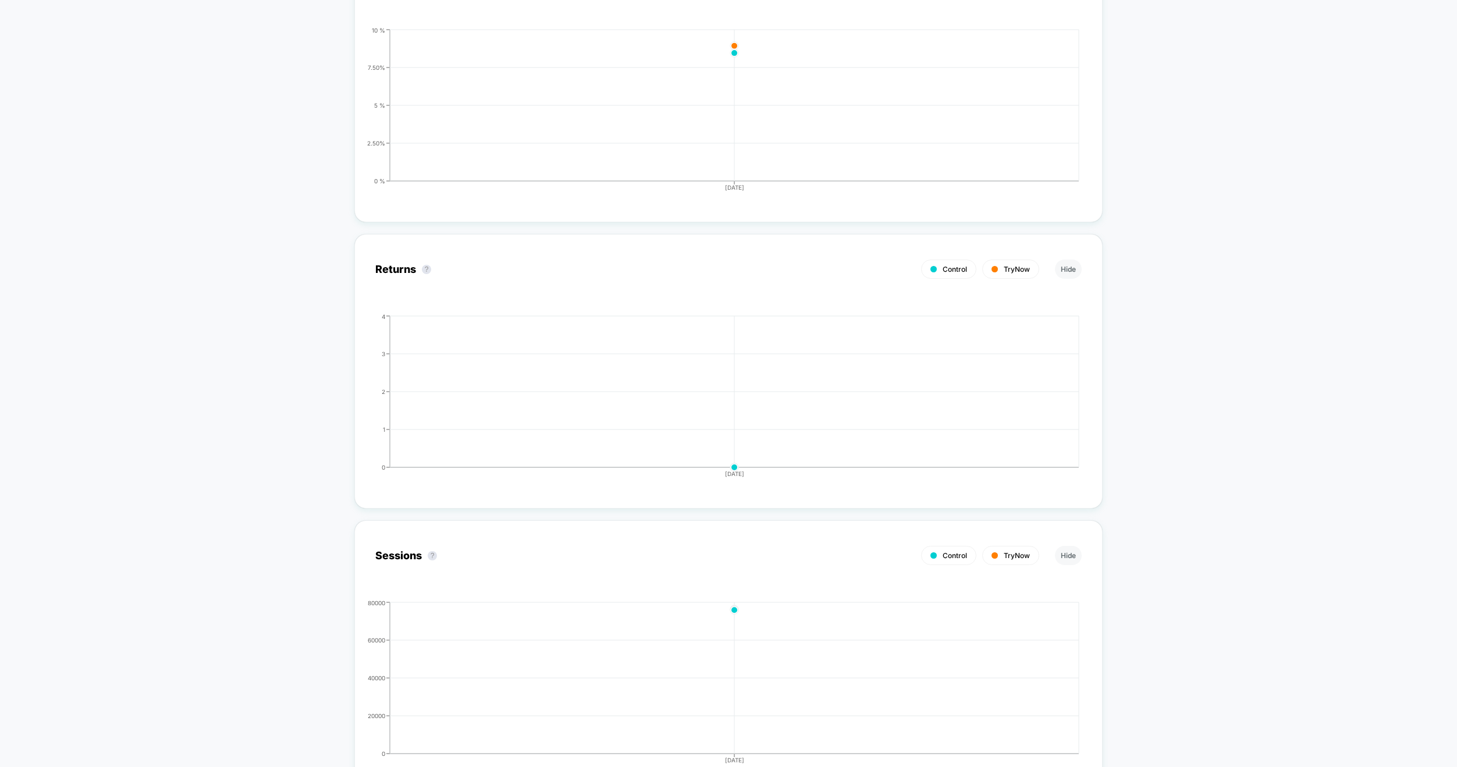
scroll to position [1918, 0]
